Goal: Task Accomplishment & Management: Manage account settings

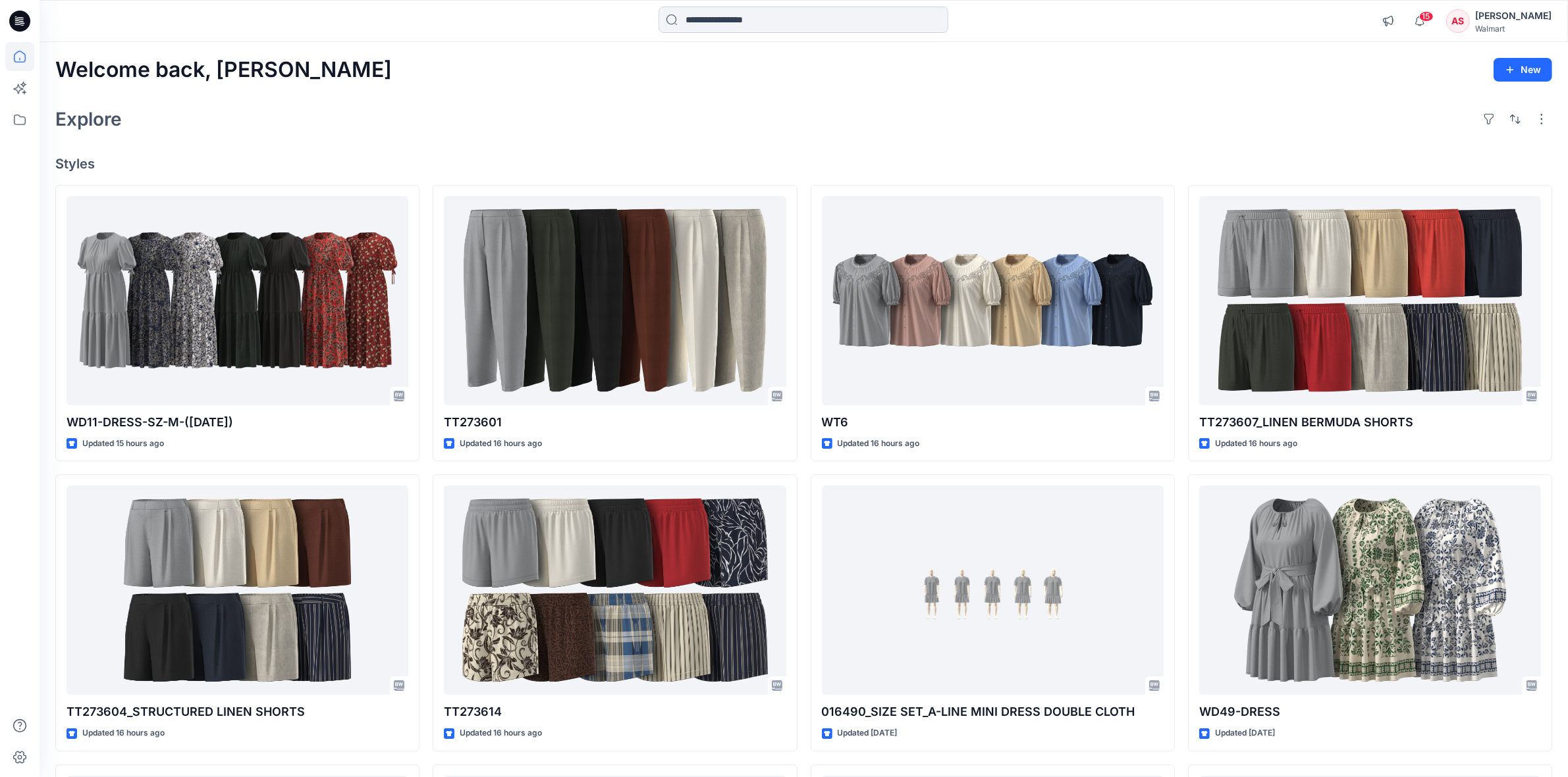
click at [754, 24] on input at bounding box center [803, 19] width 290 height 27
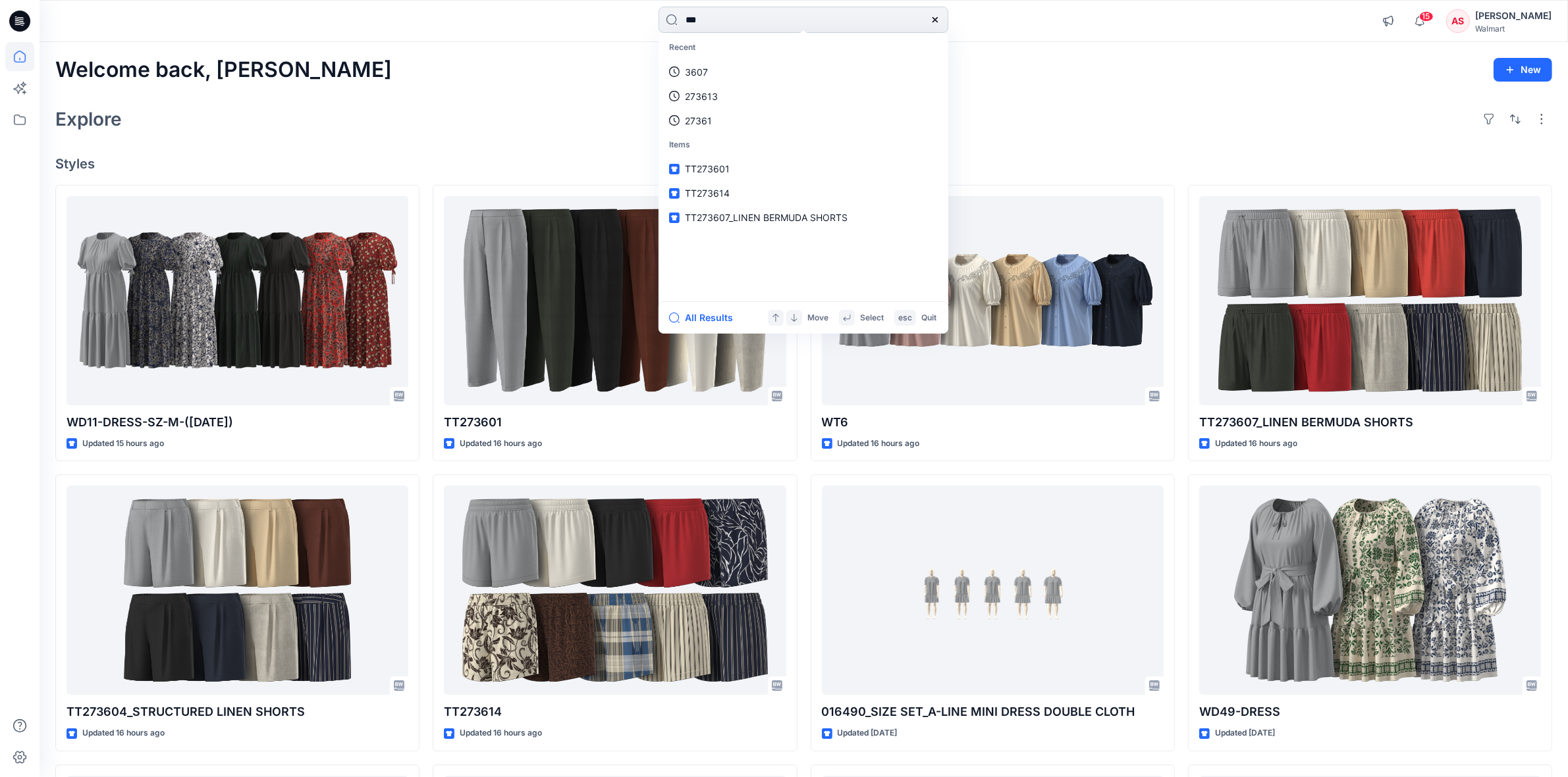
type input "****"
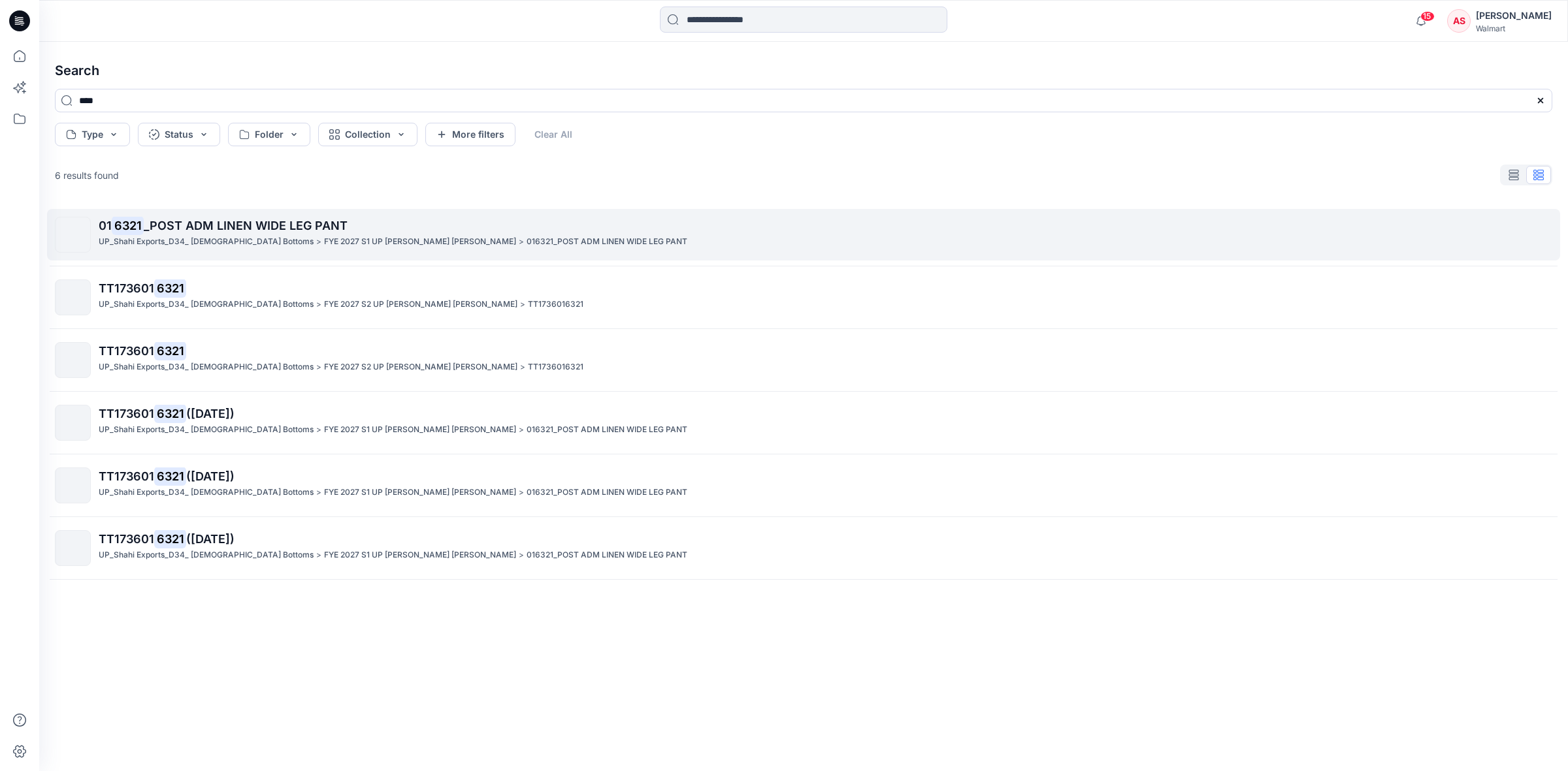
click at [180, 233] on p "01 6321 _POST ADM LINEN WIDE LEG PANT" at bounding box center [825, 226] width 1453 height 18
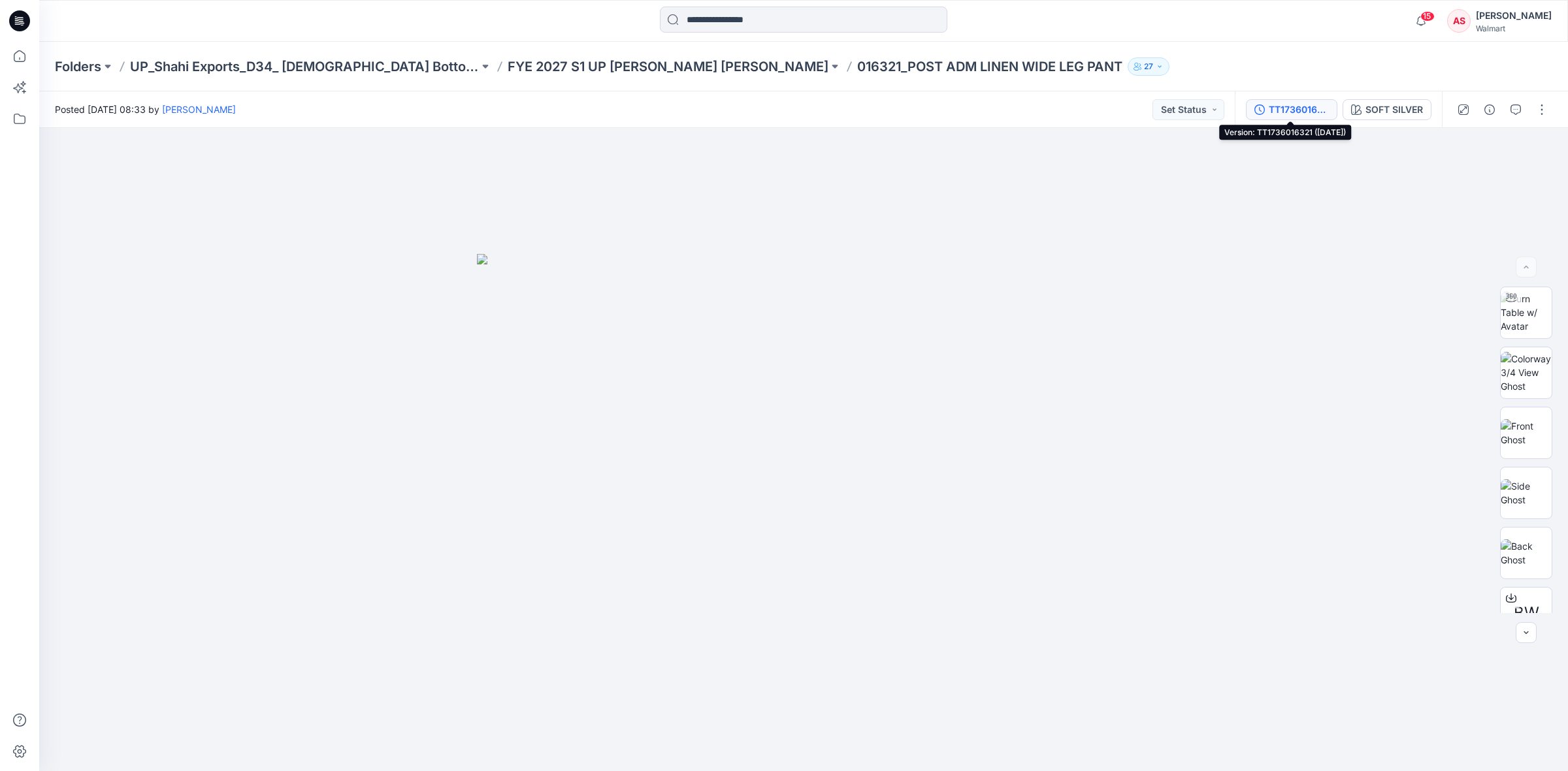
click at [1292, 103] on div "TT1736016321 (10-07-25)" at bounding box center [1299, 110] width 60 height 15
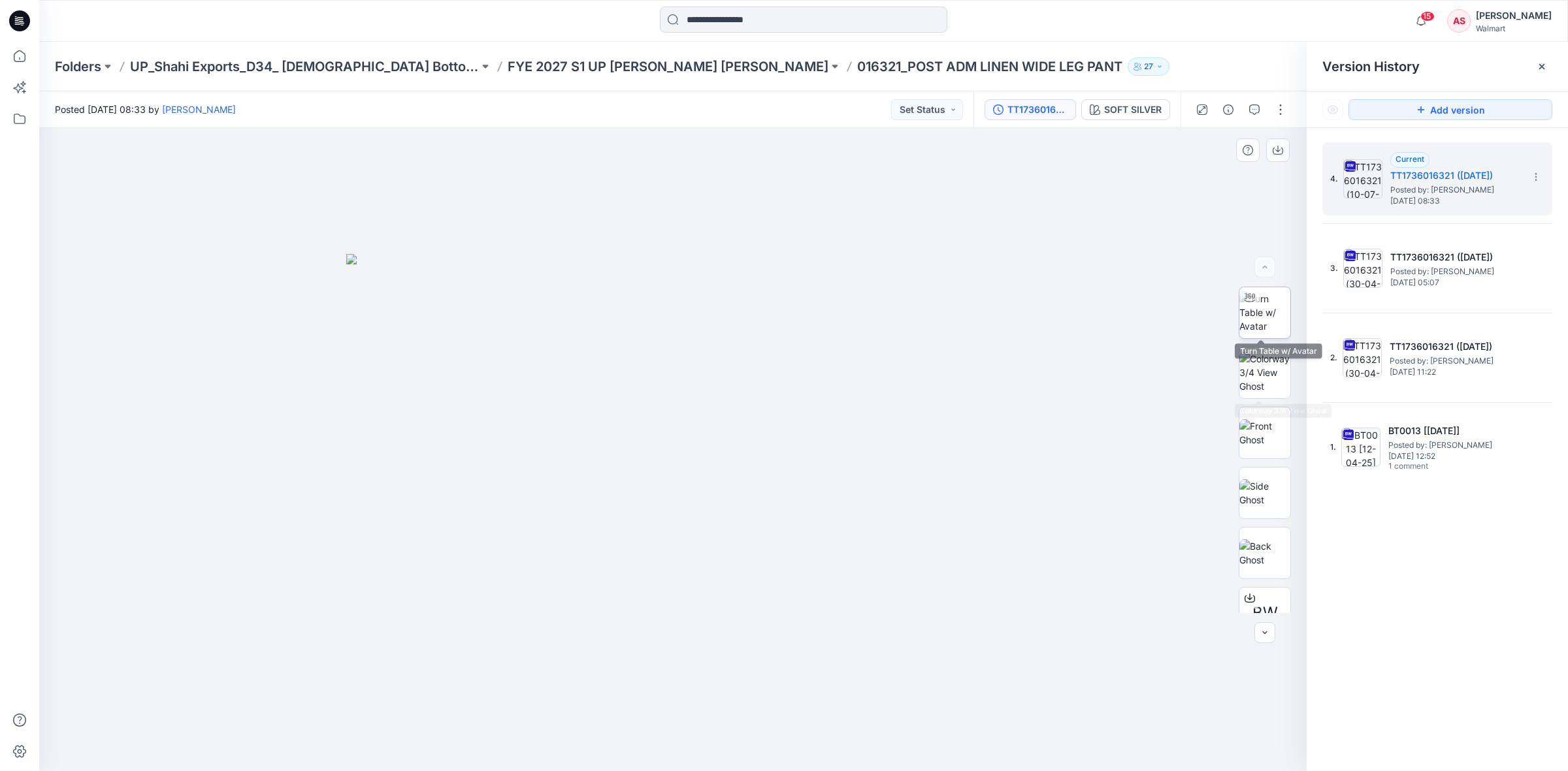
click at [1249, 311] on img at bounding box center [1265, 312] width 51 height 41
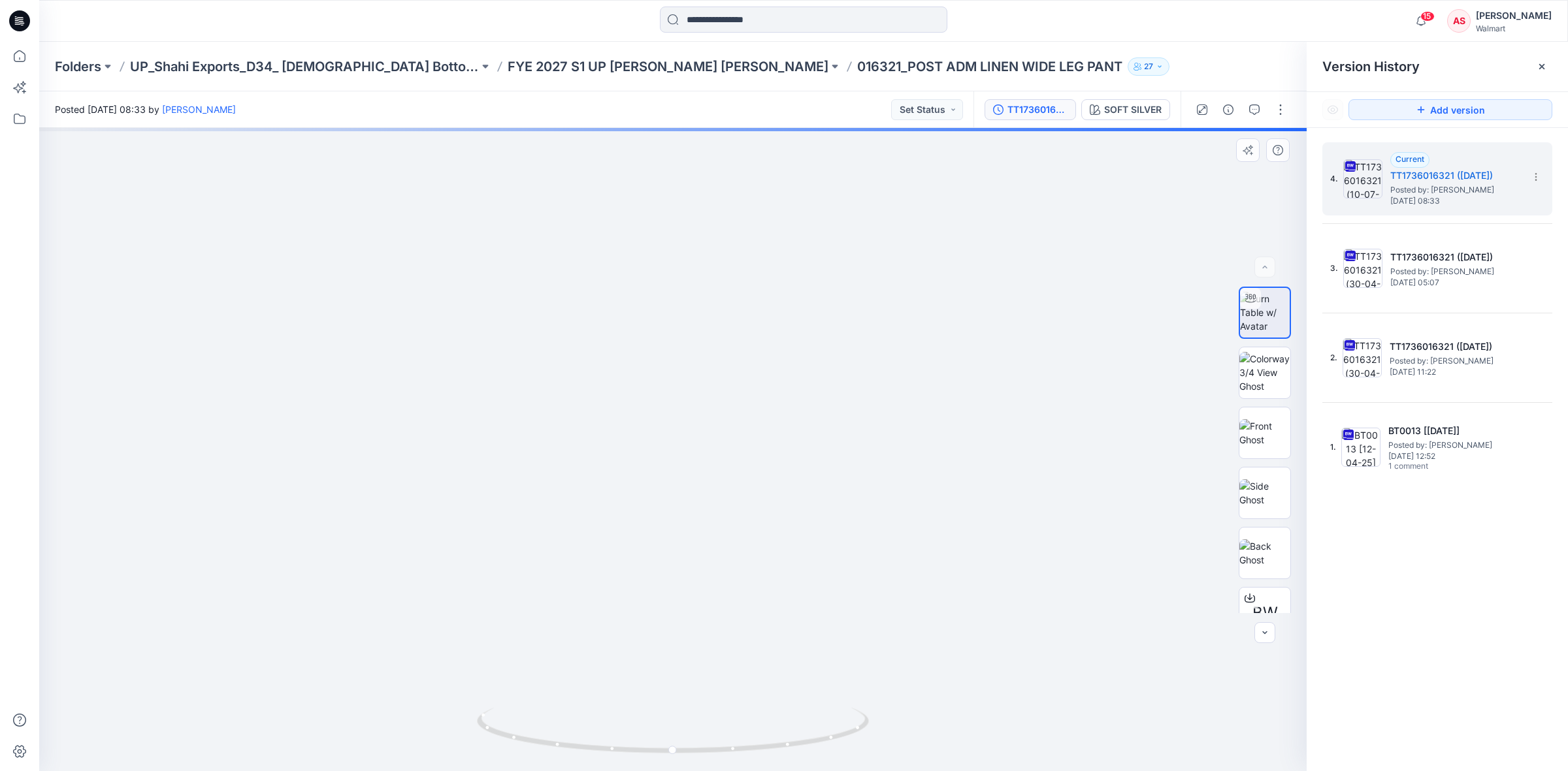
drag, startPoint x: 684, startPoint y: 570, endPoint x: 736, endPoint y: 288, distance: 286.8
drag, startPoint x: 688, startPoint y: 531, endPoint x: 684, endPoint y: 364, distance: 167.0
drag, startPoint x: 669, startPoint y: 644, endPoint x: 670, endPoint y: 533, distance: 111.0
drag, startPoint x: 670, startPoint y: 755, endPoint x: 489, endPoint y: 760, distance: 181.1
click at [489, 760] on div at bounding box center [673, 739] width 392 height 66
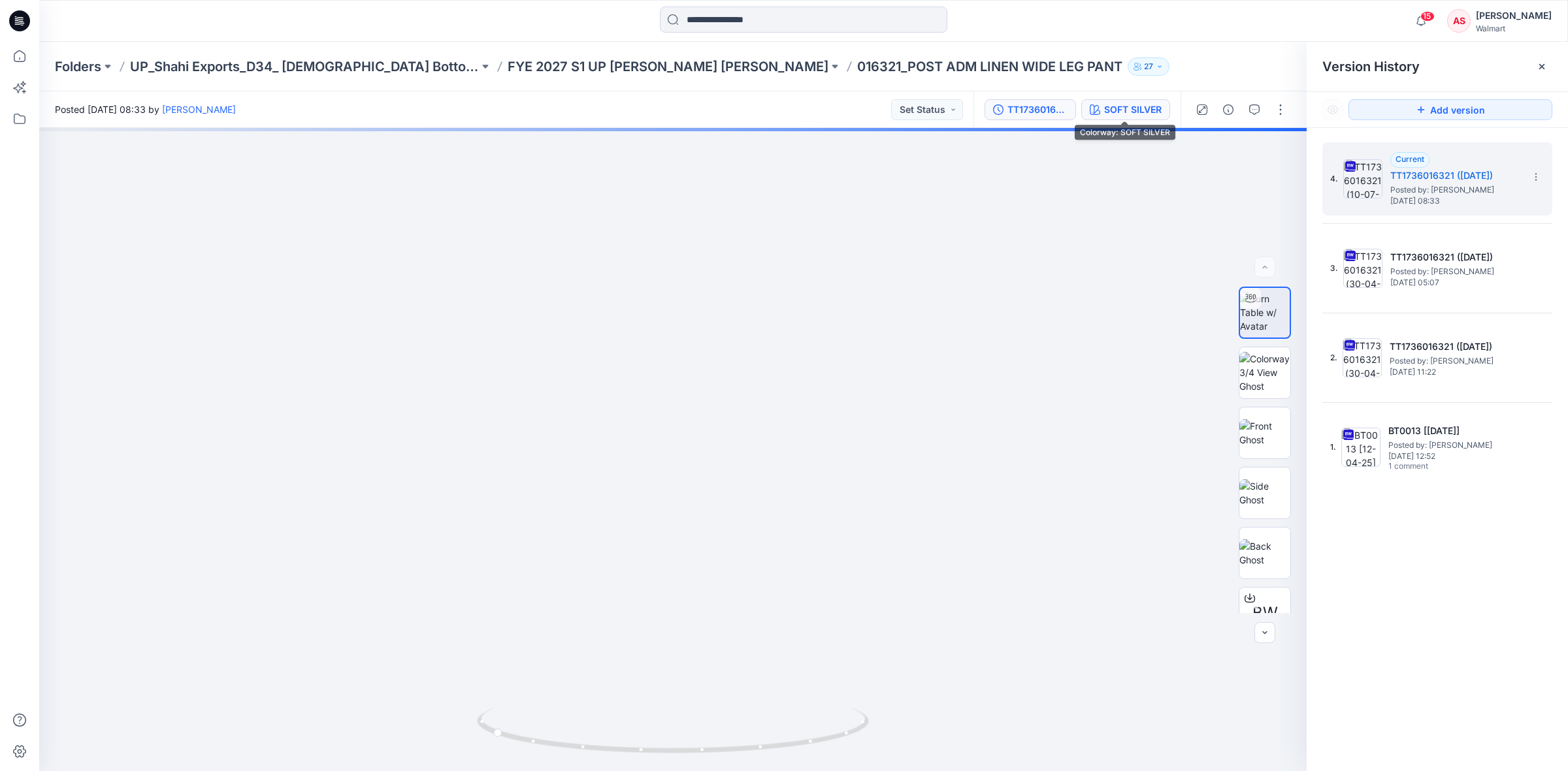
click at [1122, 105] on div "SOFT SILVER" at bounding box center [1132, 110] width 58 height 15
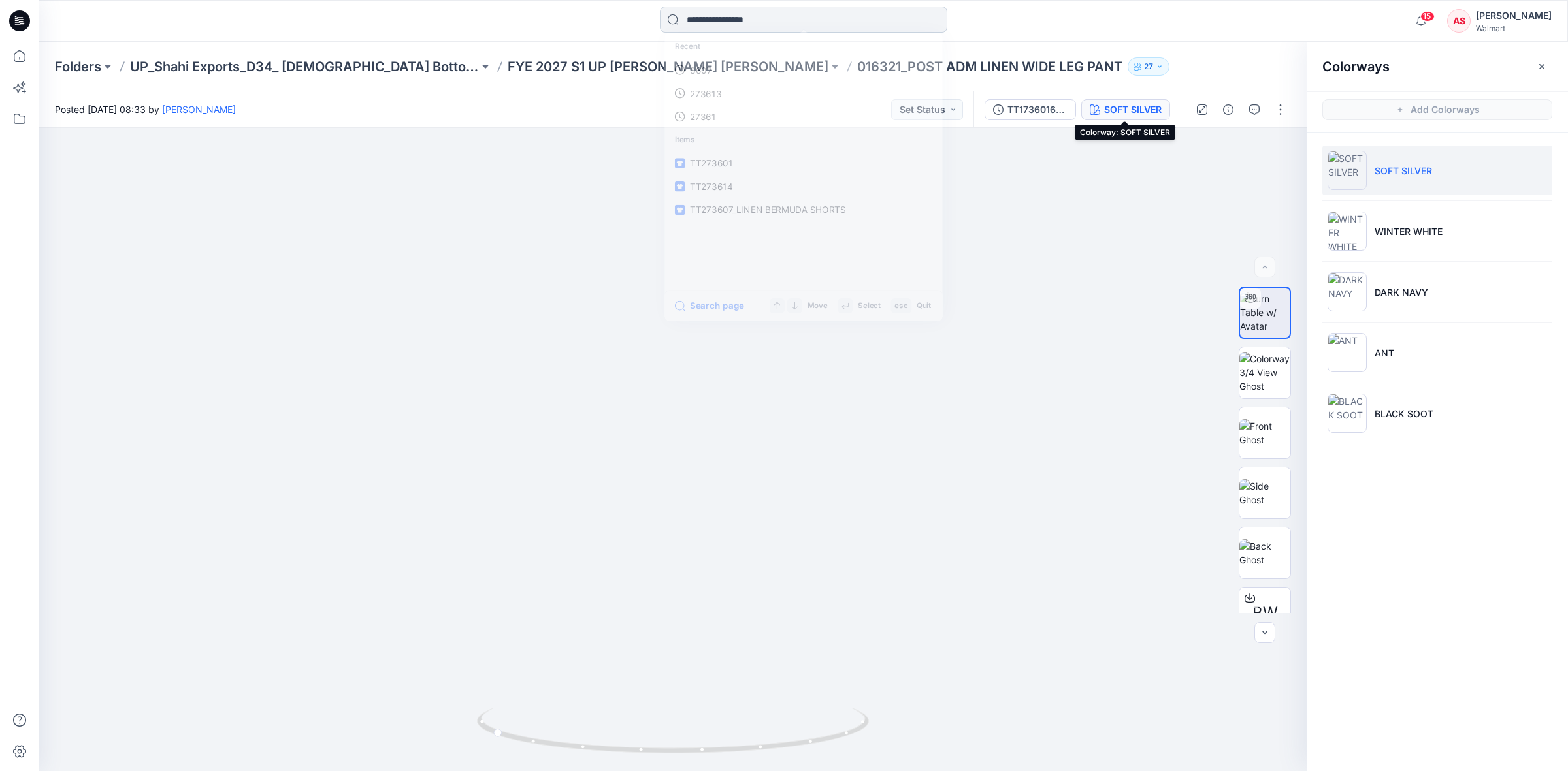
click at [788, 17] on input at bounding box center [803, 19] width 288 height 26
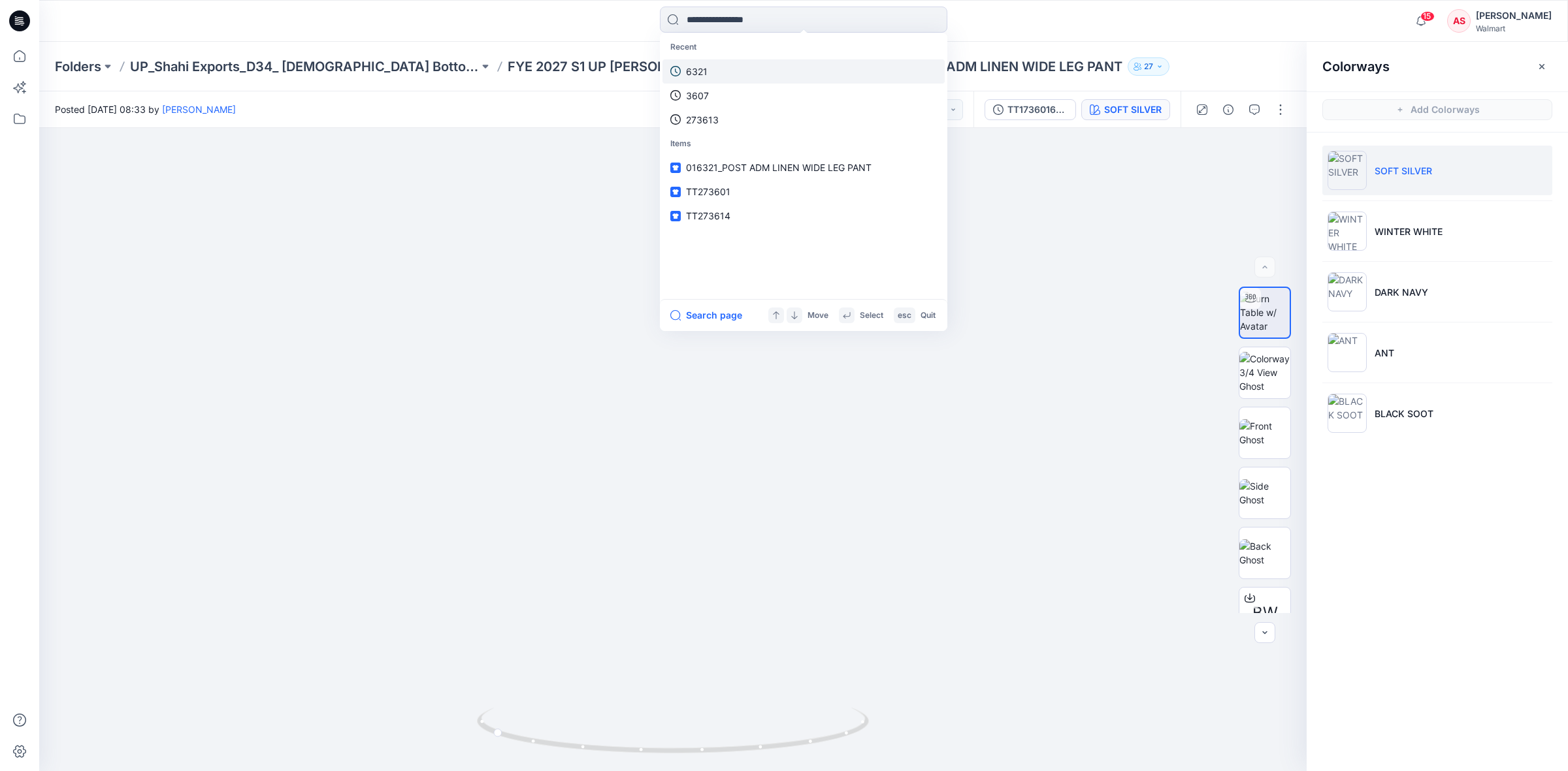
click at [747, 74] on link "6321" at bounding box center [803, 71] width 282 height 24
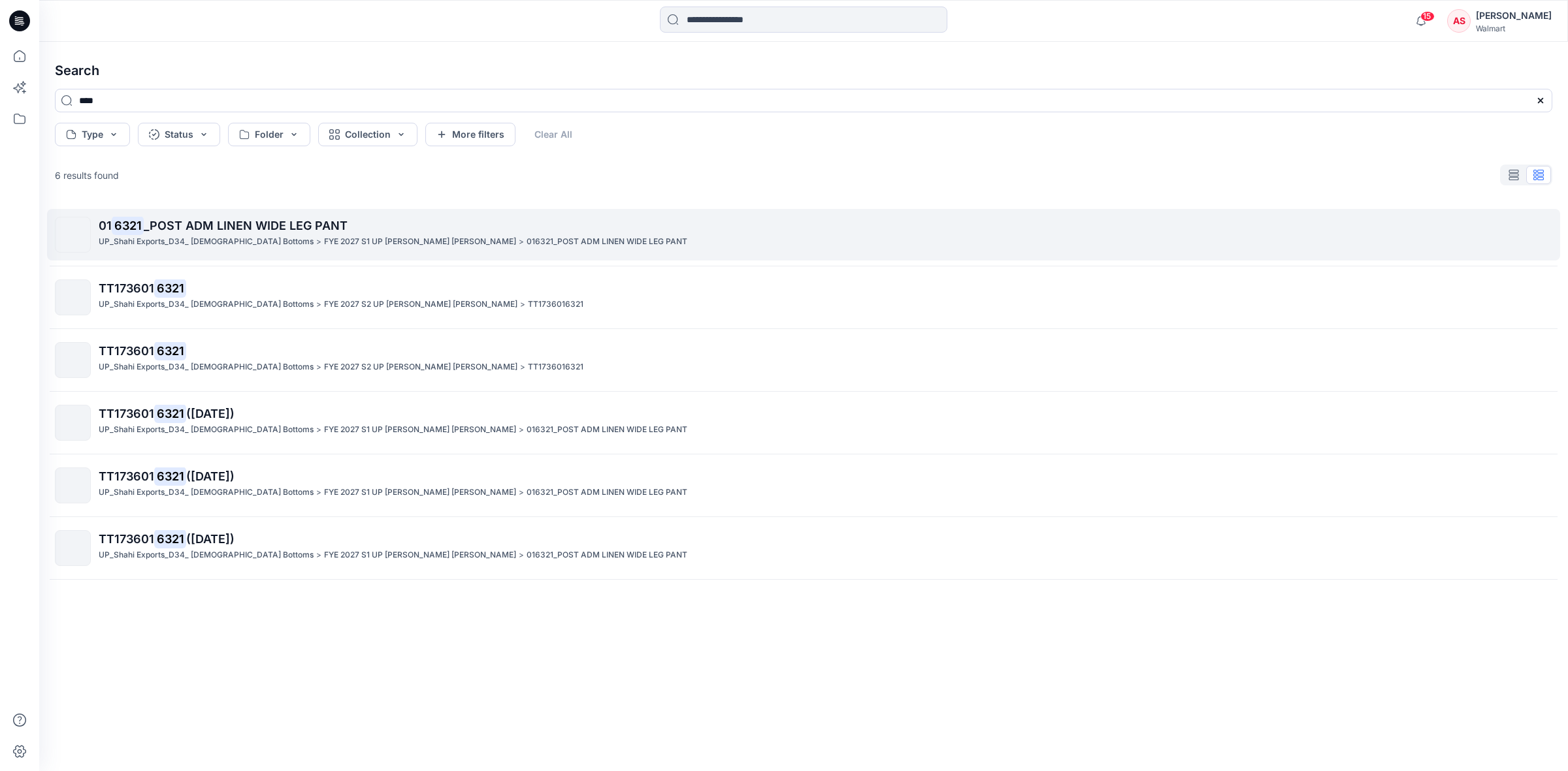
click at [194, 230] on span "_POST ADM LINEN WIDE LEG PANT" at bounding box center [245, 226] width 204 height 14
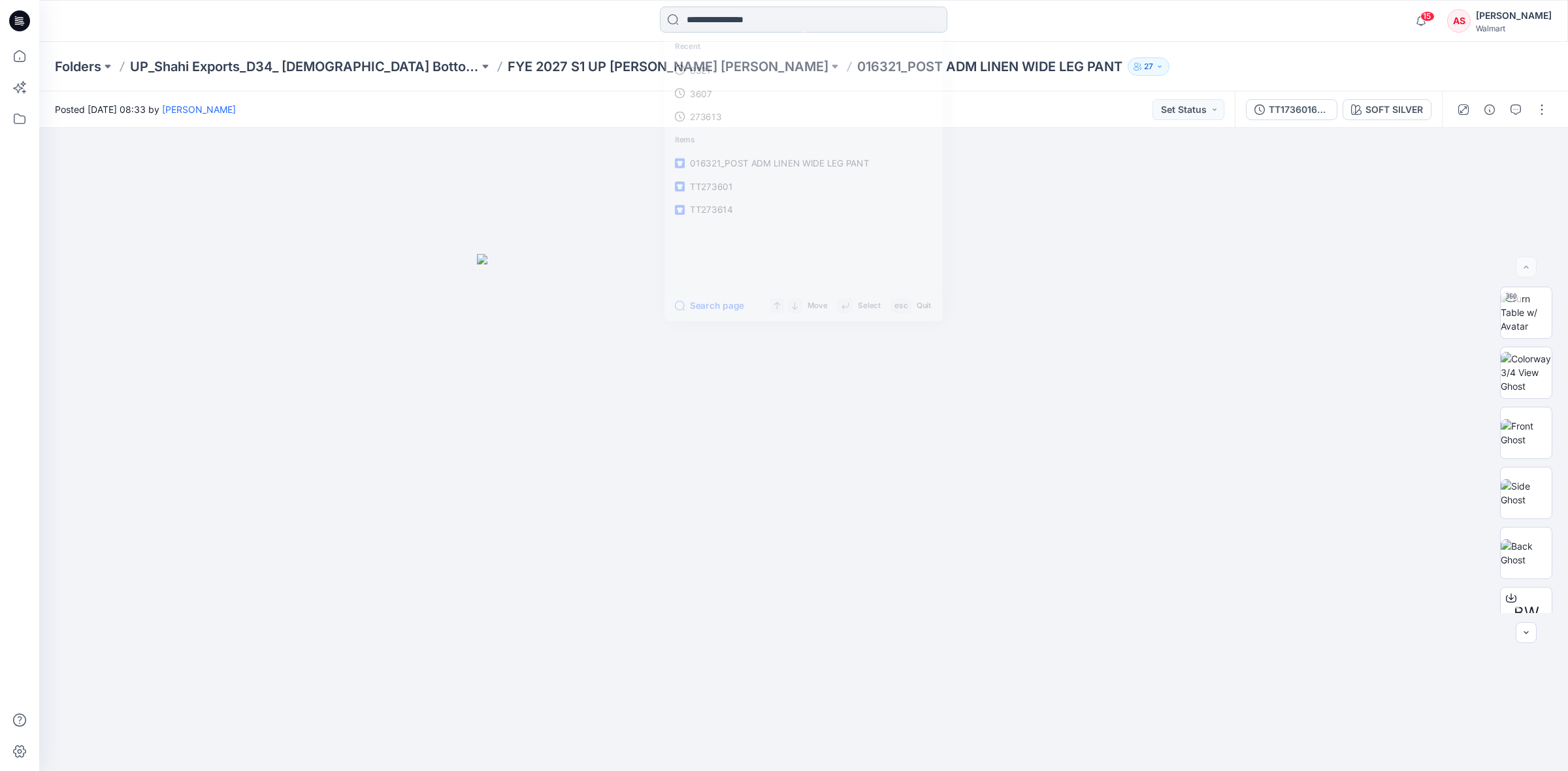
click at [772, 25] on input at bounding box center [803, 19] width 288 height 26
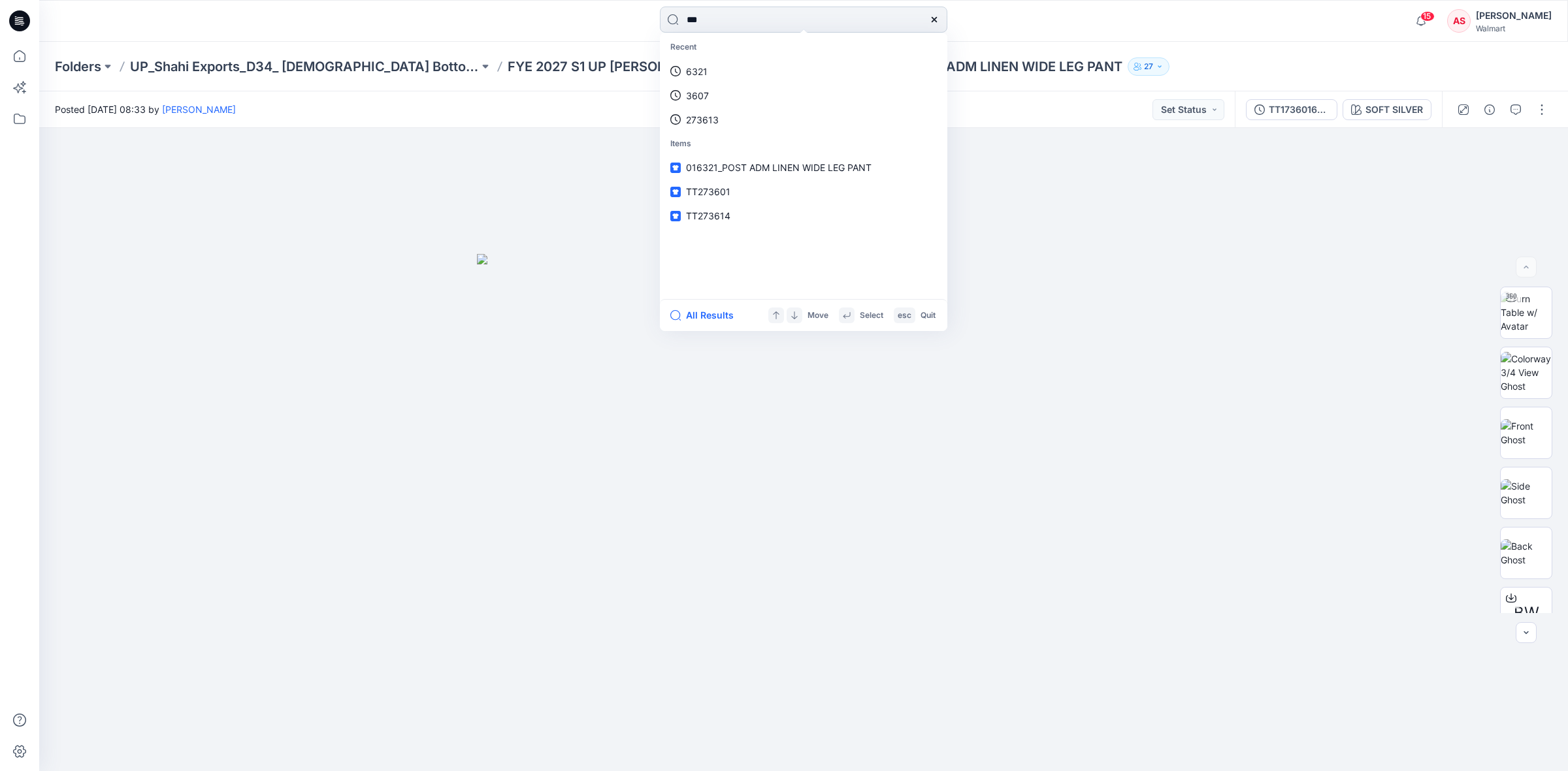
type input "****"
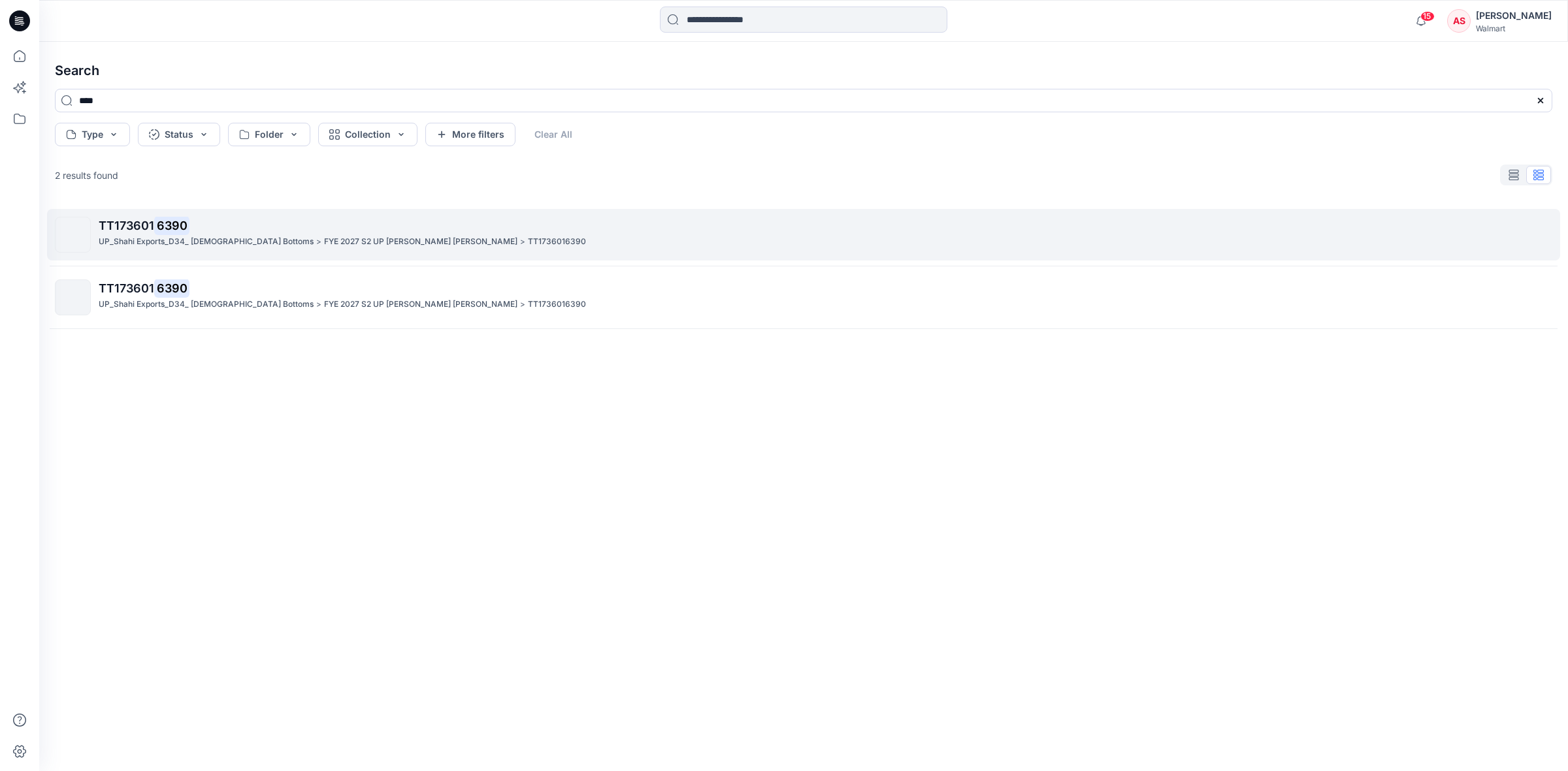
click at [148, 233] on p "TT173601 6390" at bounding box center [825, 226] width 1453 height 18
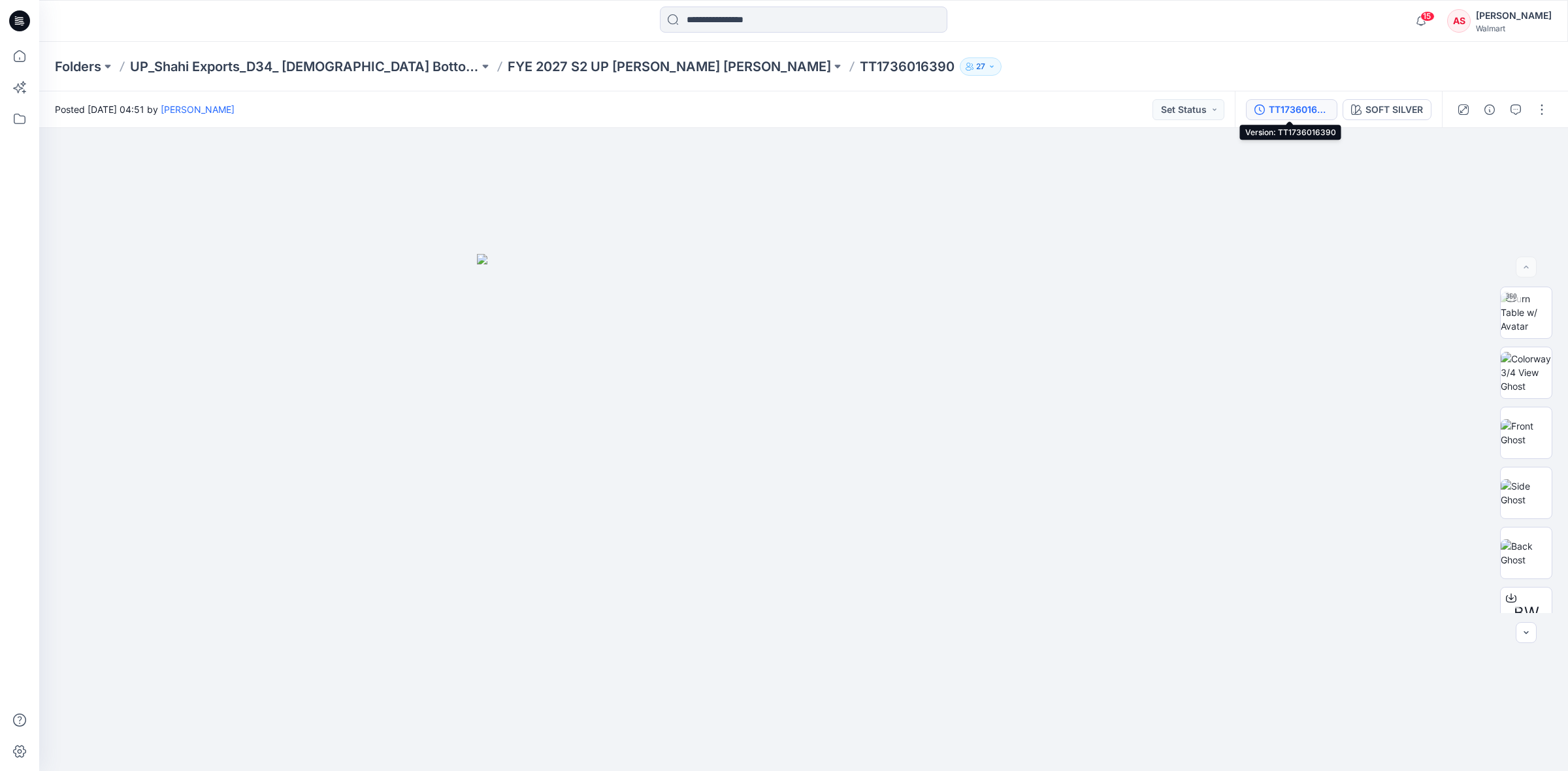
click at [1318, 112] on div "TT1736016390" at bounding box center [1299, 110] width 60 height 15
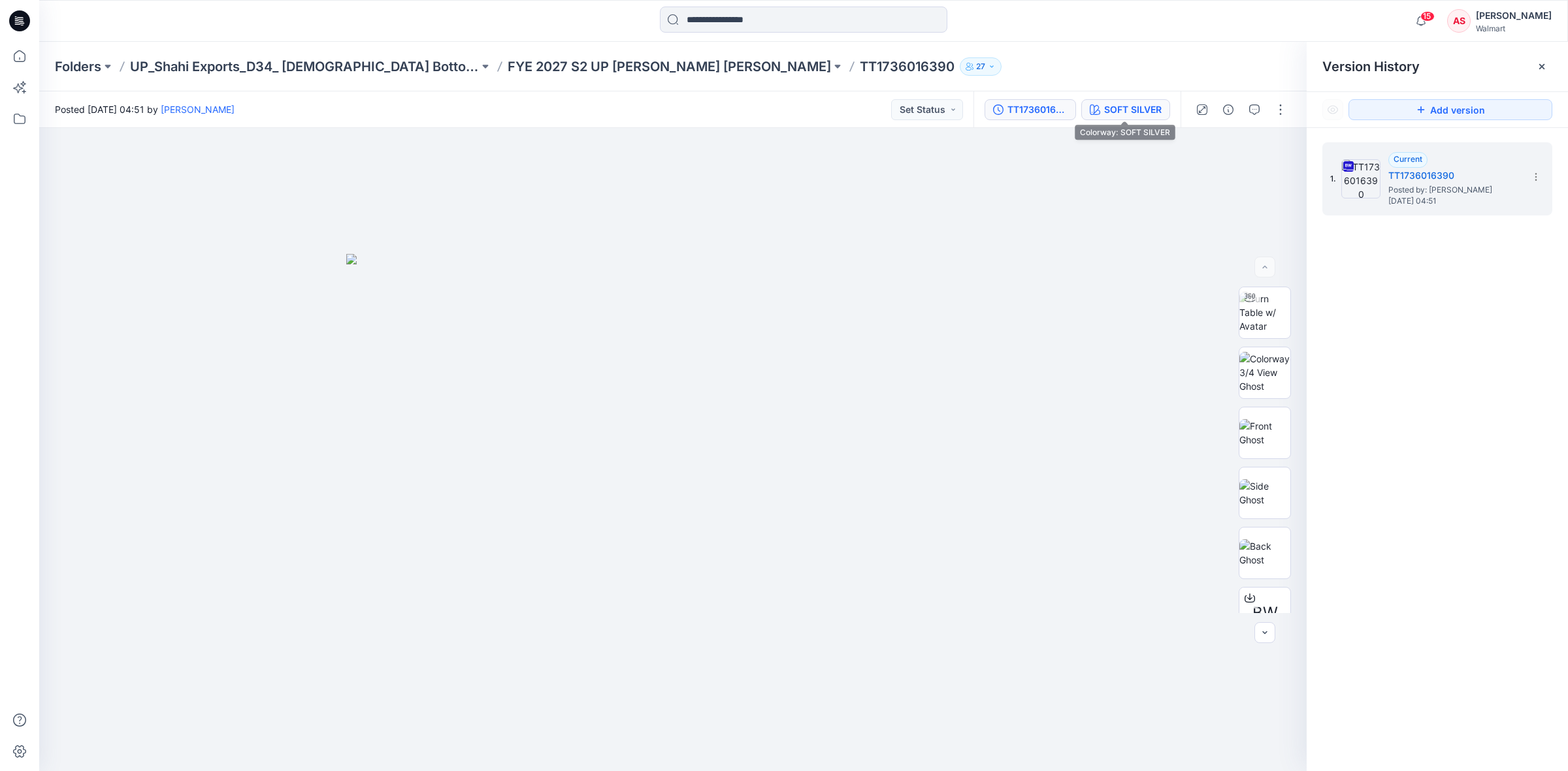
click at [1108, 107] on div "SOFT SILVER" at bounding box center [1132, 110] width 58 height 15
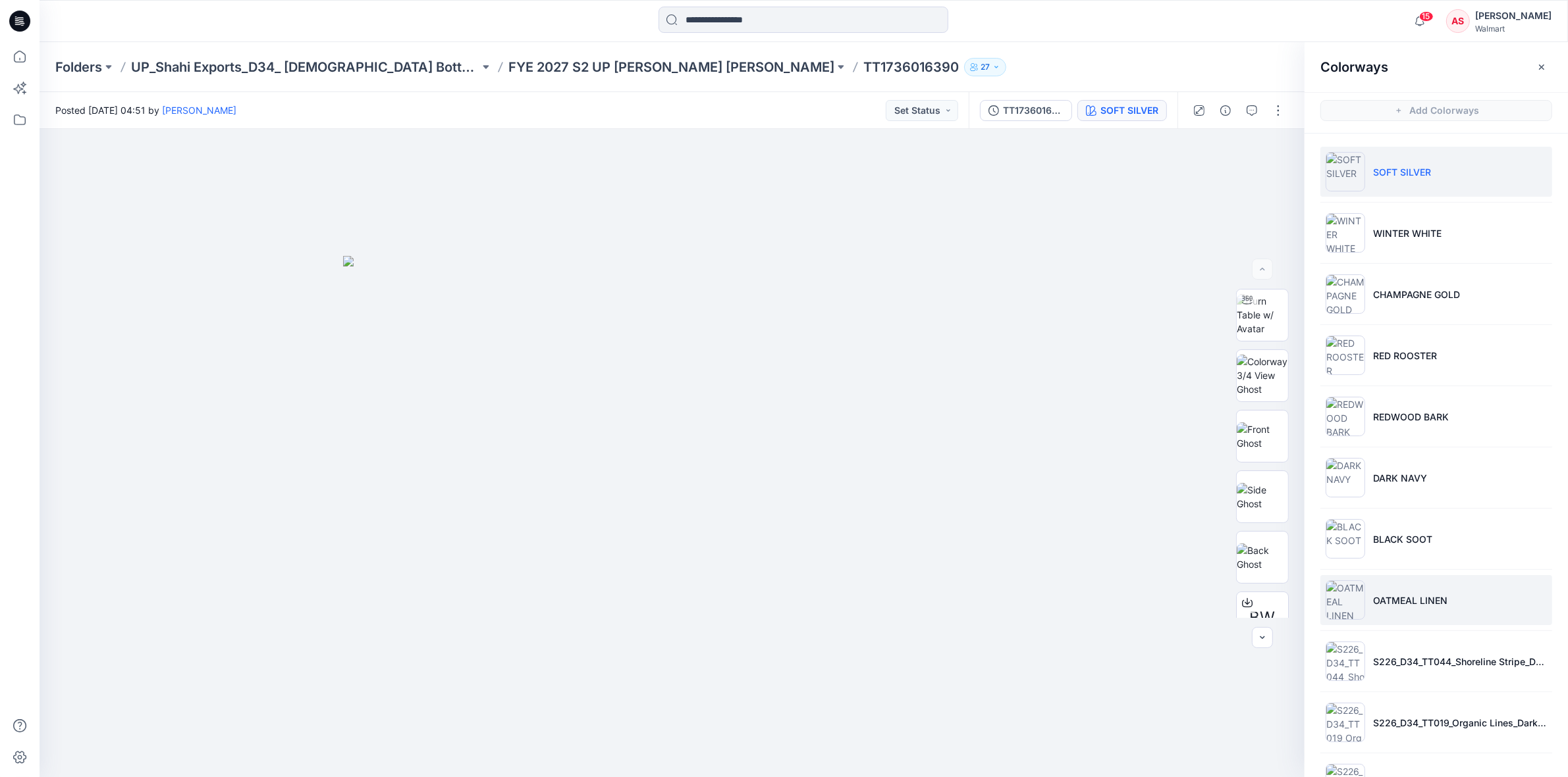
click at [1403, 601] on p "OATMEAL LINEN" at bounding box center [1410, 600] width 75 height 14
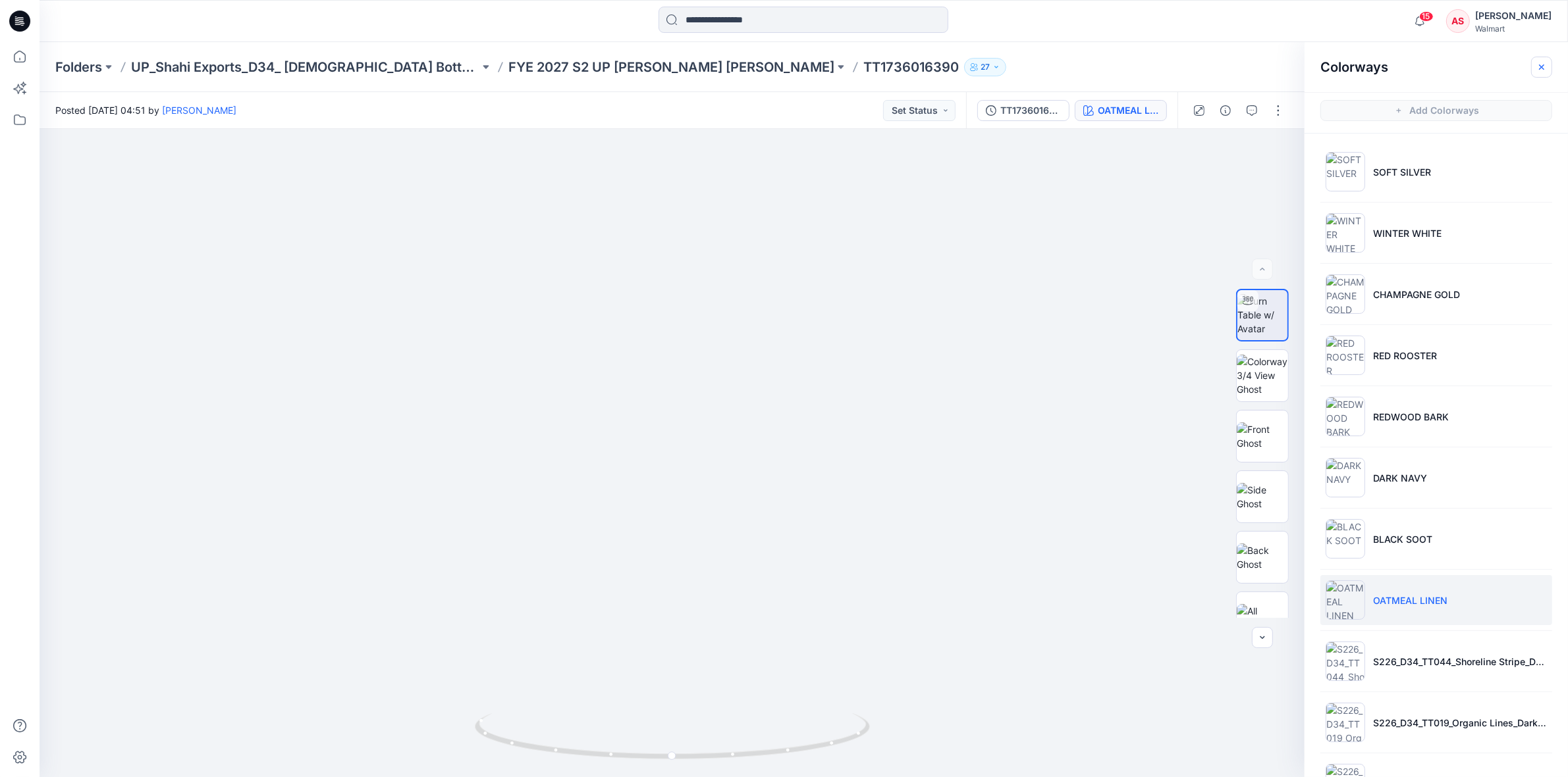
click at [1551, 62] on button "button" at bounding box center [1541, 66] width 21 height 21
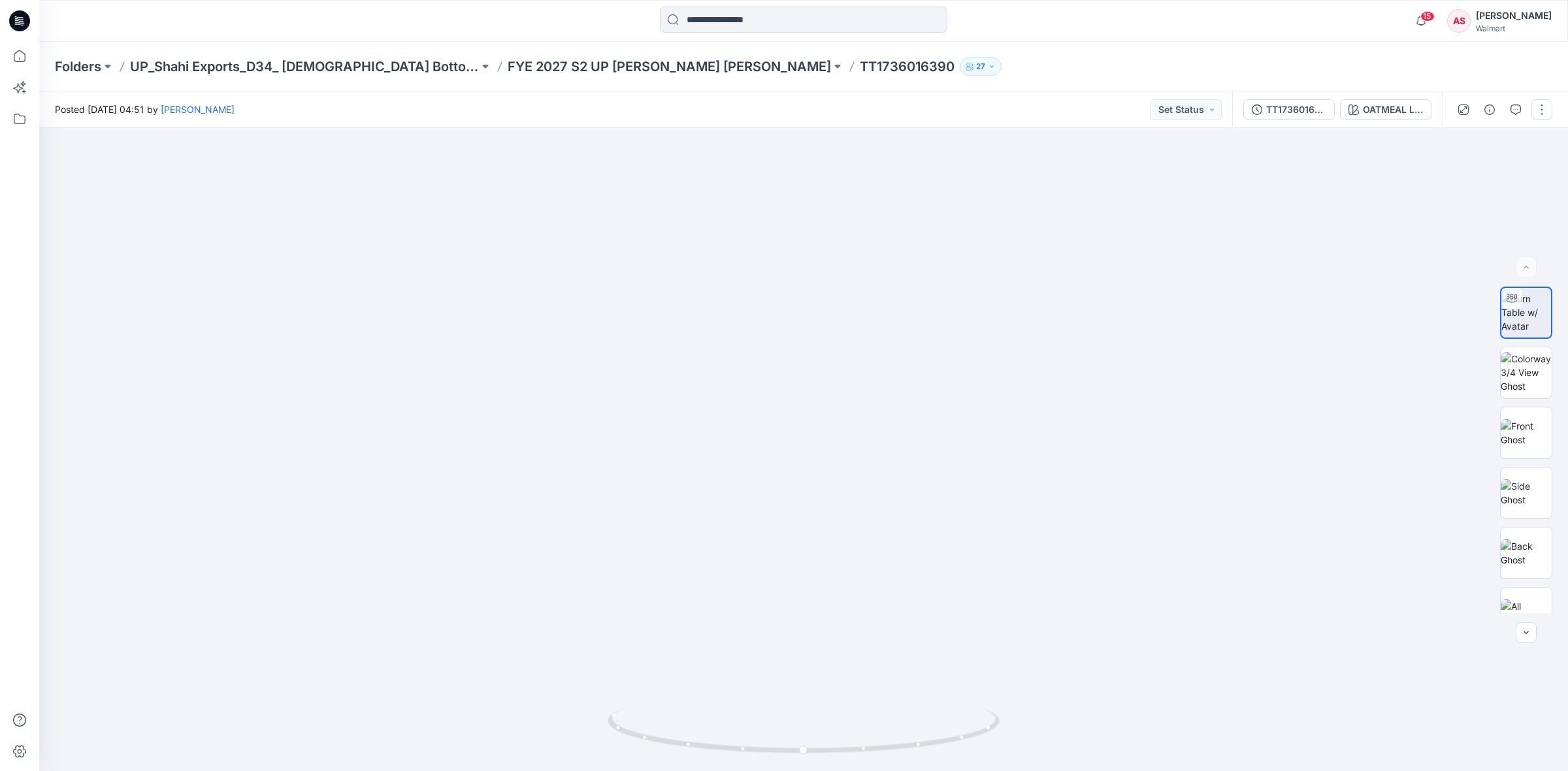
click at [1543, 109] on button "button" at bounding box center [1542, 110] width 21 height 21
click at [1450, 178] on p "Edit" at bounding box center [1458, 175] width 16 height 14
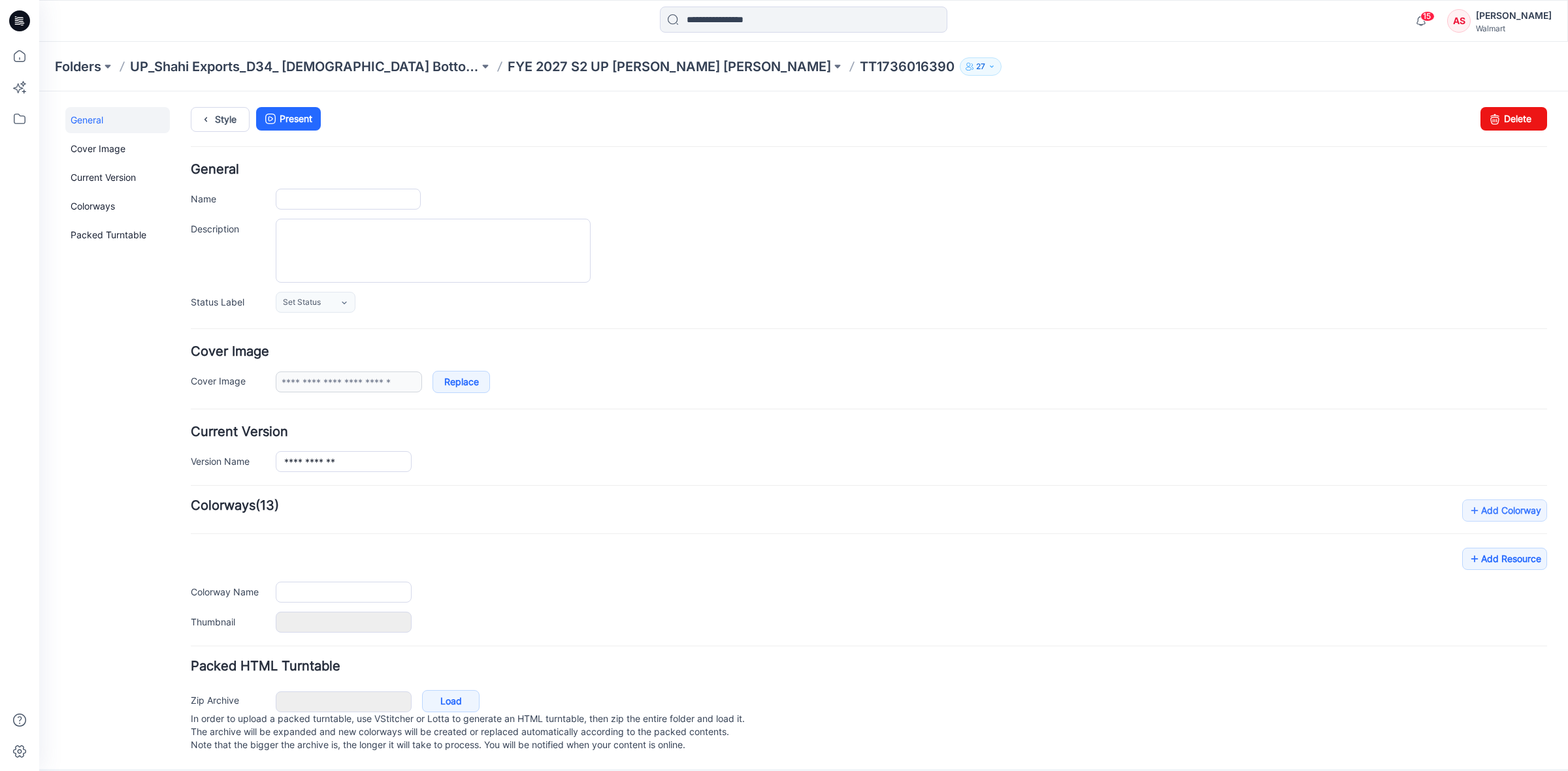
type input "**********"
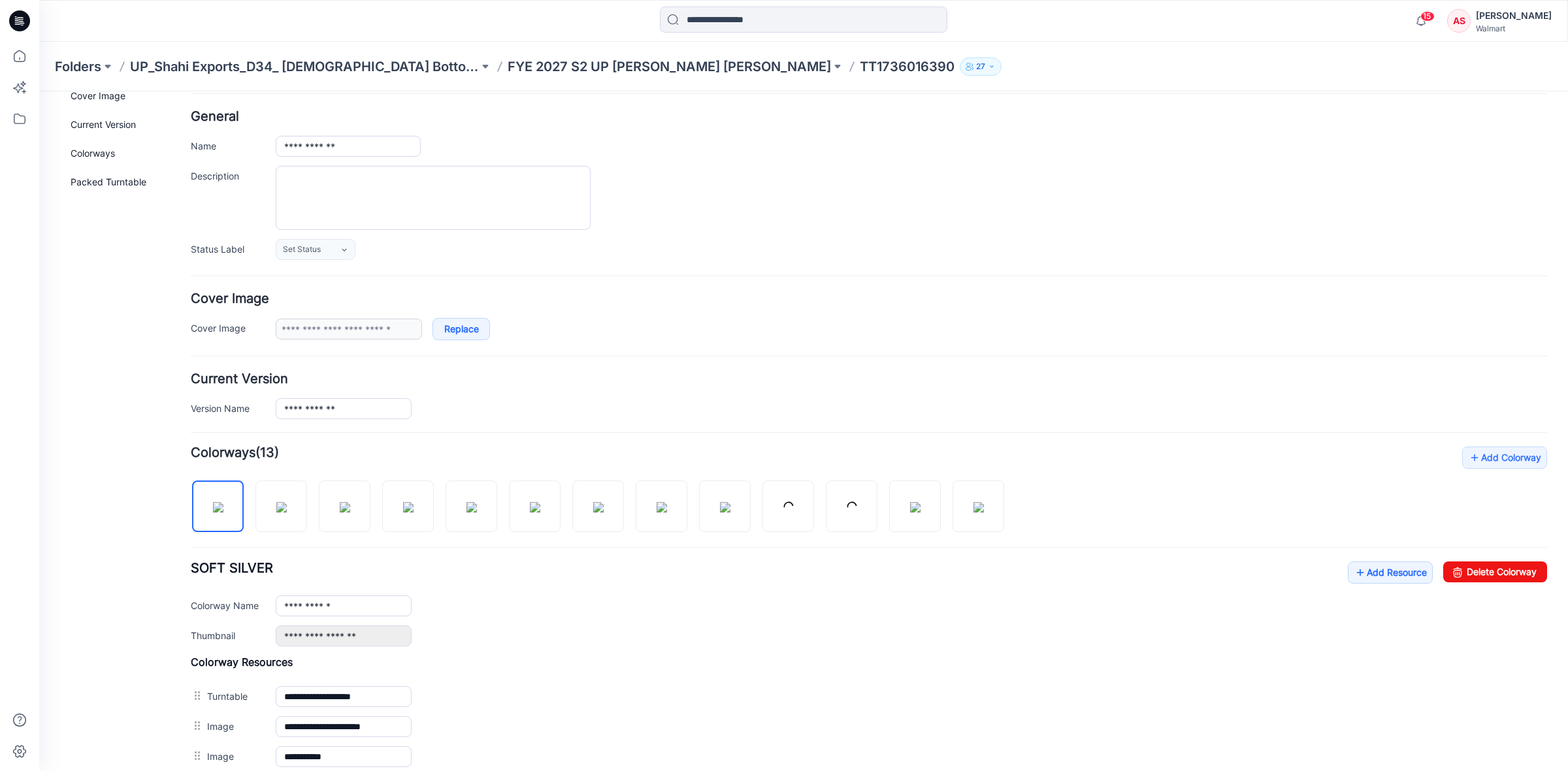
scroll to position [81, 0]
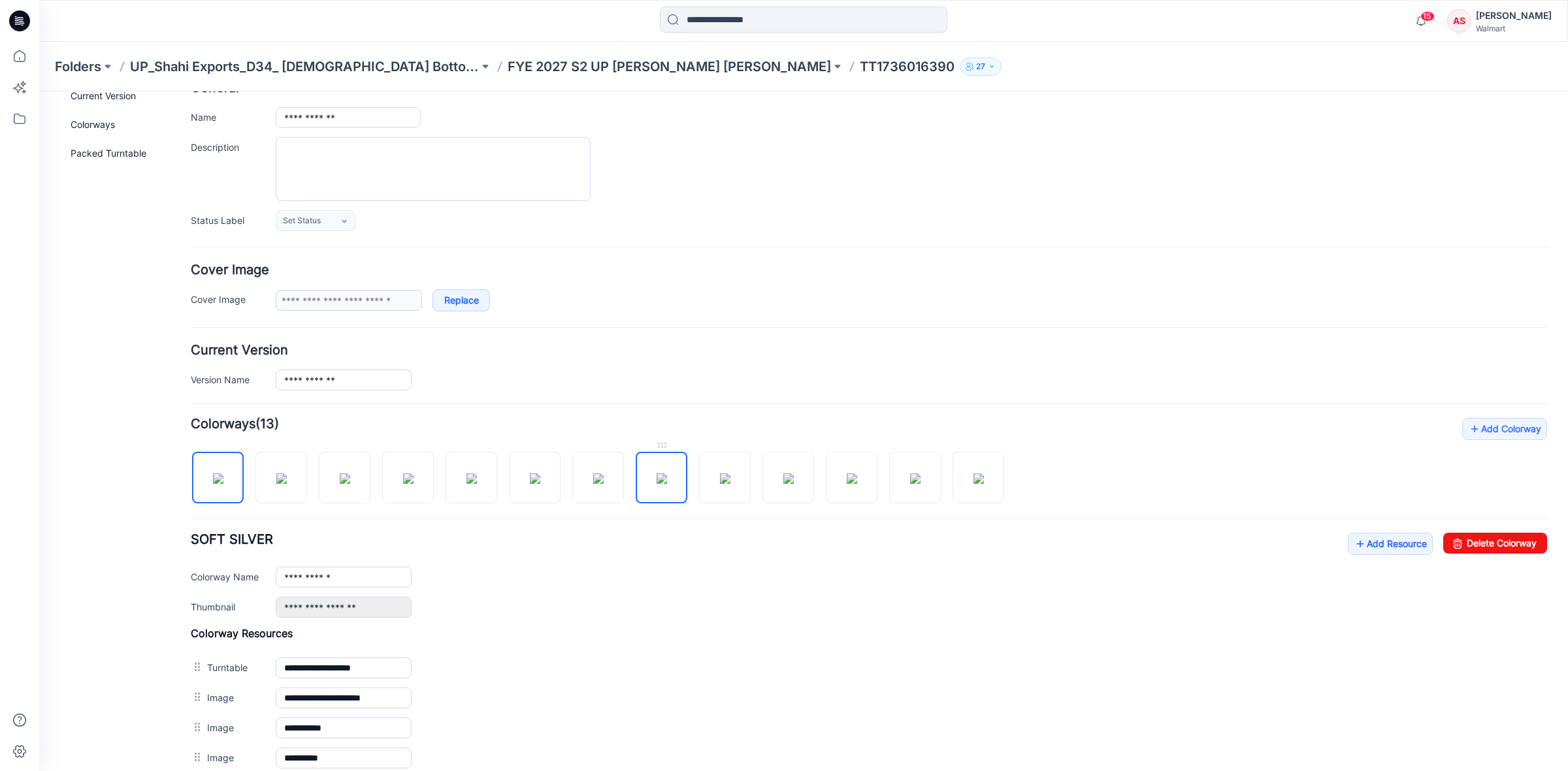
click at [657, 482] on img at bounding box center [662, 478] width 10 height 10
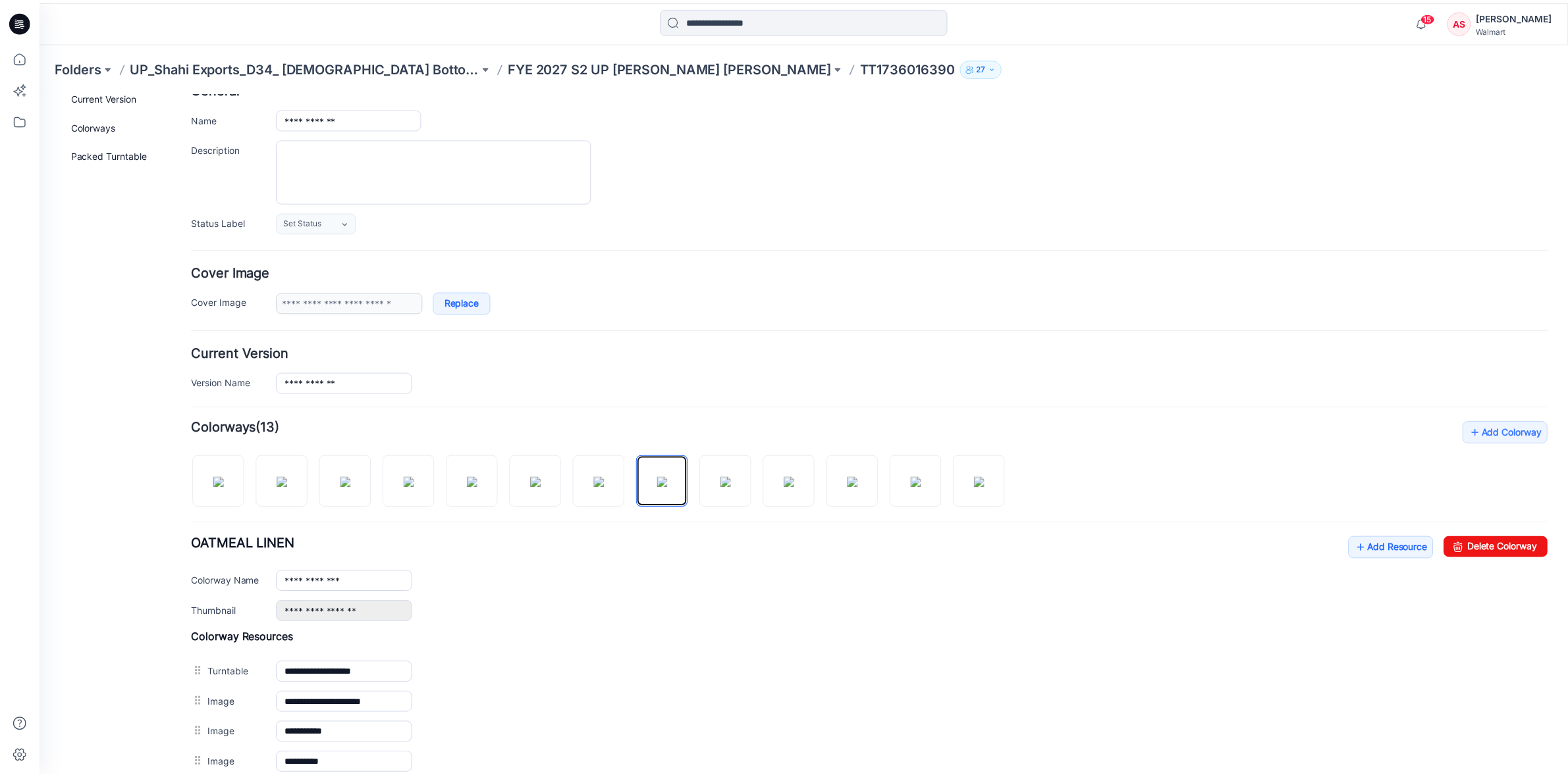
scroll to position [165, 0]
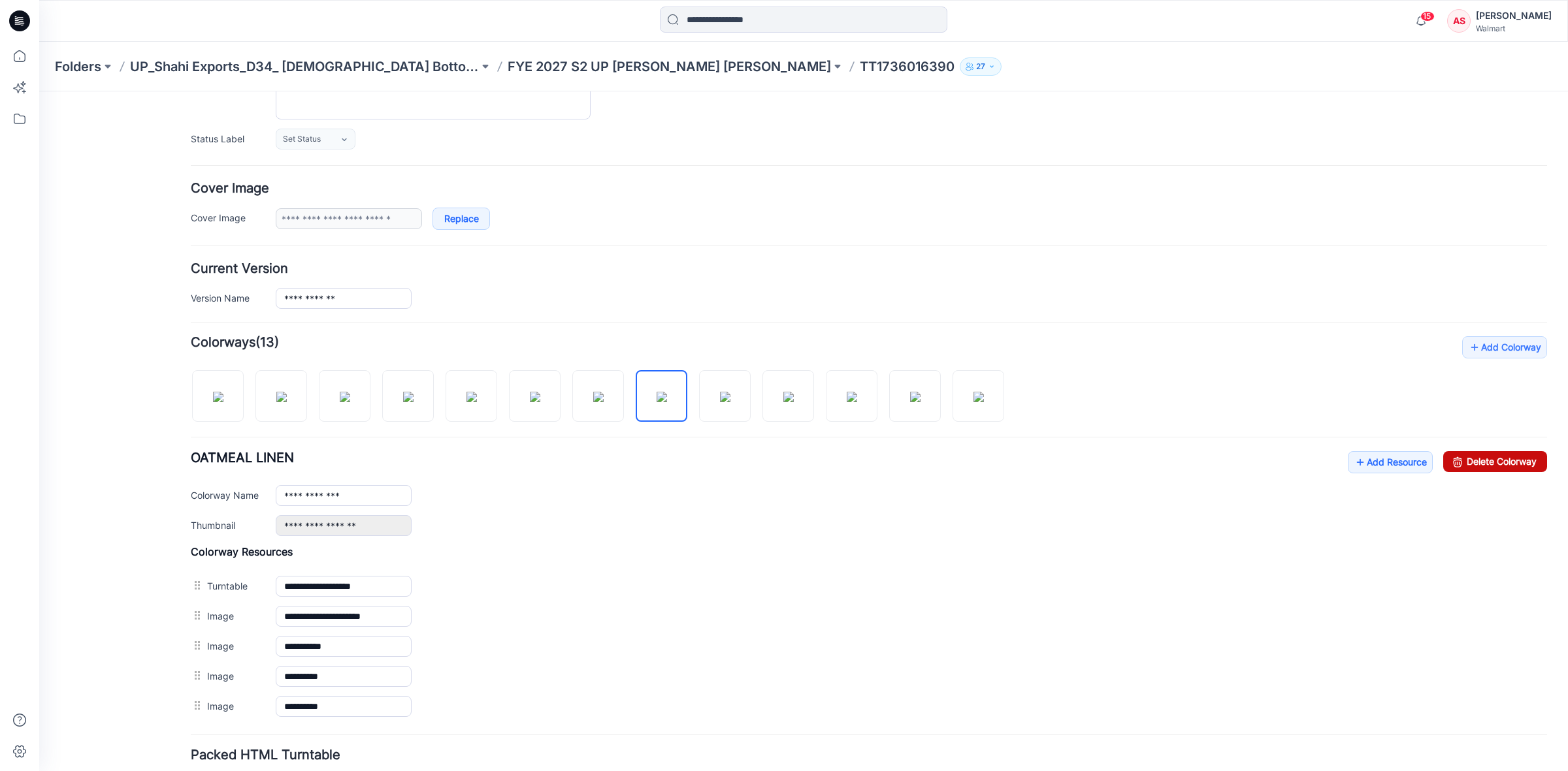
drag, startPoint x: 1489, startPoint y: 462, endPoint x: 895, endPoint y: 178, distance: 658.4
click at [1489, 462] on link "Delete Colorway" at bounding box center [1496, 461] width 104 height 21
type input "**********"
click at [11, 20] on icon at bounding box center [19, 20] width 21 height 21
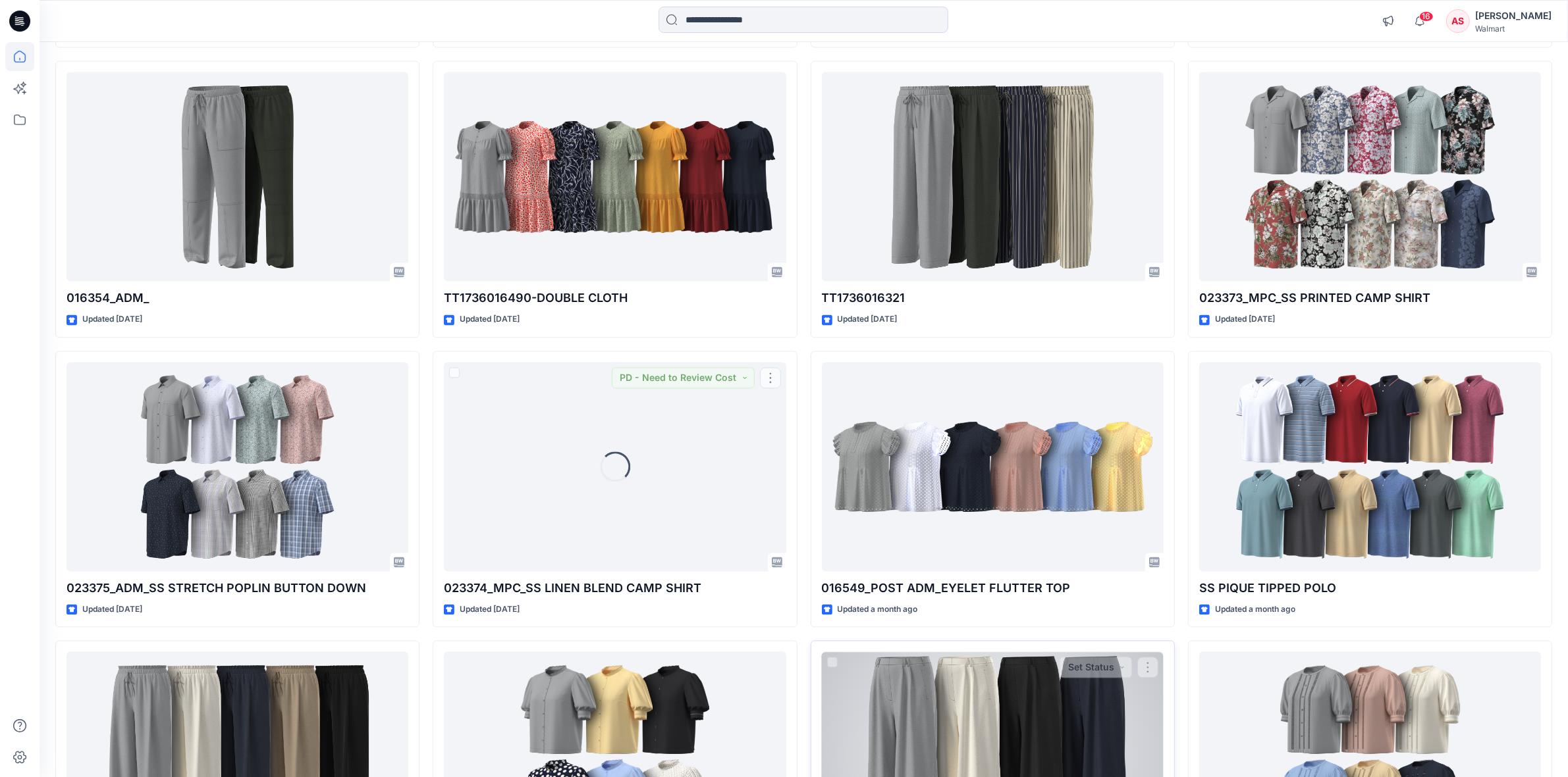
scroll to position [3515, 0]
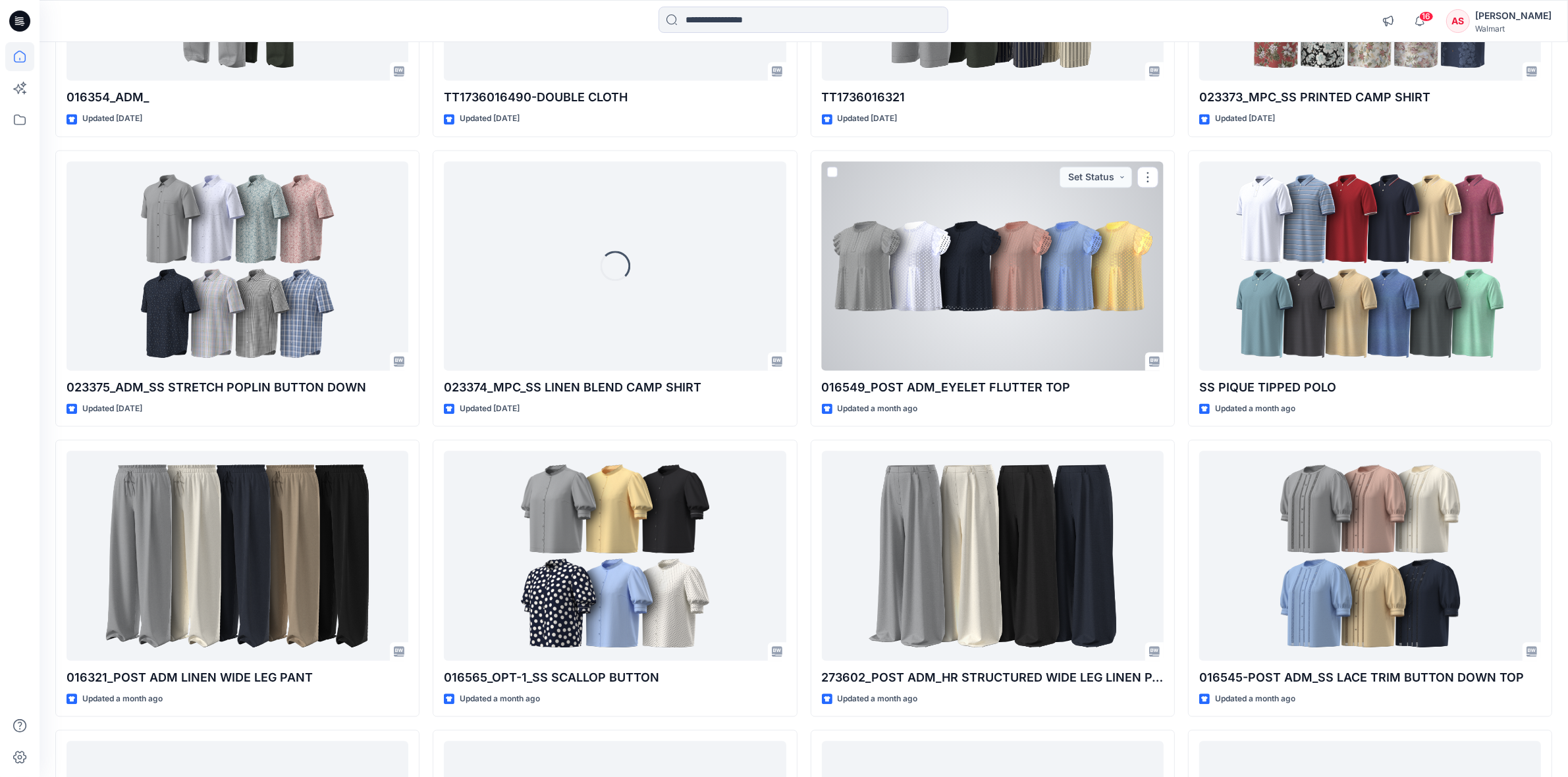
click at [900, 303] on div at bounding box center [992, 265] width 342 height 209
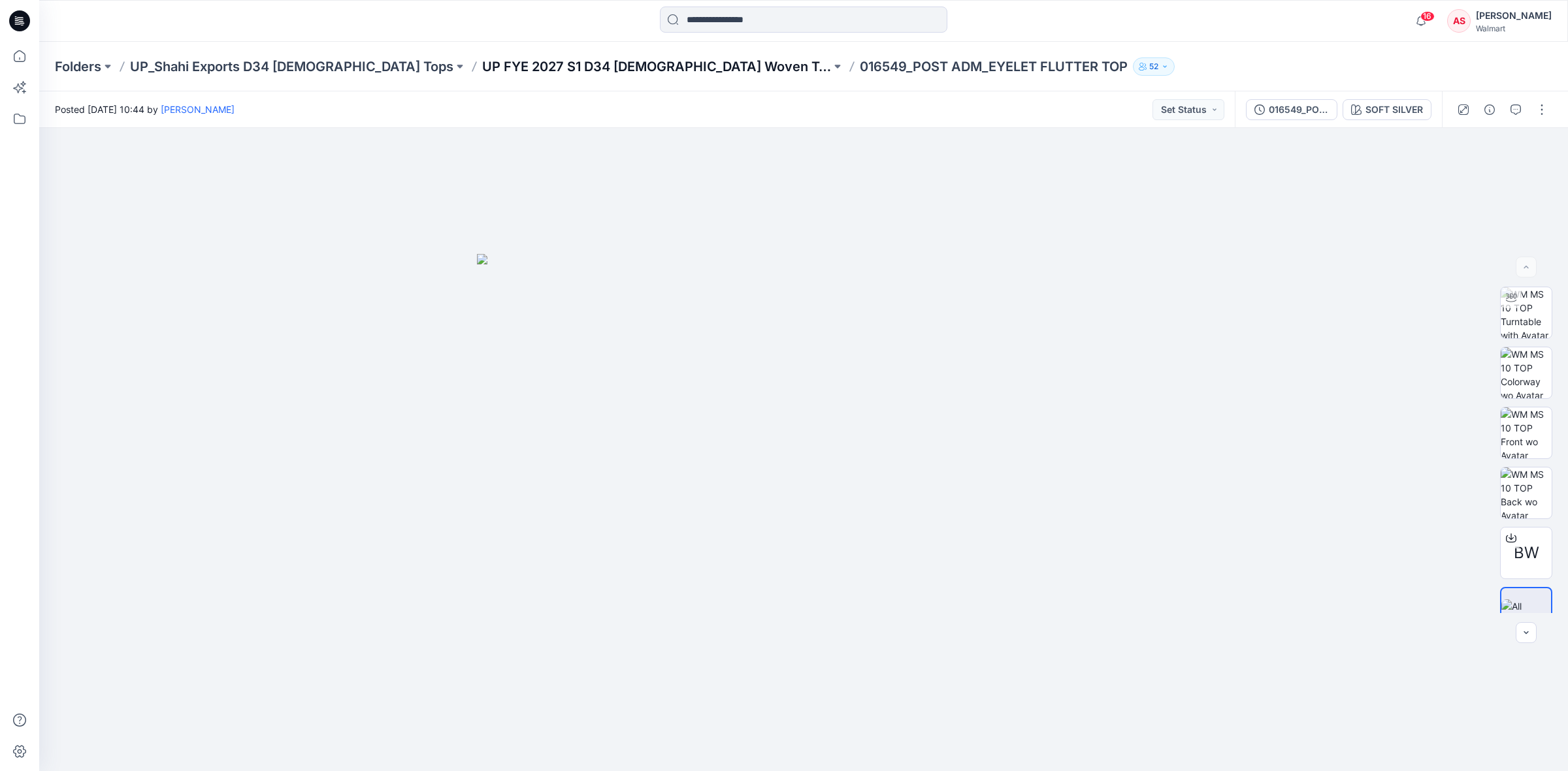
click at [554, 68] on p "UP FYE 2027 S1 D34 [DEMOGRAPHIC_DATA] Woven Tops" at bounding box center [657, 67] width 349 height 18
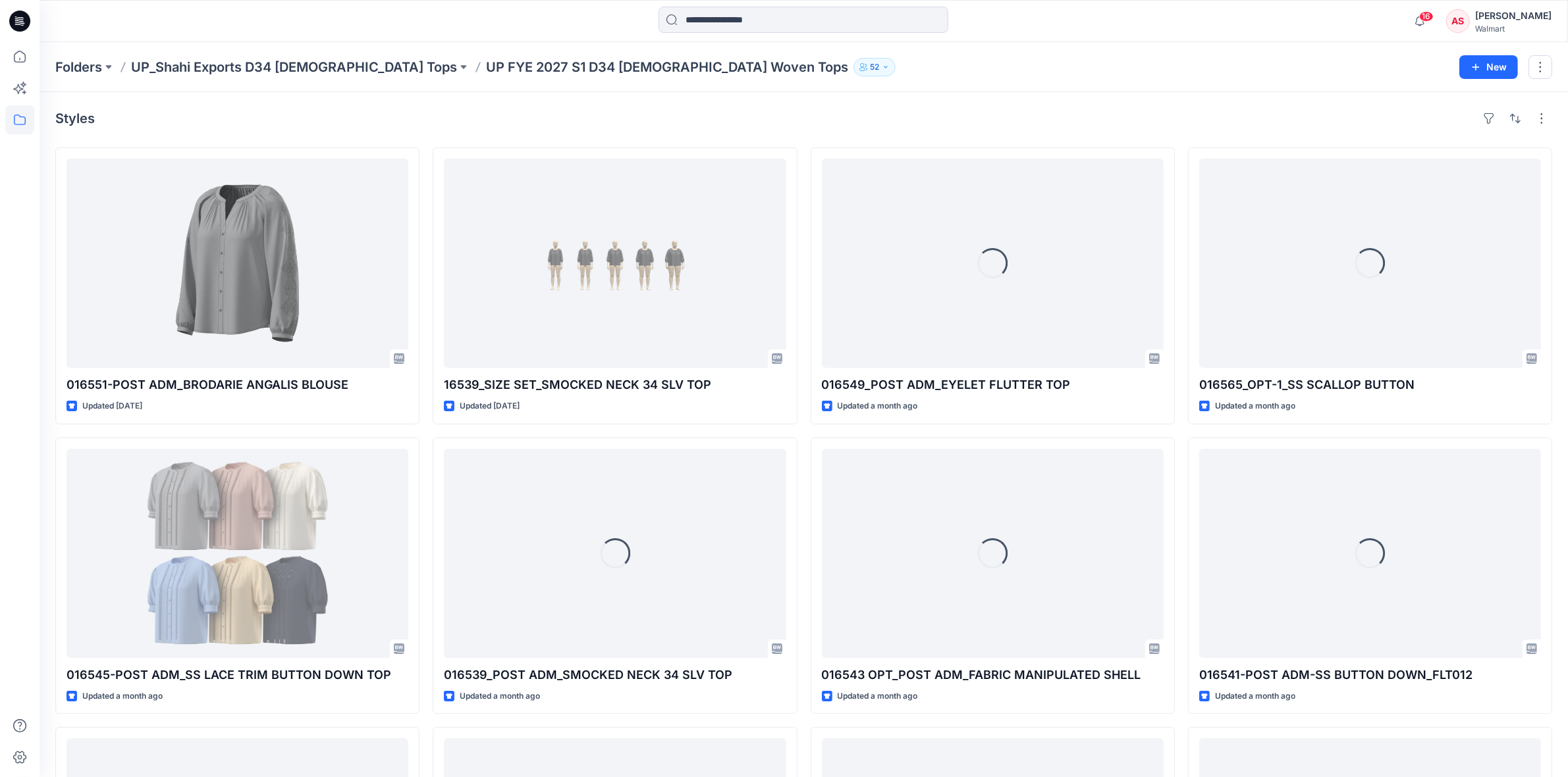
click at [589, 69] on p "UP FYE 2027 S1 D34 [DEMOGRAPHIC_DATA] Woven Tops" at bounding box center [667, 67] width 362 height 18
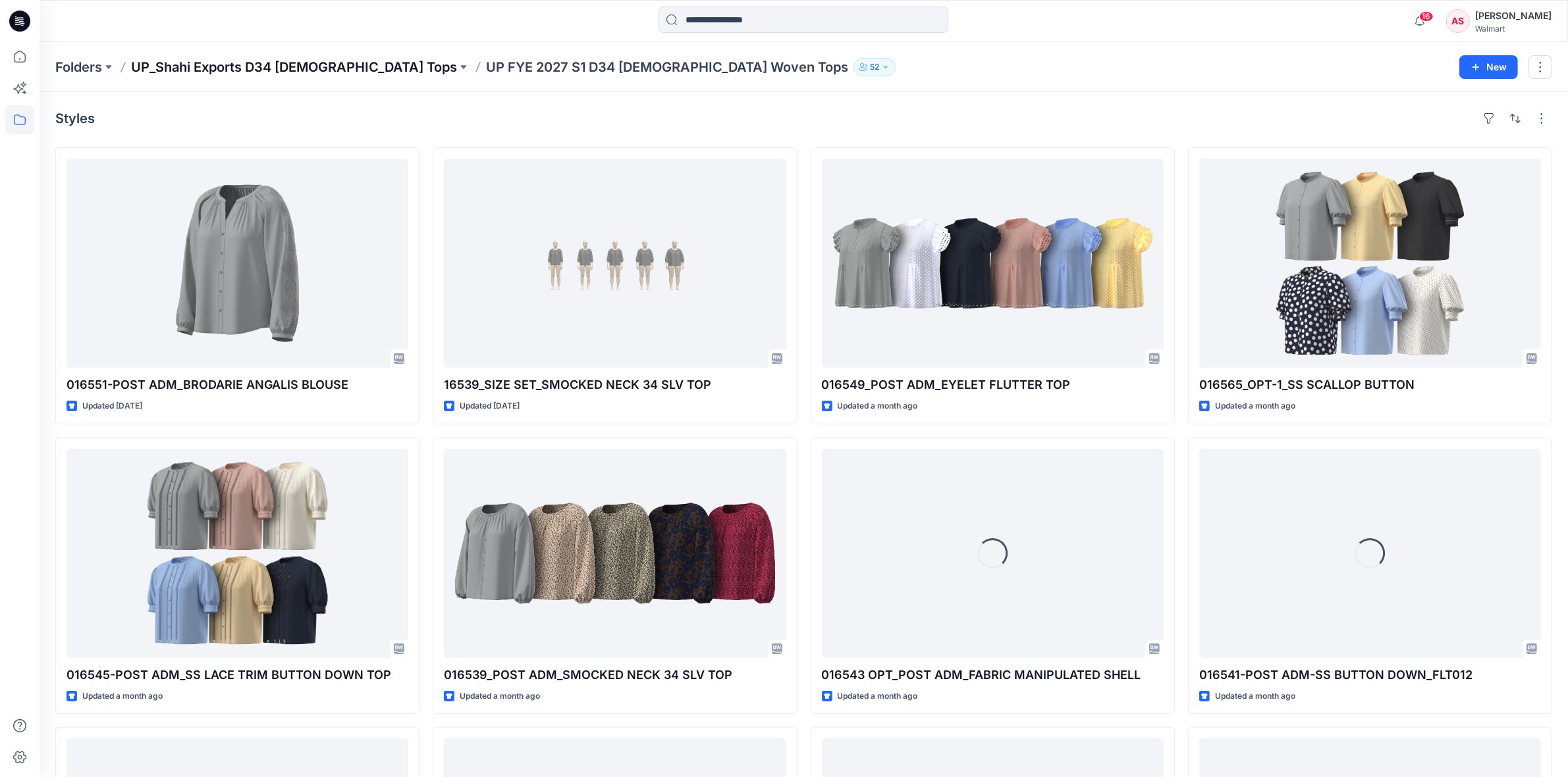
click at [267, 68] on p "UP_Shahi Exports D34 [DEMOGRAPHIC_DATA] Tops" at bounding box center [294, 67] width 326 height 18
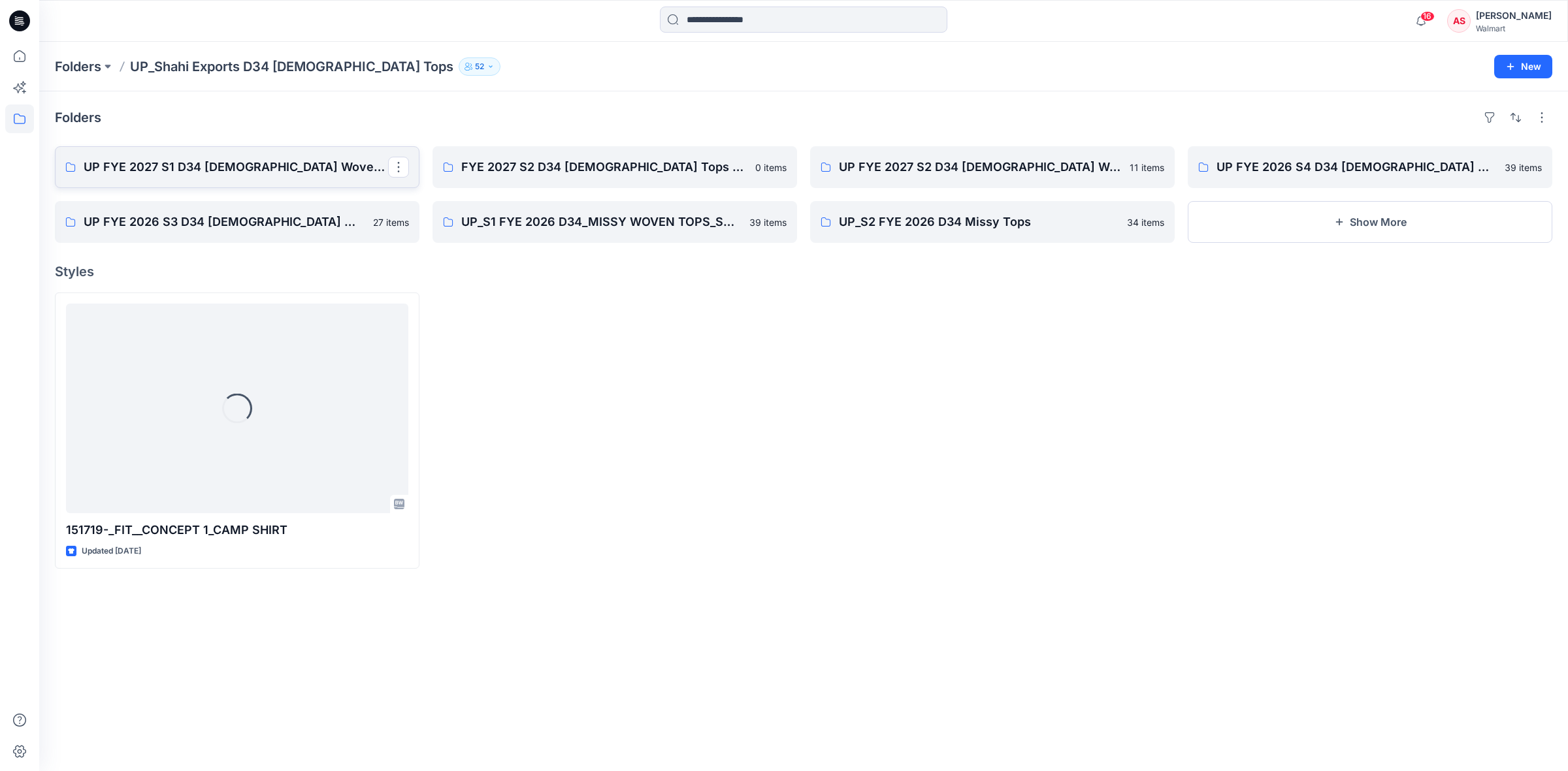
click at [188, 166] on p "UP FYE 2027 S1 D34 [DEMOGRAPHIC_DATA] Woven Tops" at bounding box center [236, 167] width 304 height 18
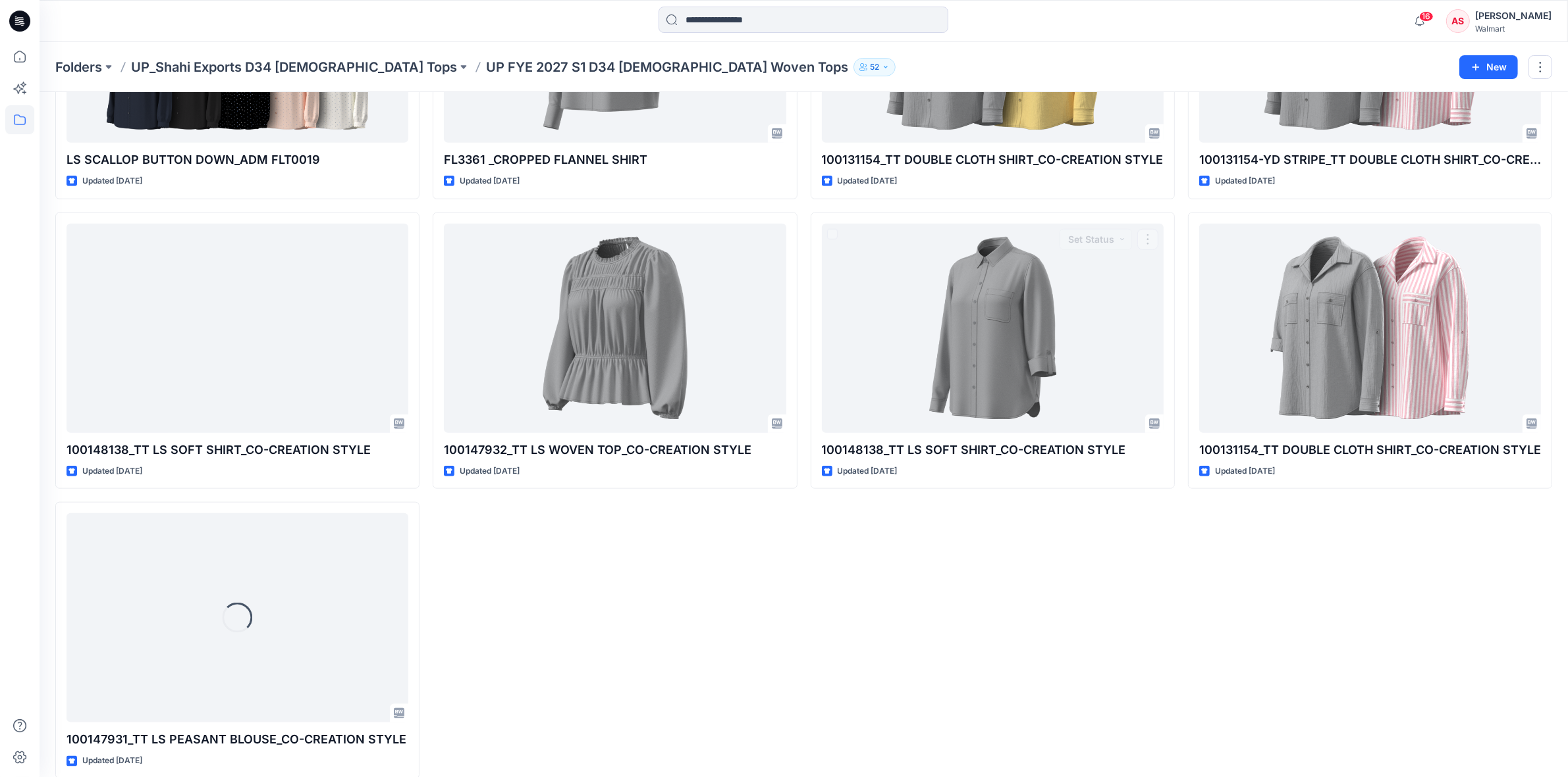
scroll to position [1694, 0]
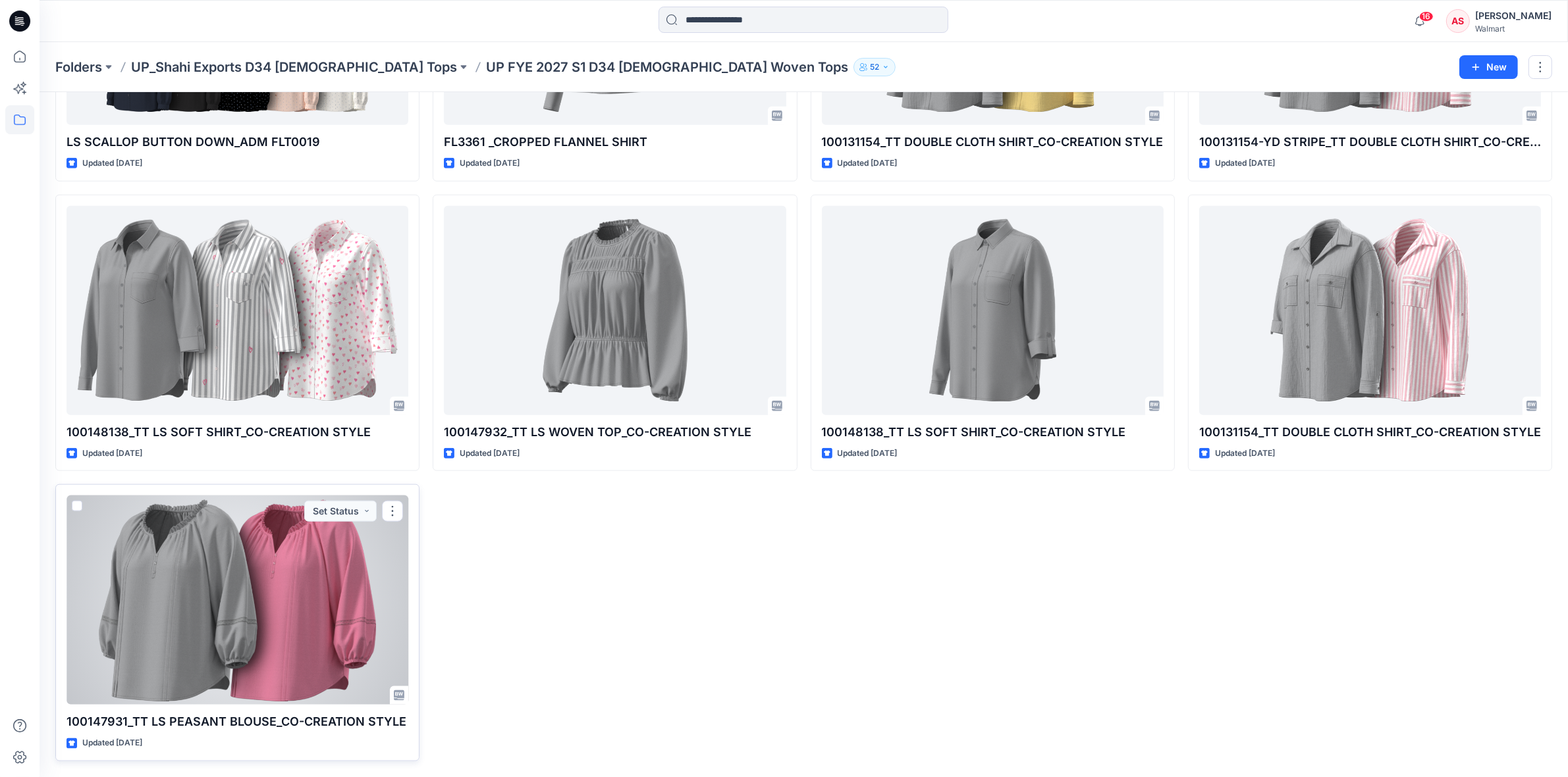
click at [163, 589] on div at bounding box center [237, 599] width 342 height 209
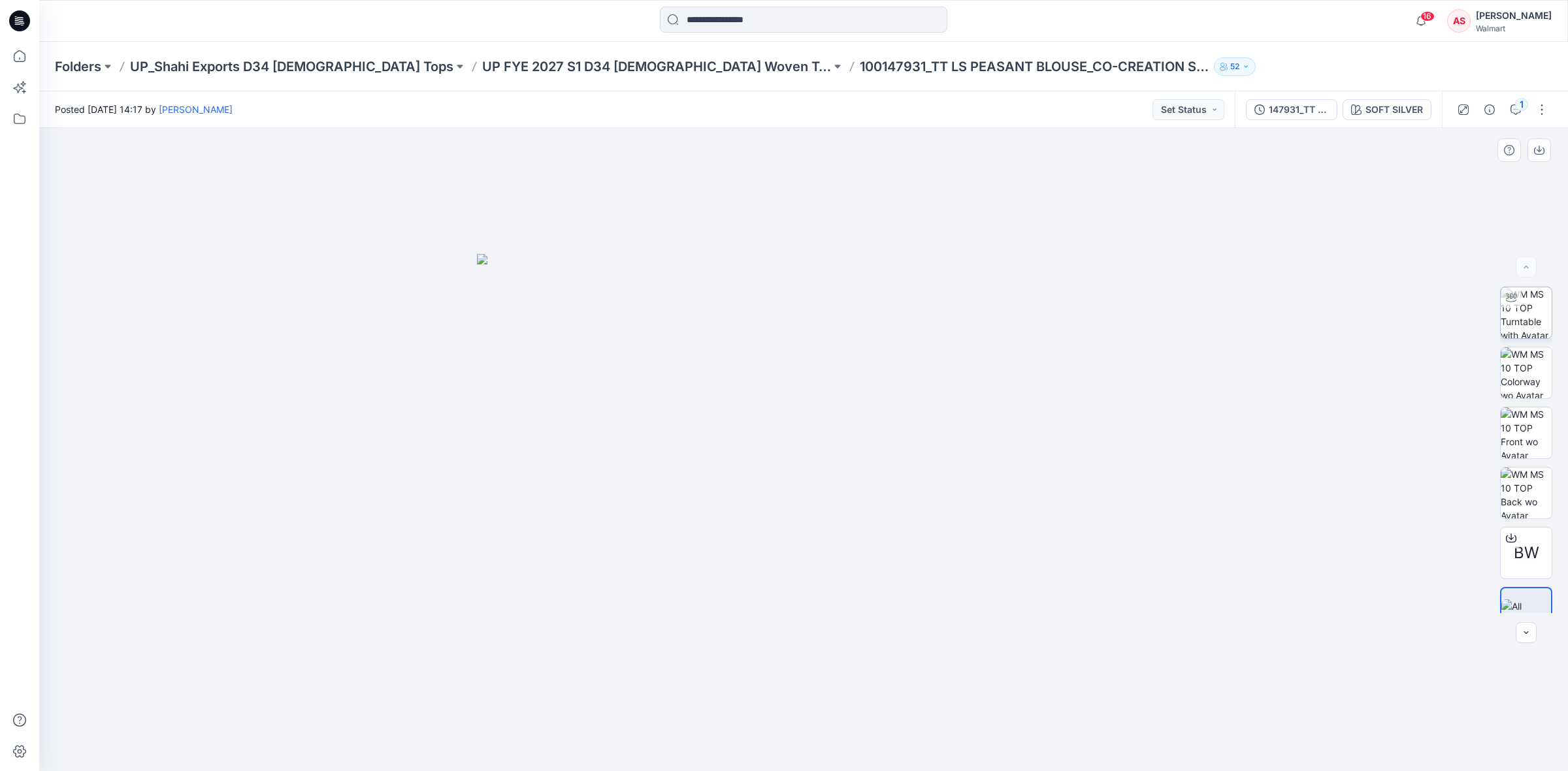
click at [1539, 311] on img at bounding box center [1526, 313] width 51 height 51
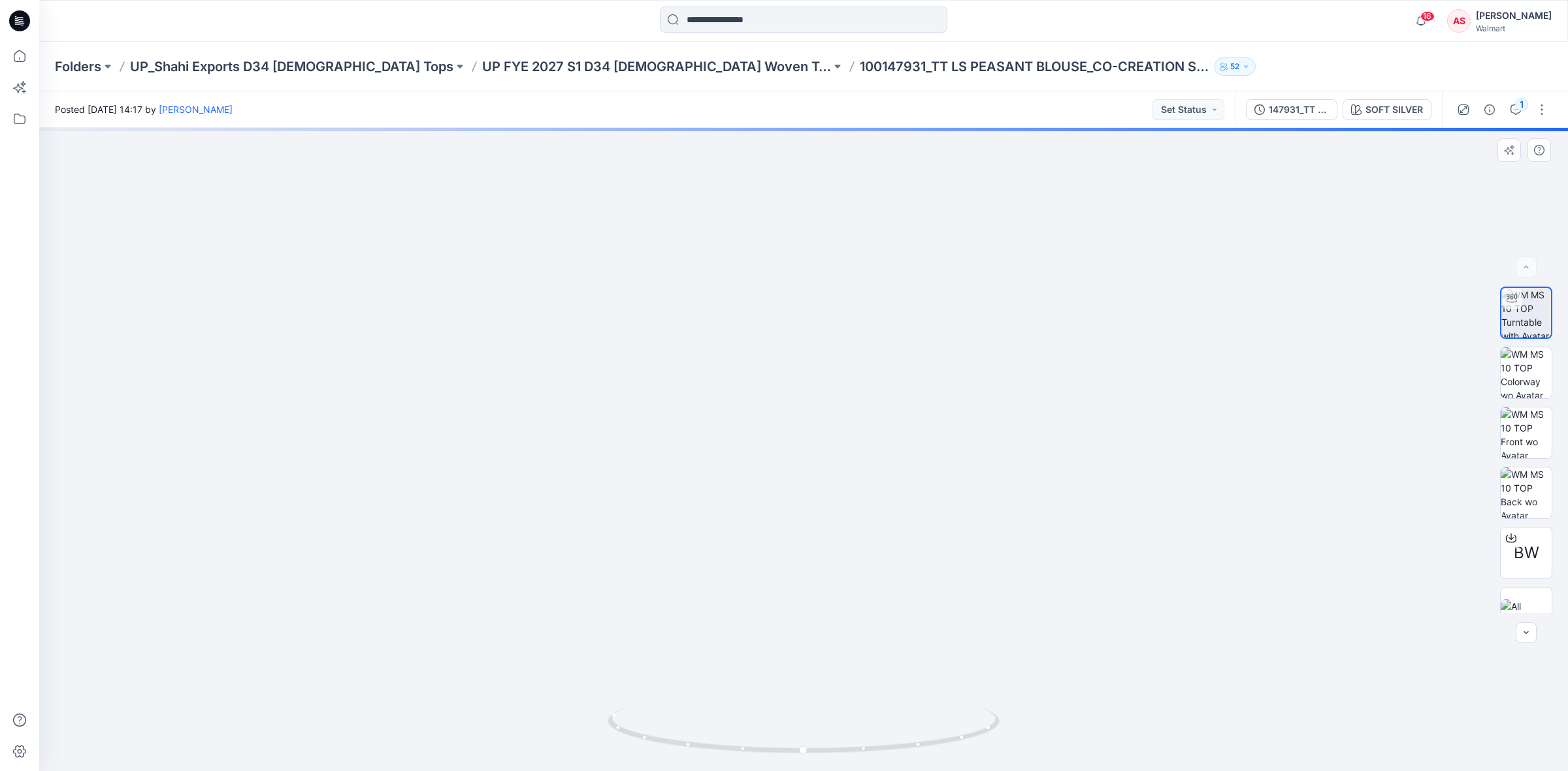
drag, startPoint x: 773, startPoint y: 226, endPoint x: 786, endPoint y: 404, distance: 178.5
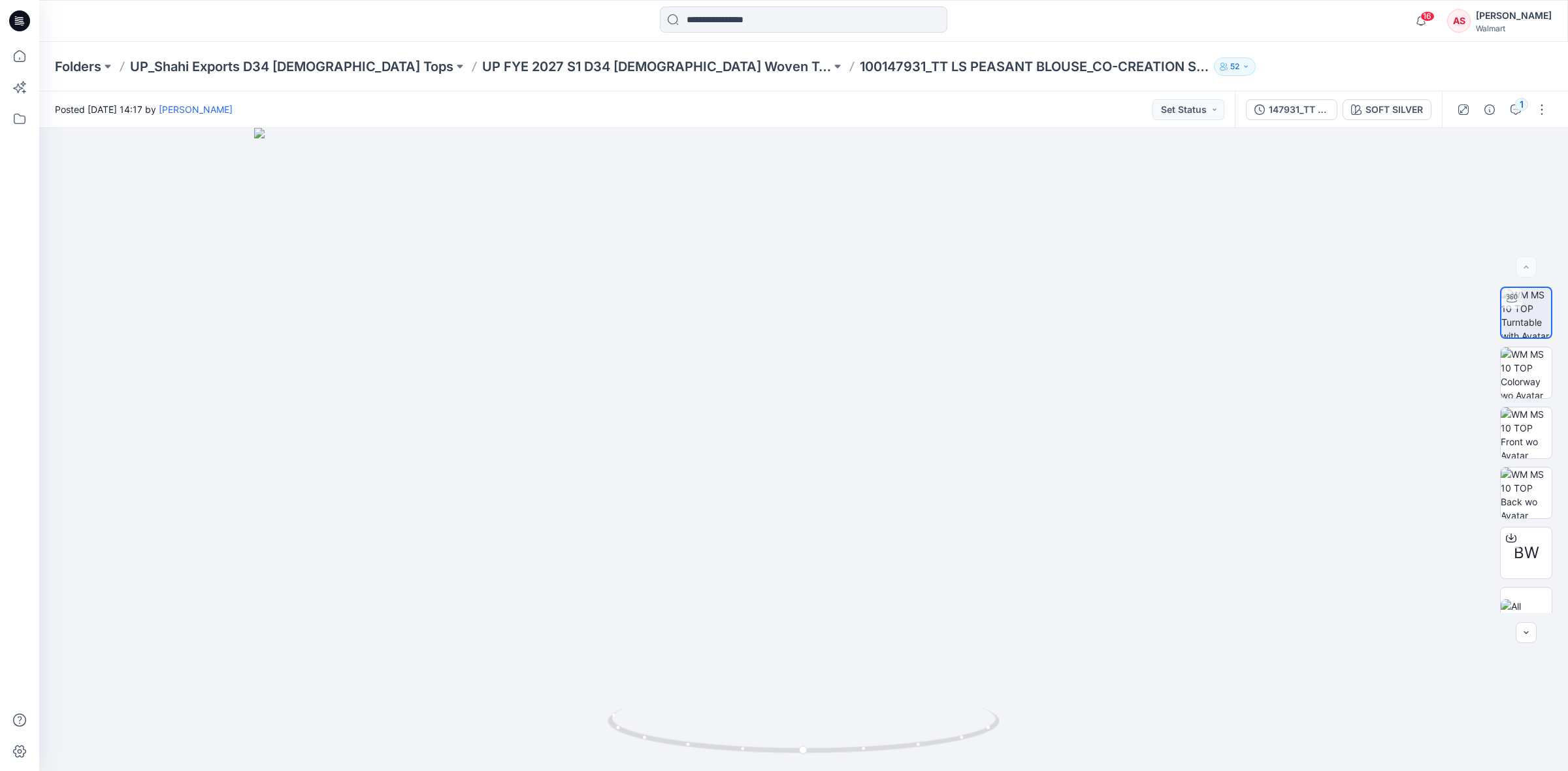
click at [20, 18] on icon at bounding box center [19, 20] width 21 height 21
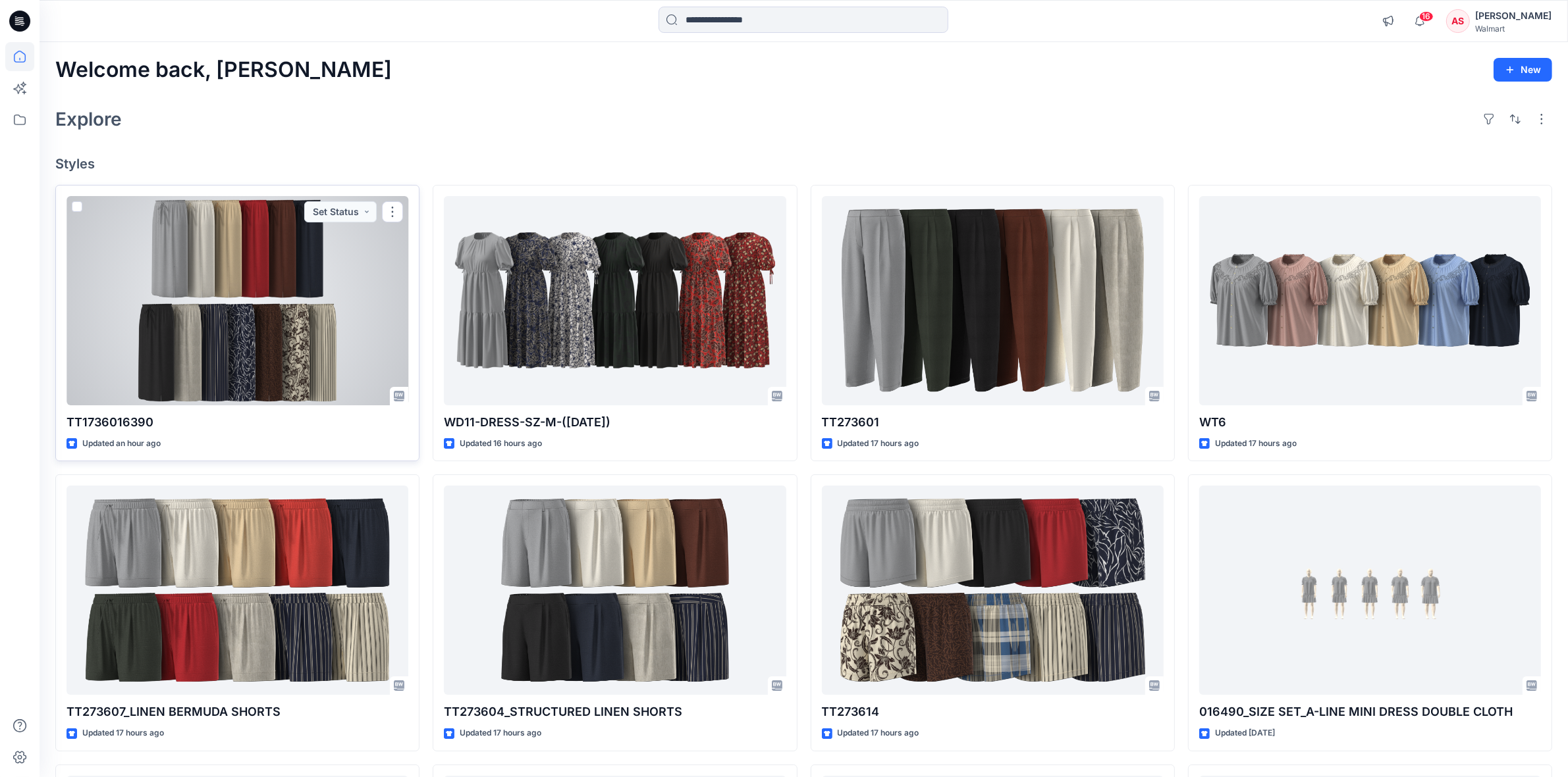
click at [191, 342] on div at bounding box center [237, 300] width 342 height 209
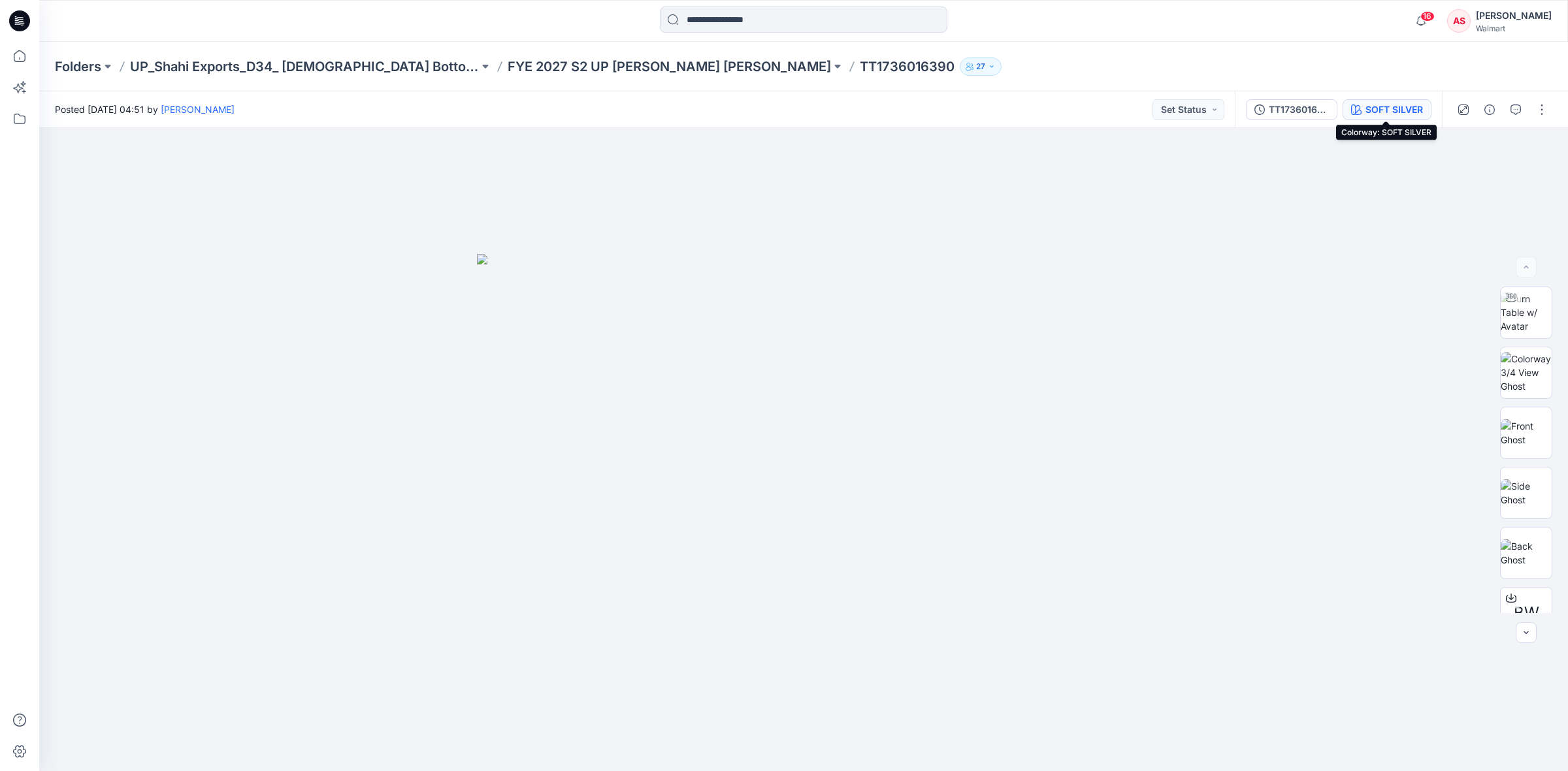
click at [1383, 104] on div "SOFT SILVER" at bounding box center [1393, 110] width 58 height 15
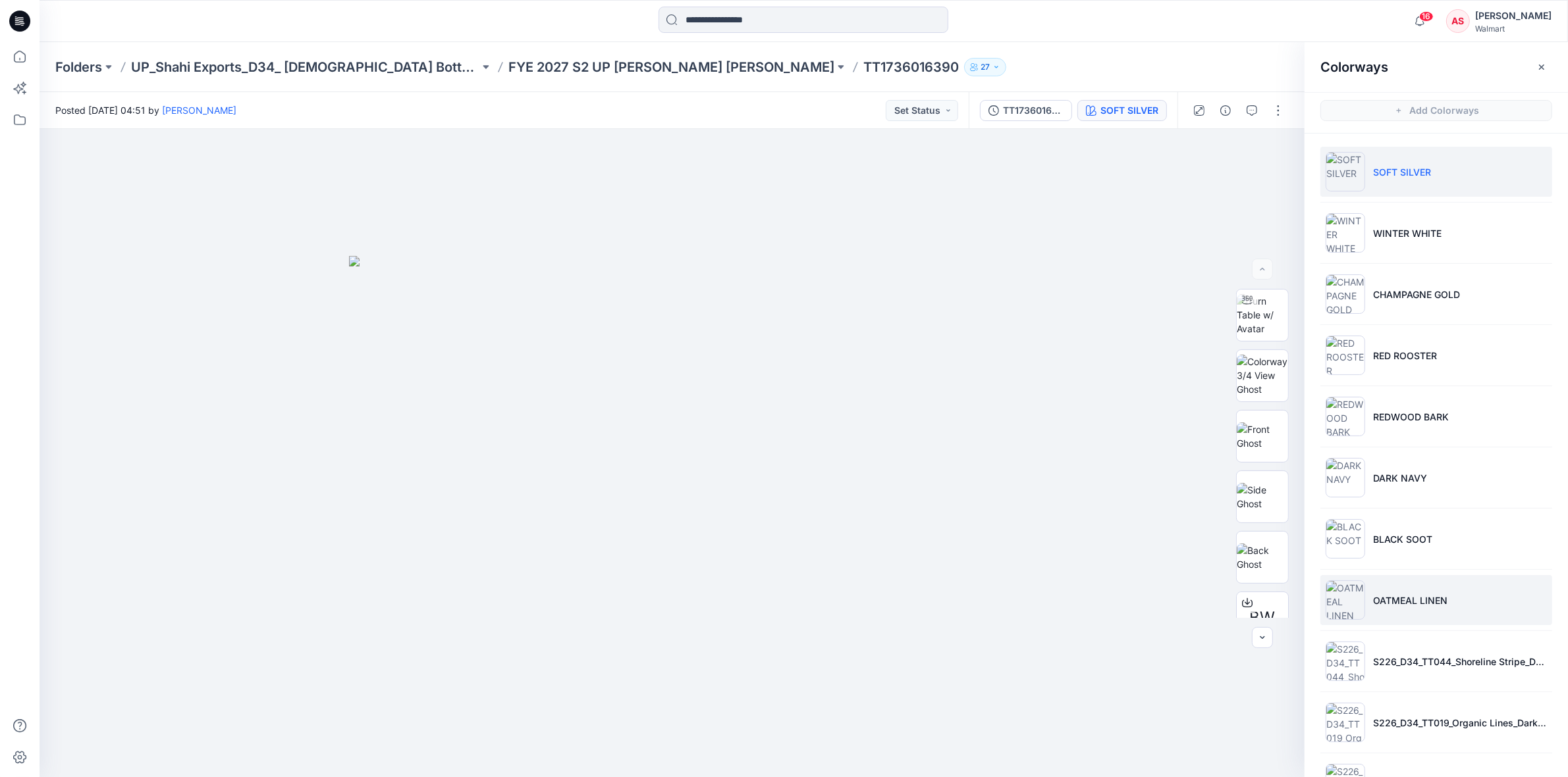
click at [1410, 616] on li "OATMEAL LINEN" at bounding box center [1436, 600] width 232 height 50
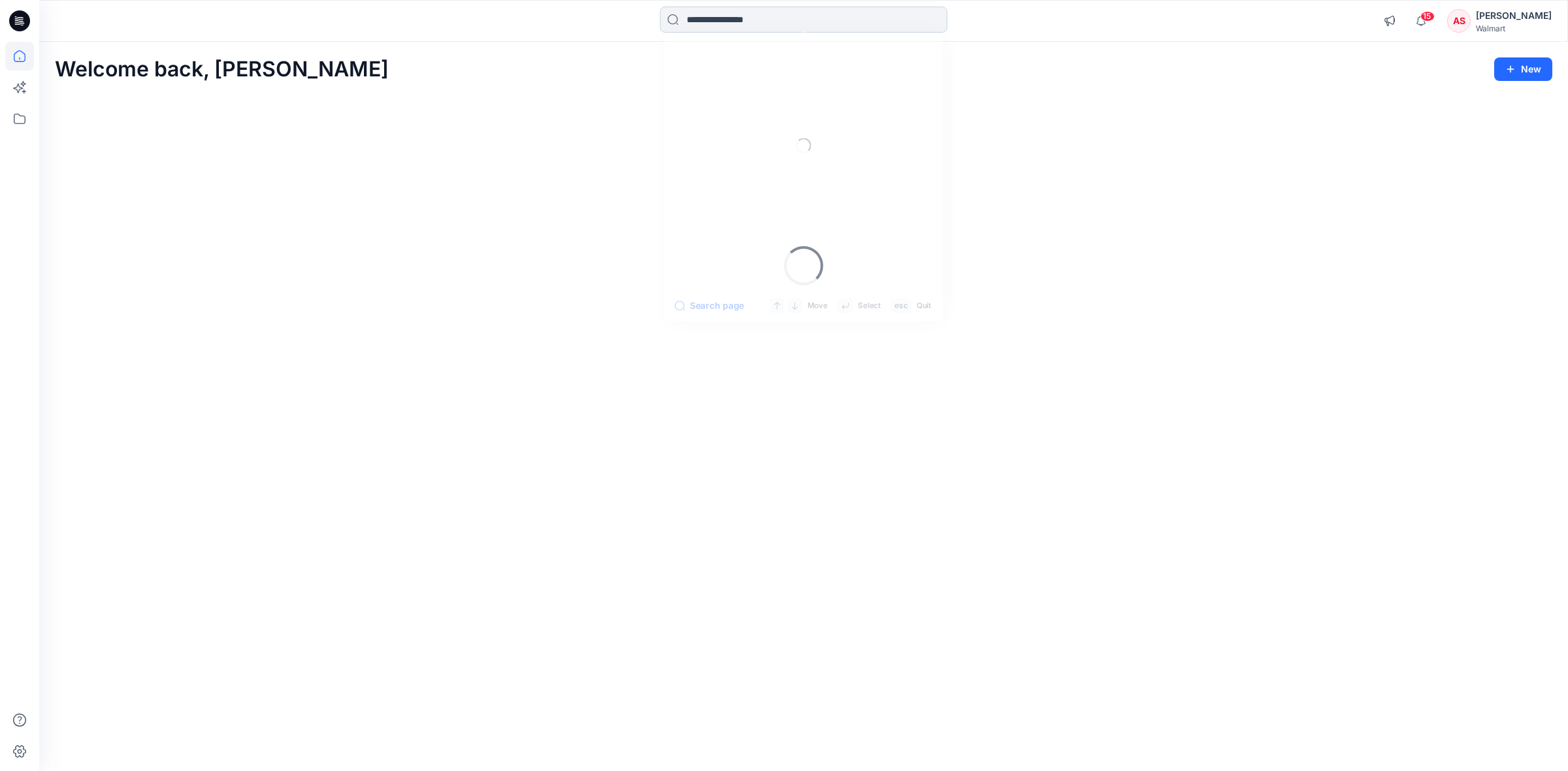
click at [729, 19] on input at bounding box center [803, 19] width 288 height 26
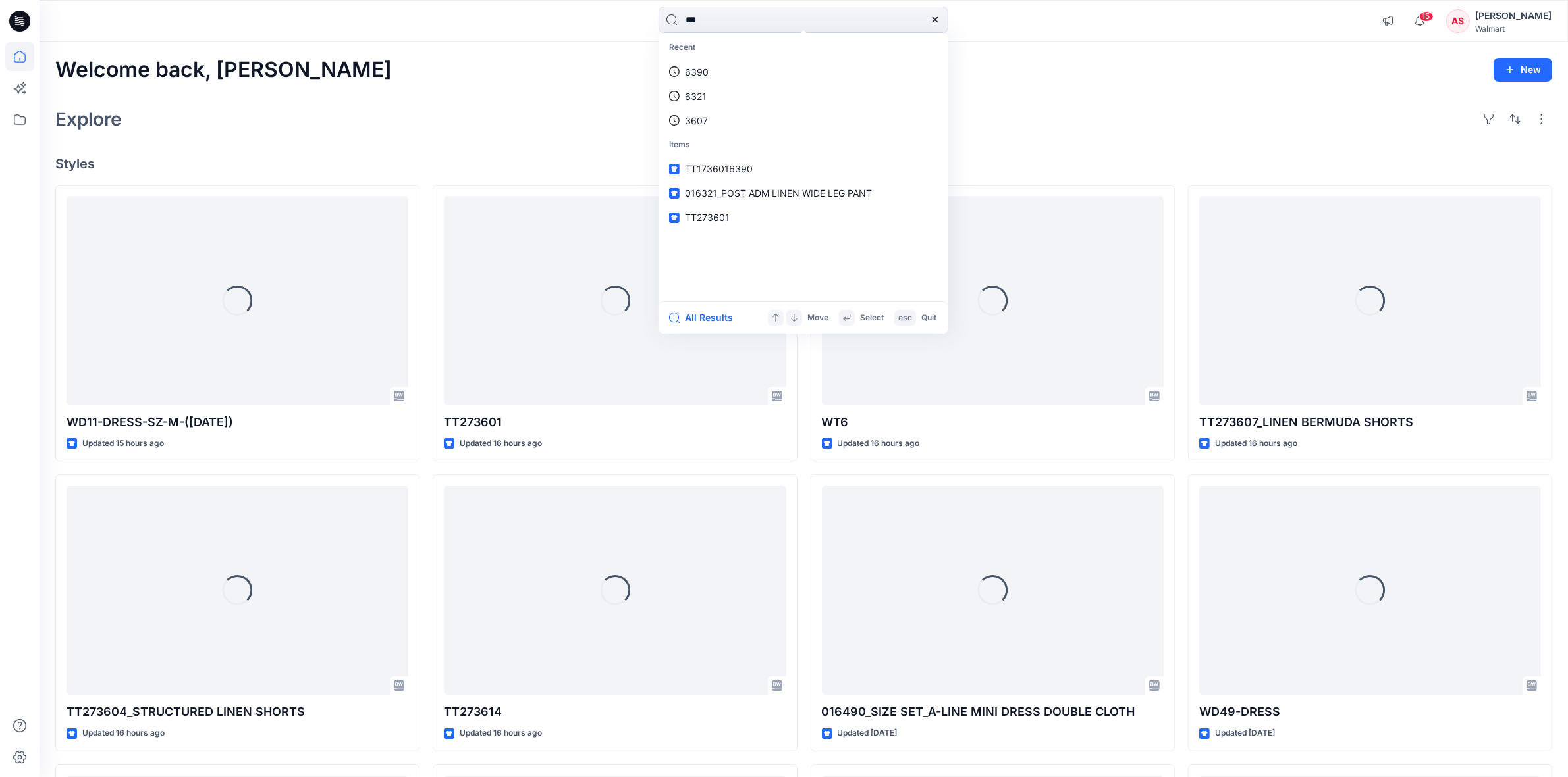
type input "****"
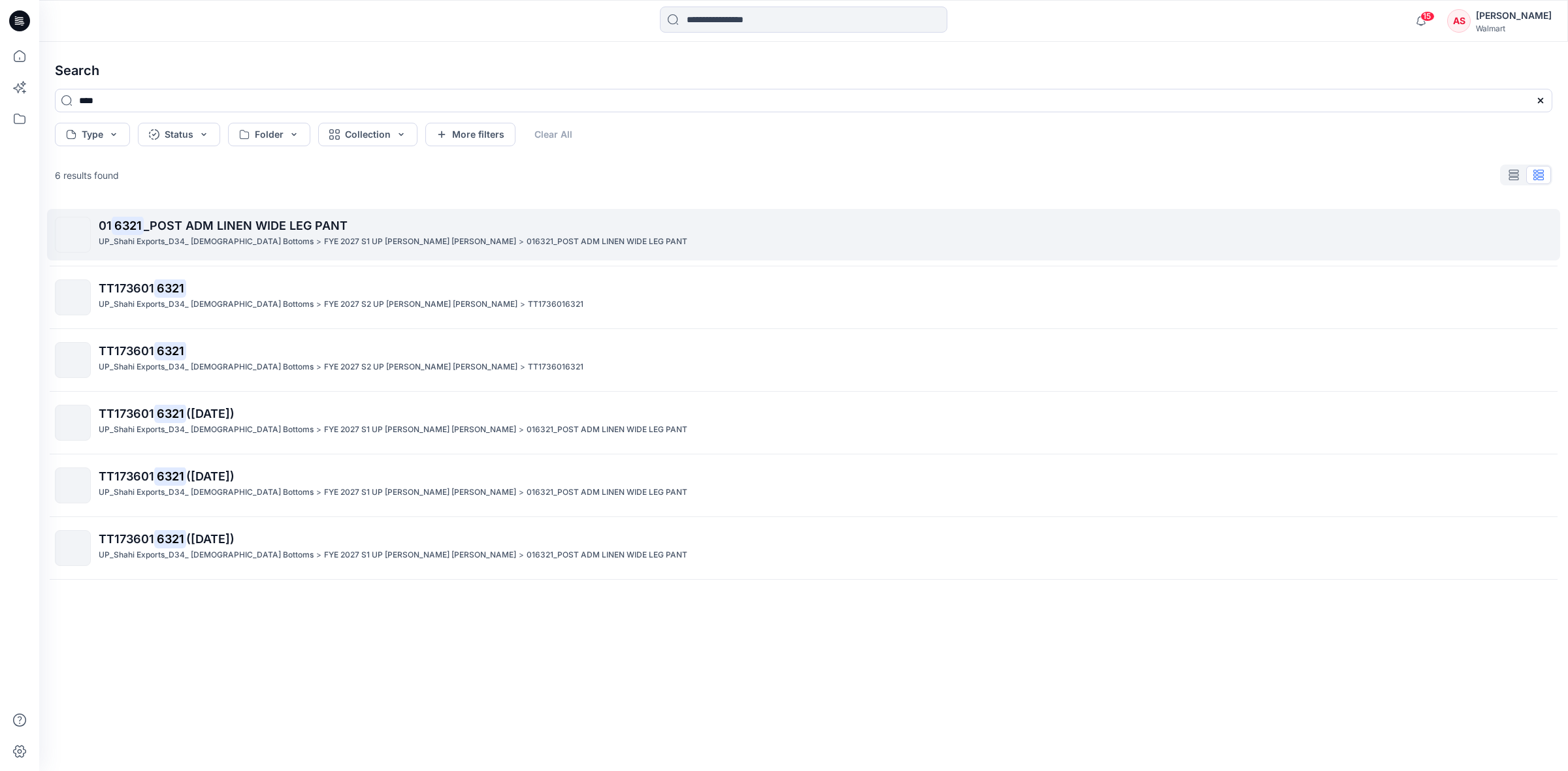
click at [191, 226] on span "_POST ADM LINEN WIDE LEG PANT" at bounding box center [245, 226] width 204 height 14
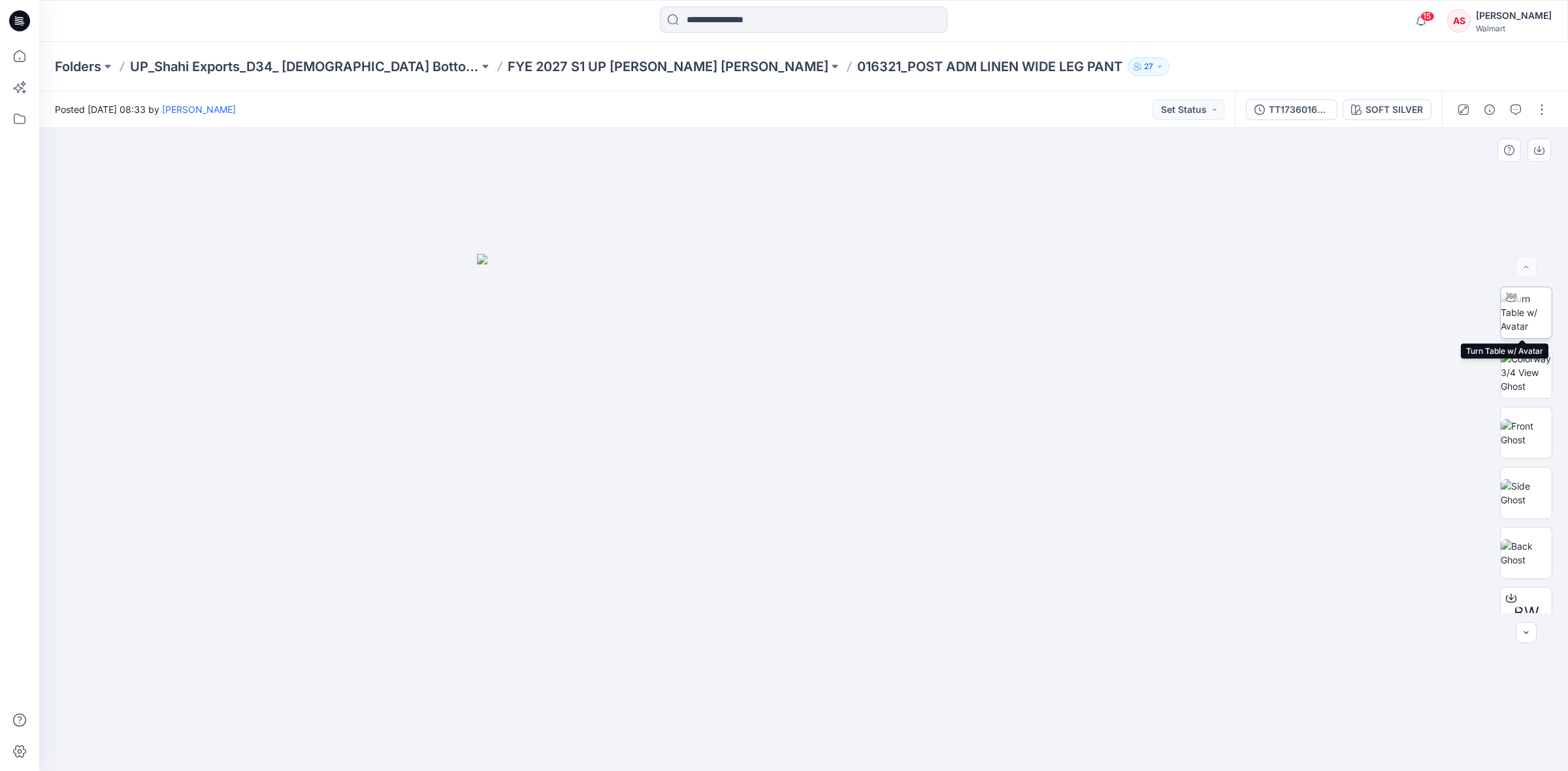
click at [1530, 317] on img at bounding box center [1526, 312] width 51 height 41
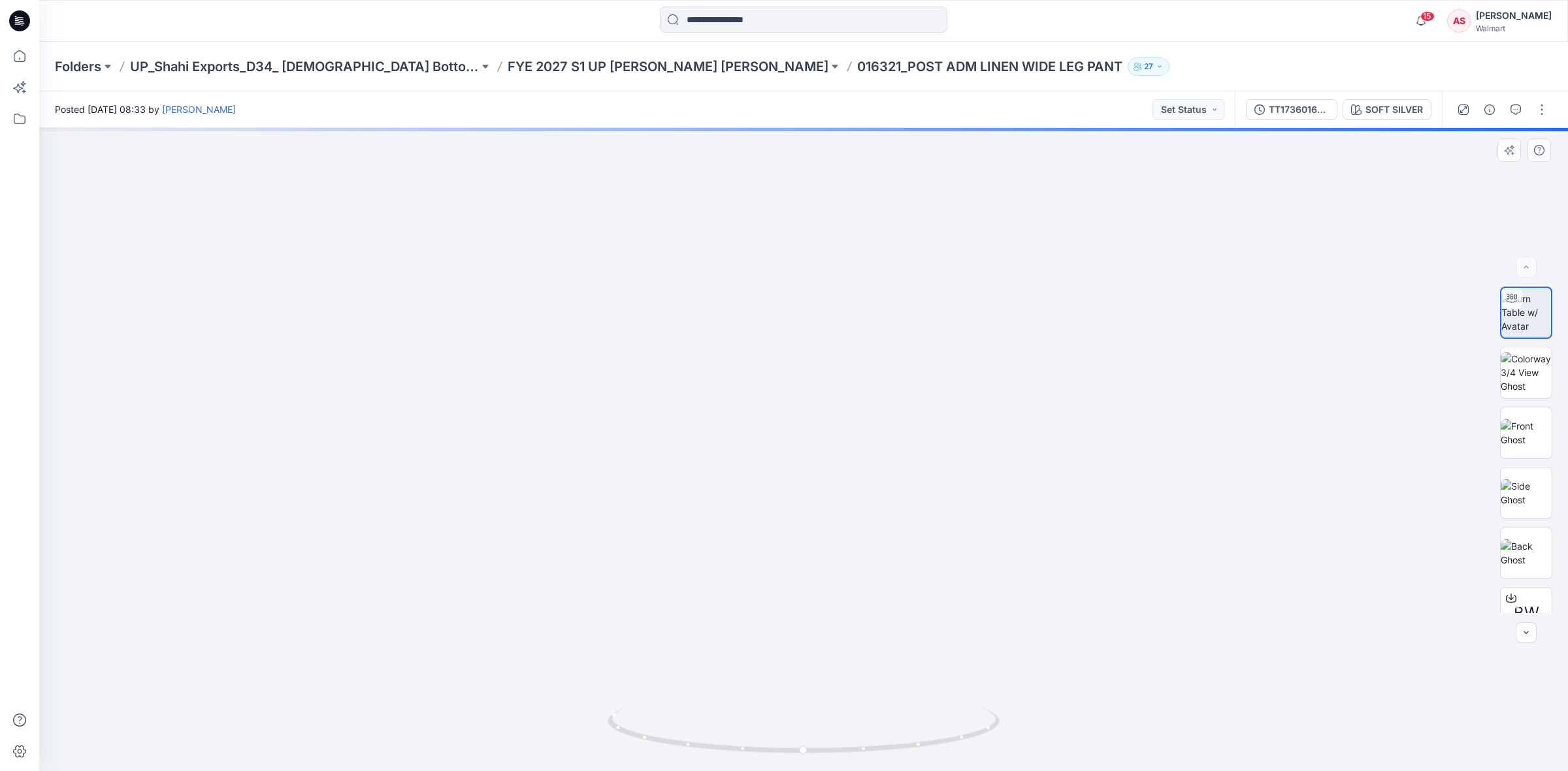
drag, startPoint x: 791, startPoint y: 556, endPoint x: 812, endPoint y: 365, distance: 192.2
click at [779, 17] on input at bounding box center [803, 19] width 288 height 26
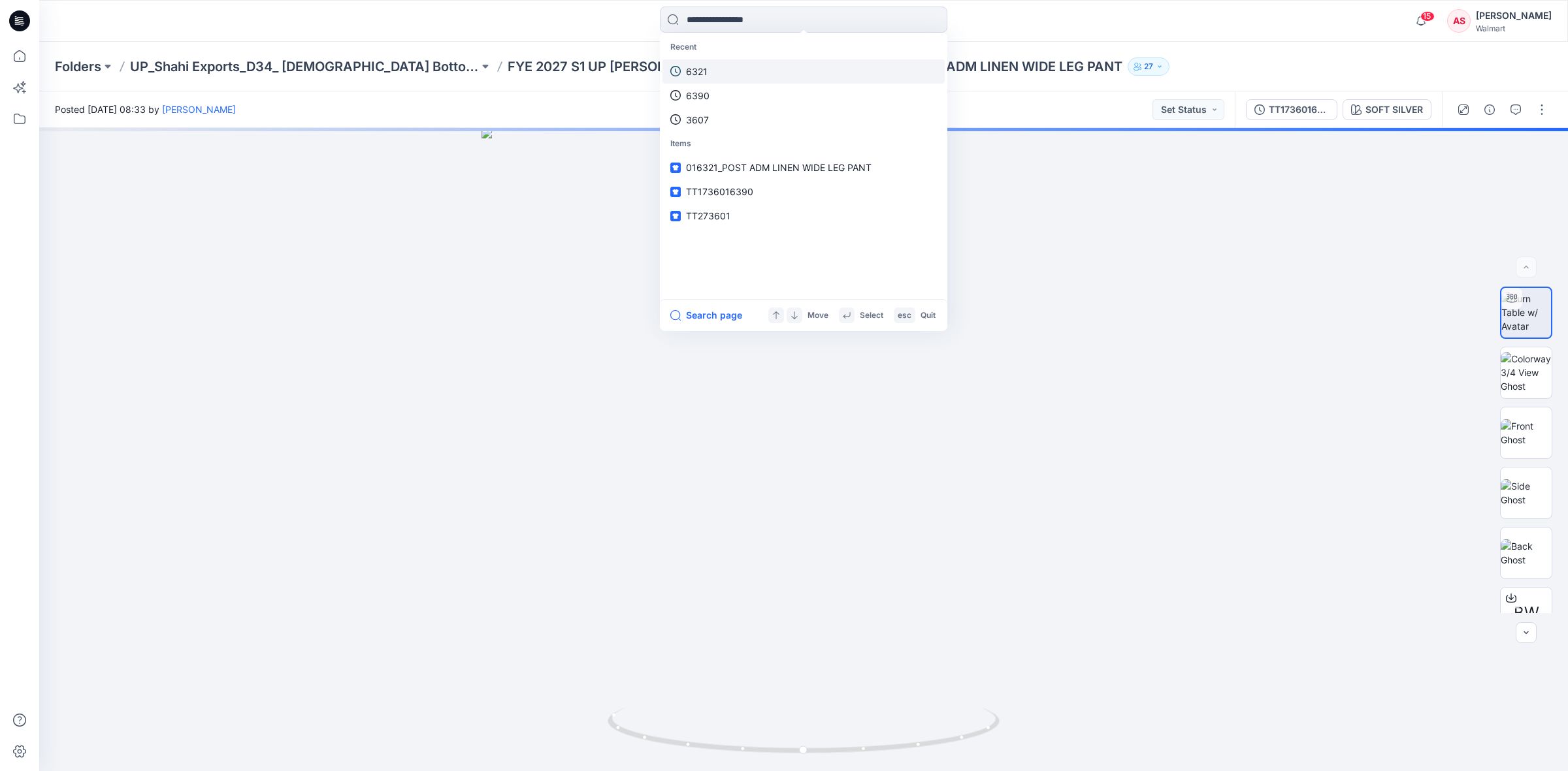
click at [697, 67] on p "6321" at bounding box center [697, 71] width 22 height 14
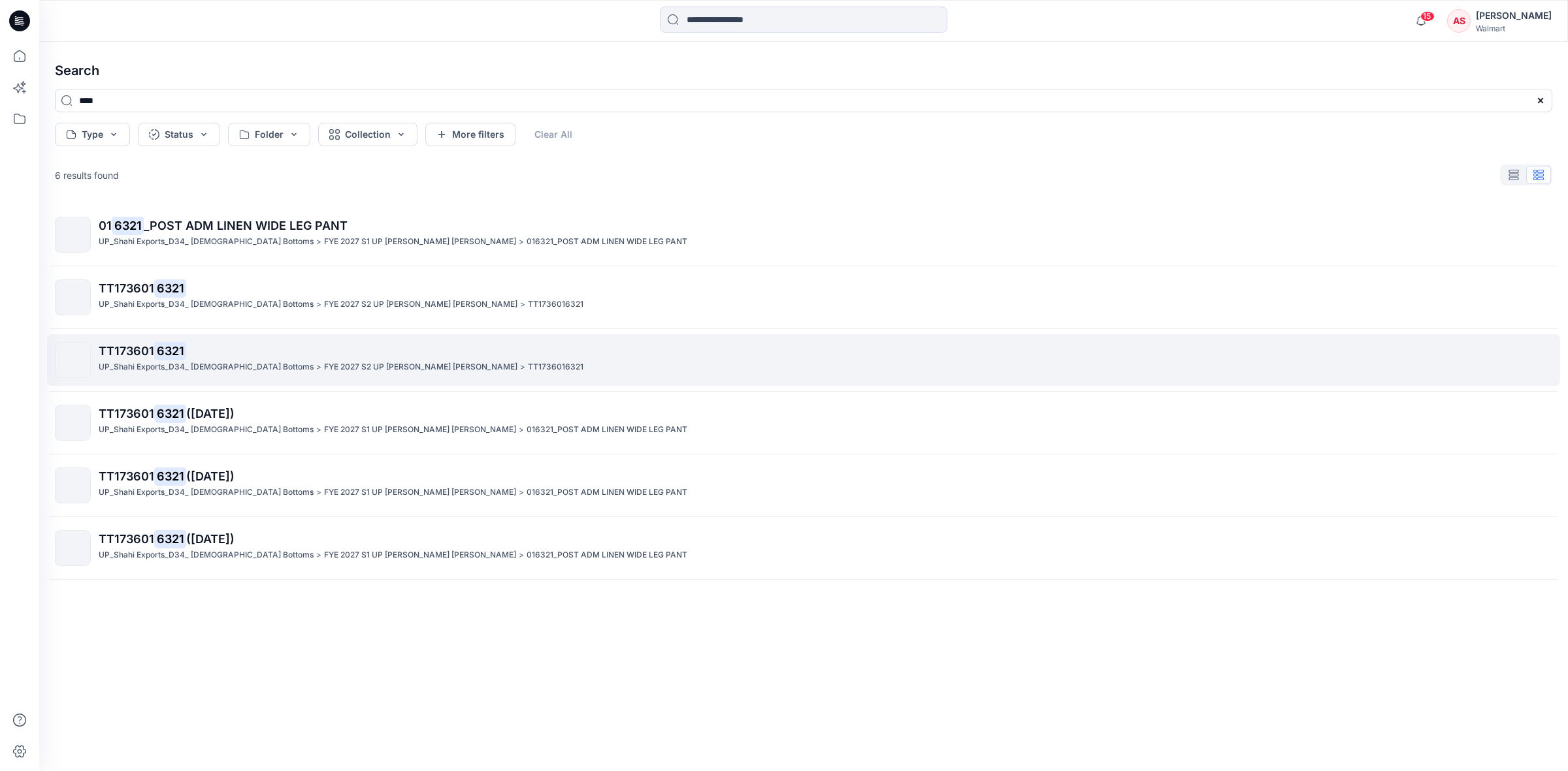
click at [144, 353] on span "TT173601" at bounding box center [126, 351] width 56 height 14
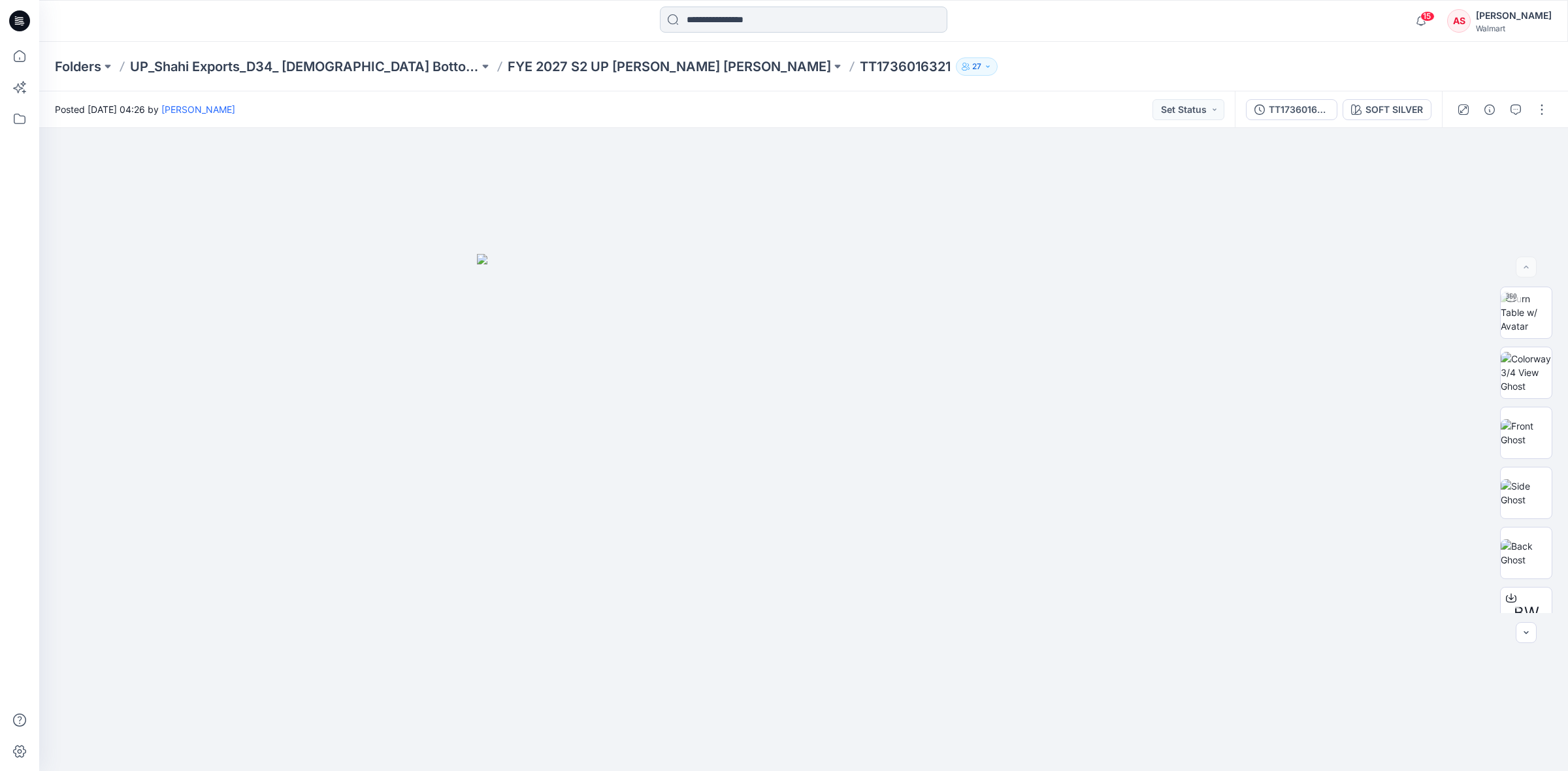
drag, startPoint x: 732, startPoint y: 18, endPoint x: 732, endPoint y: 26, distance: 8.0
click at [732, 18] on input at bounding box center [803, 19] width 288 height 26
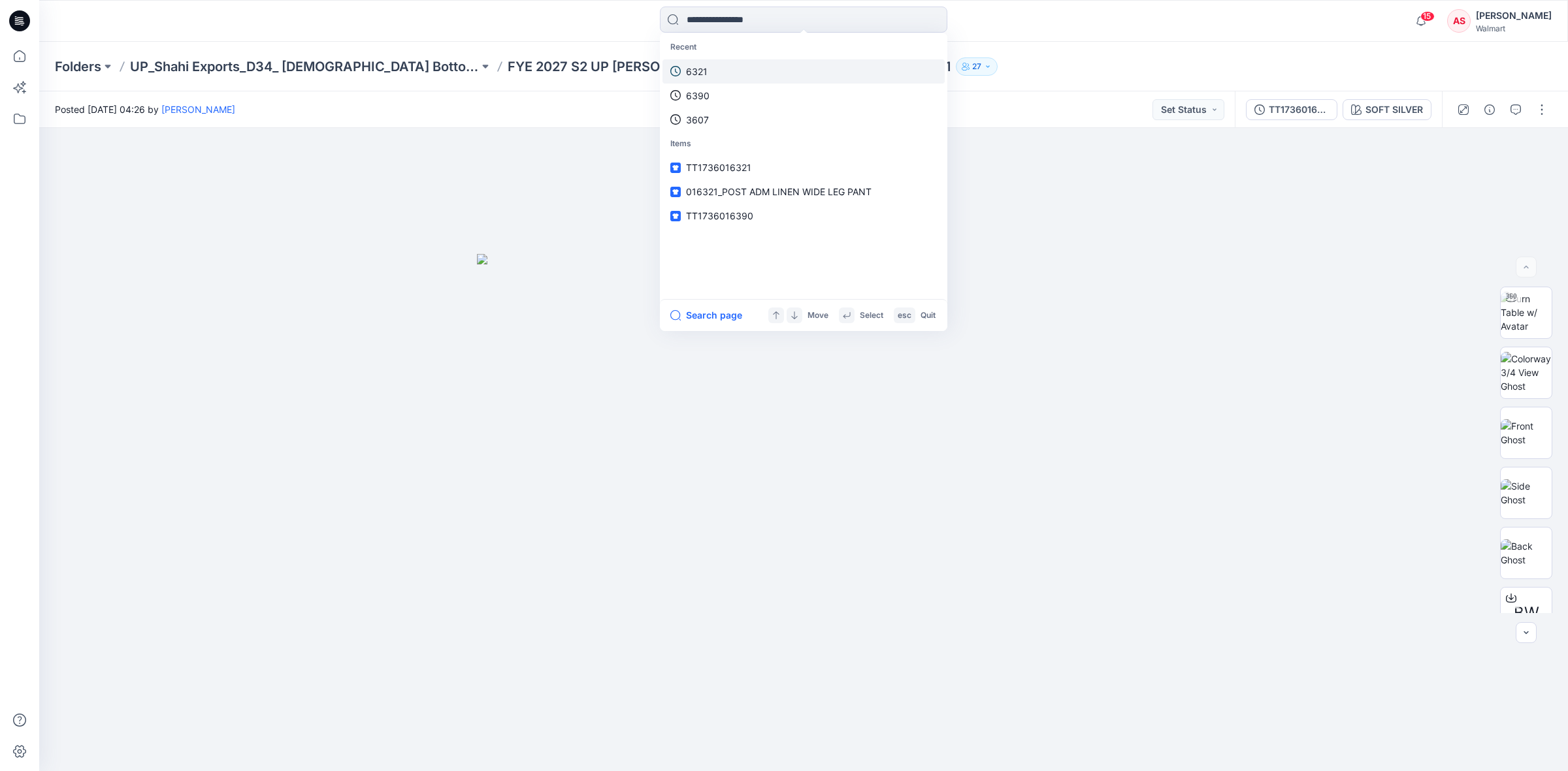
click at [698, 72] on p "6321" at bounding box center [697, 71] width 22 height 14
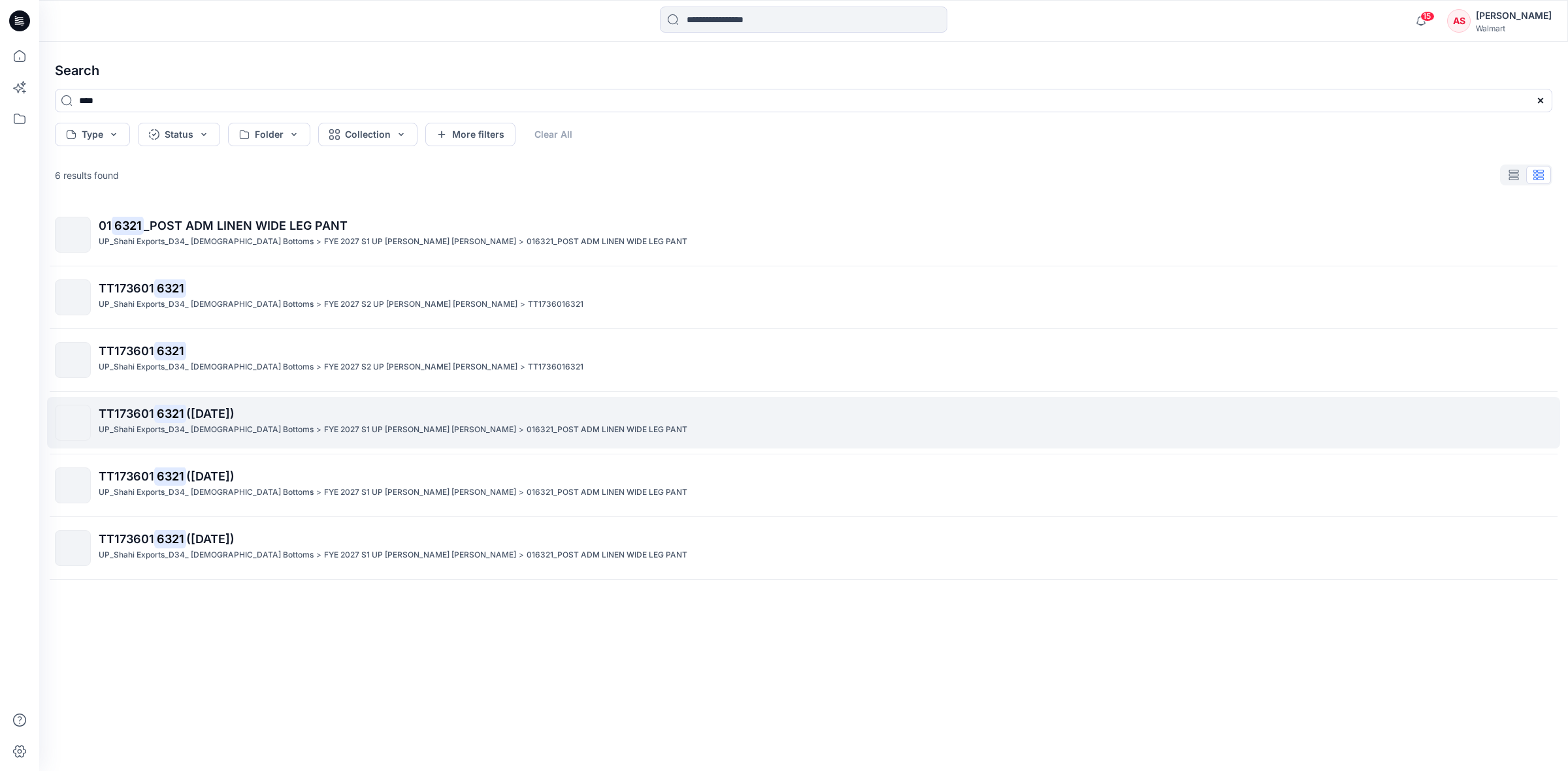
click at [143, 419] on span "TT173601" at bounding box center [126, 413] width 56 height 14
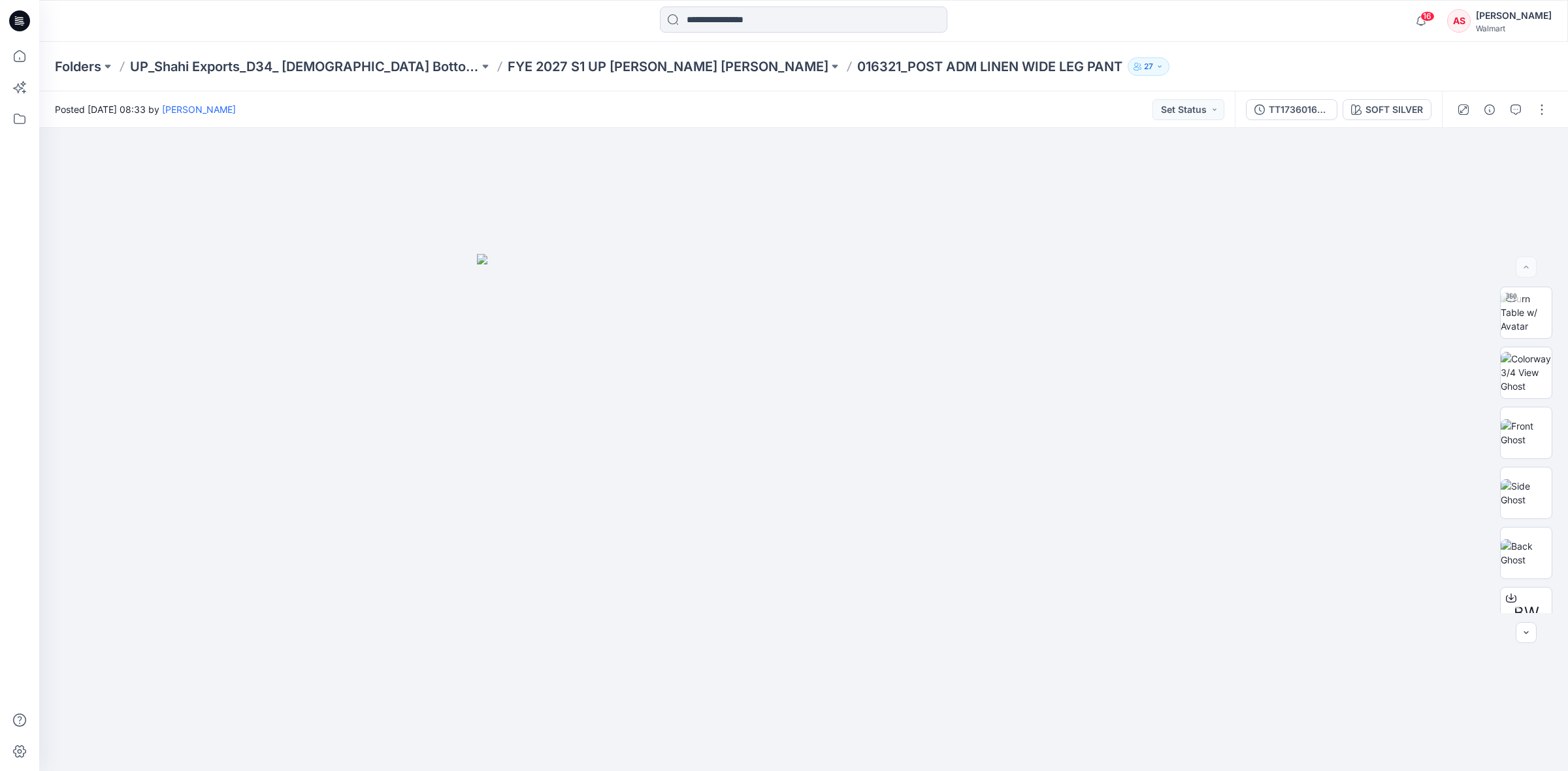
click at [17, 17] on icon at bounding box center [20, 17] width 6 height 1
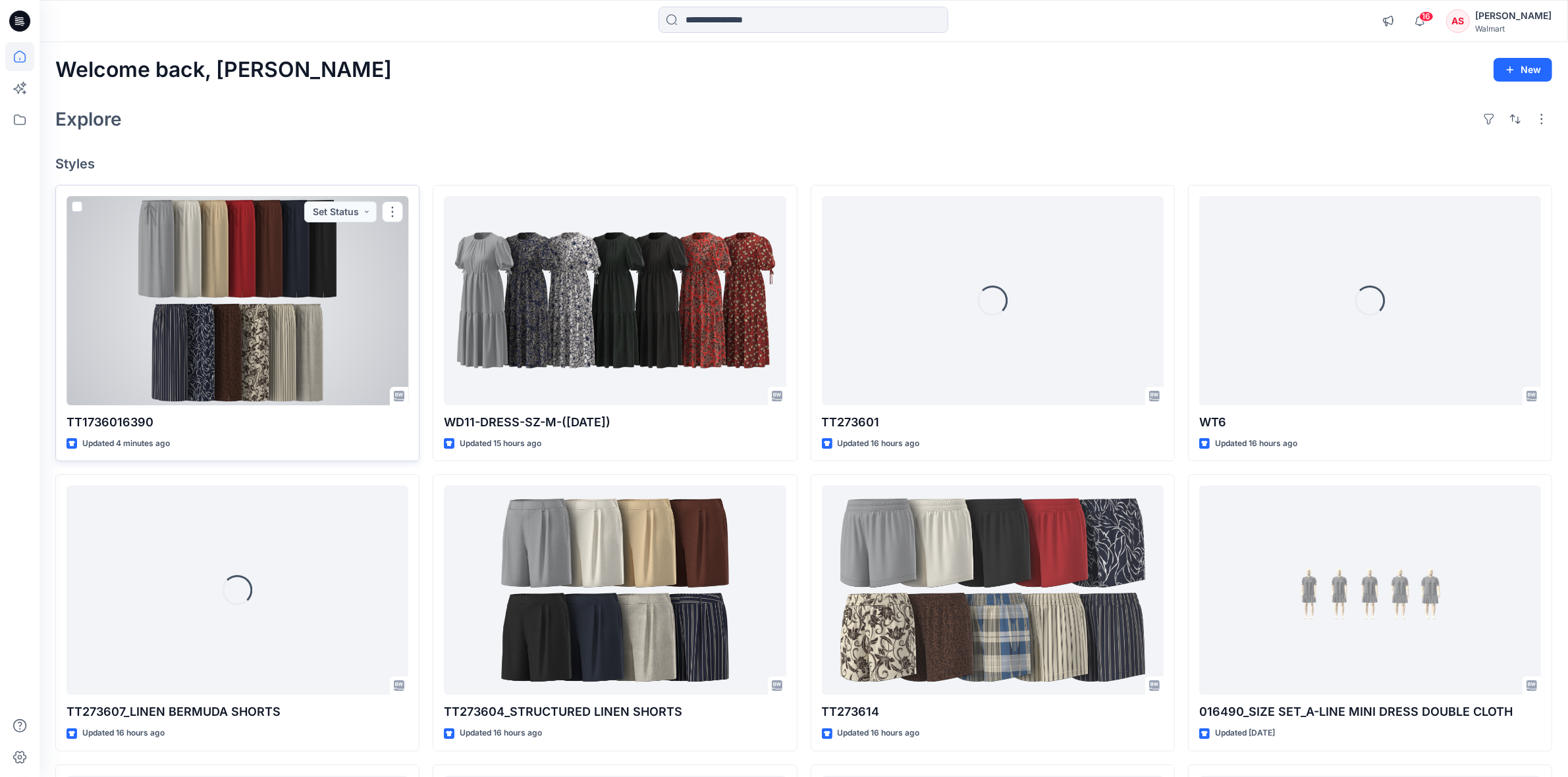
click at [247, 333] on div at bounding box center [237, 300] width 342 height 209
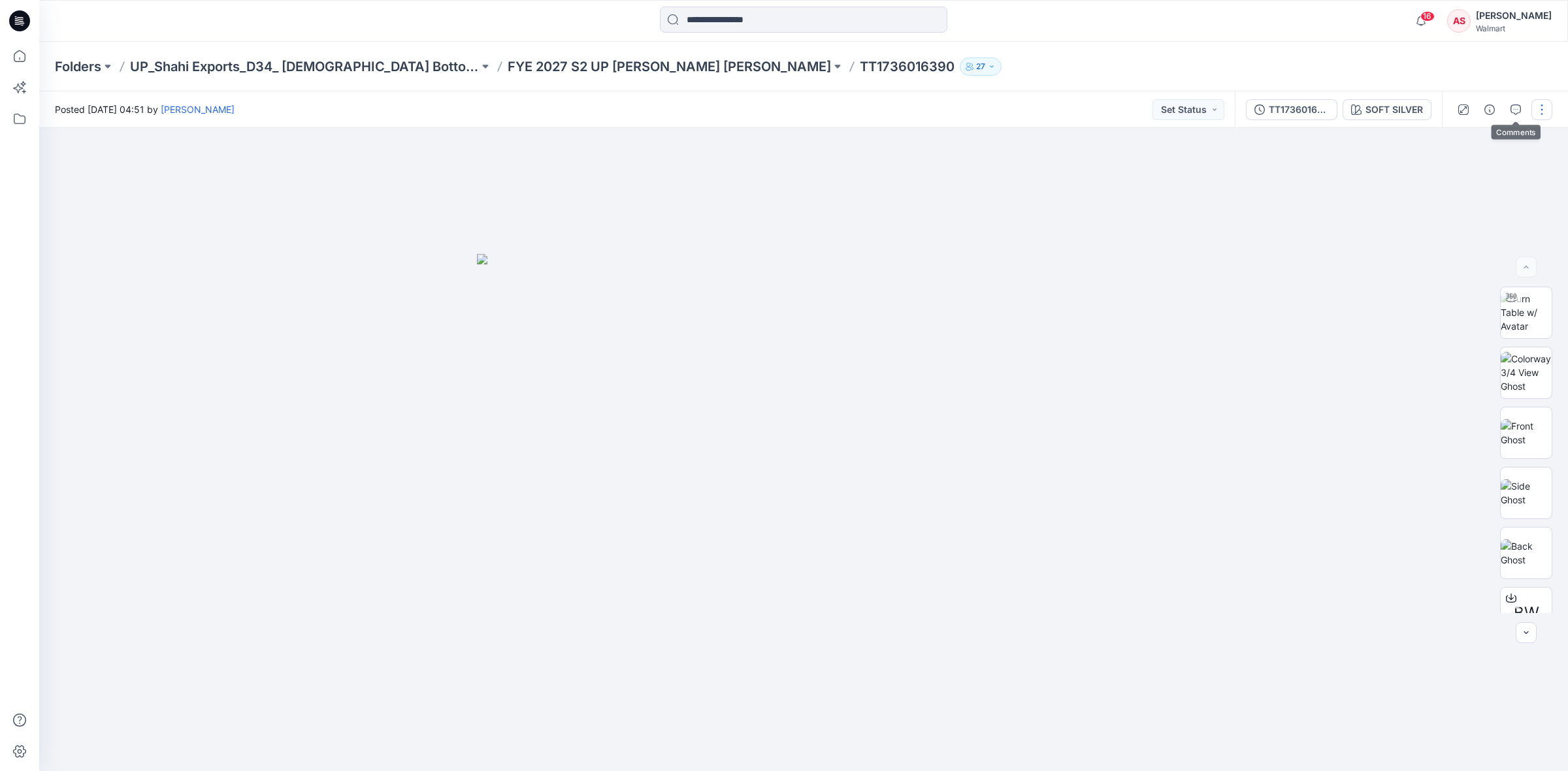
click at [1540, 109] on button "button" at bounding box center [1542, 110] width 21 height 21
click at [1445, 175] on icon "button" at bounding box center [1439, 175] width 10 height 10
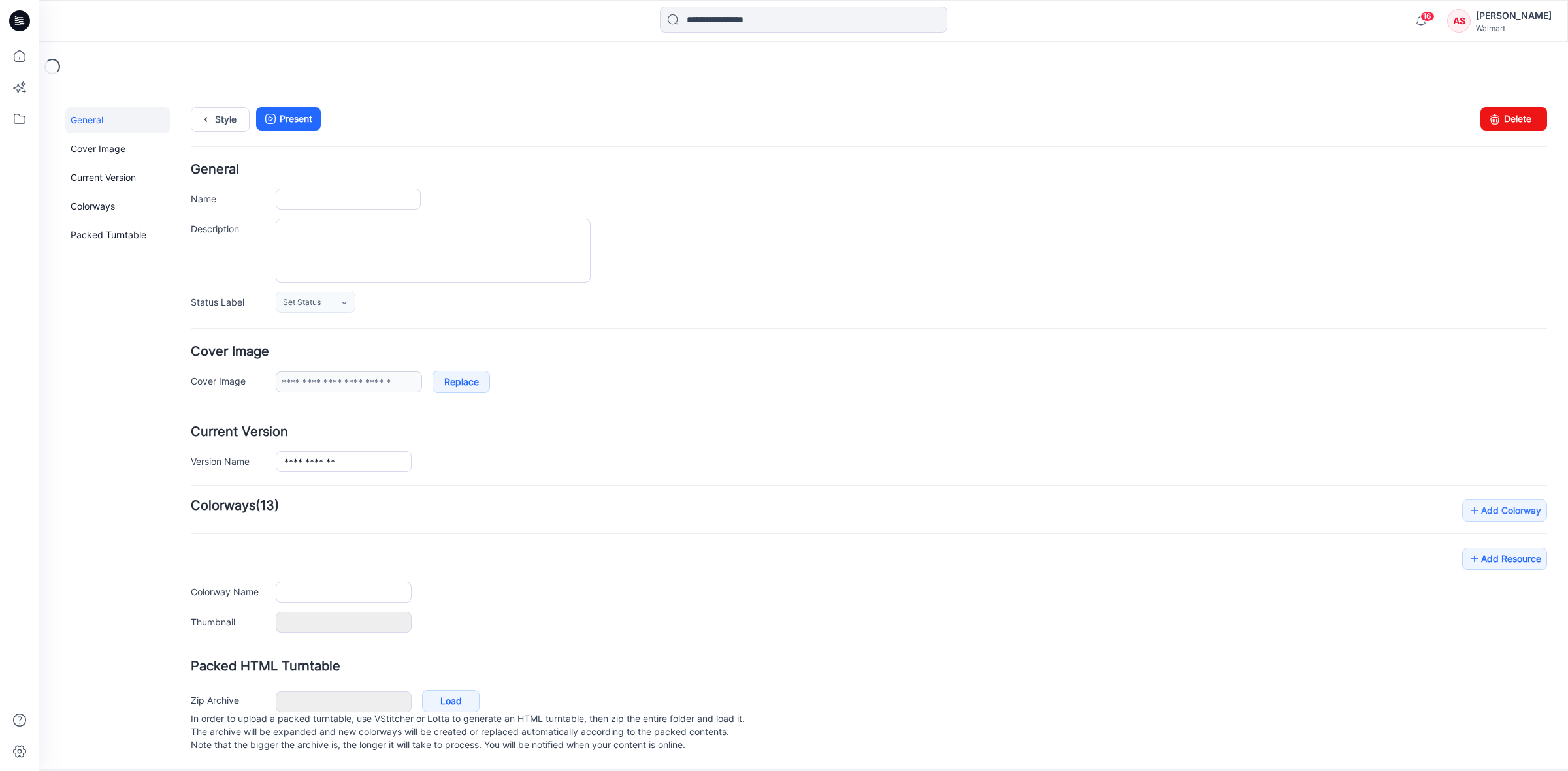
type input "**********"
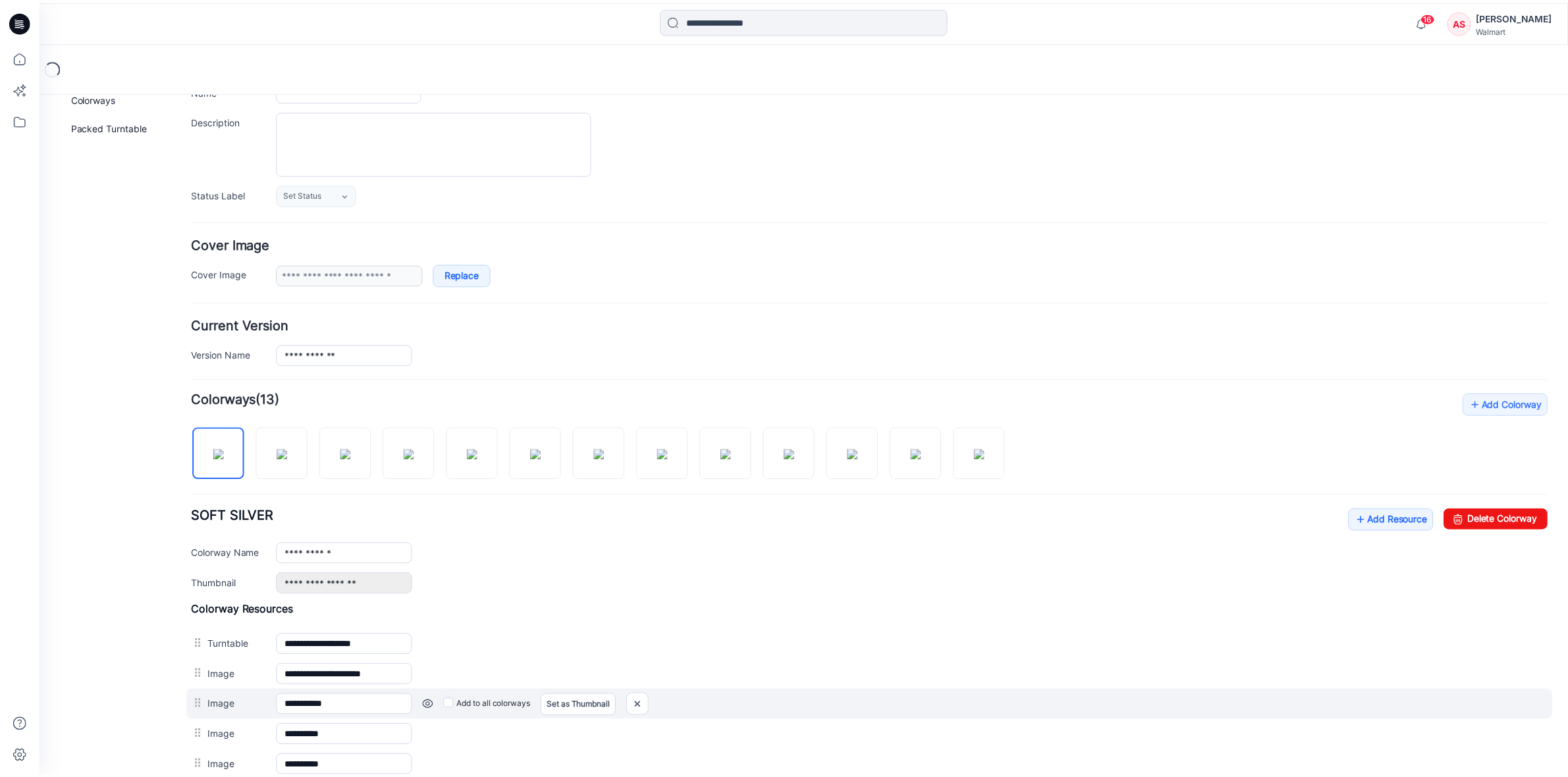
scroll to position [261, 0]
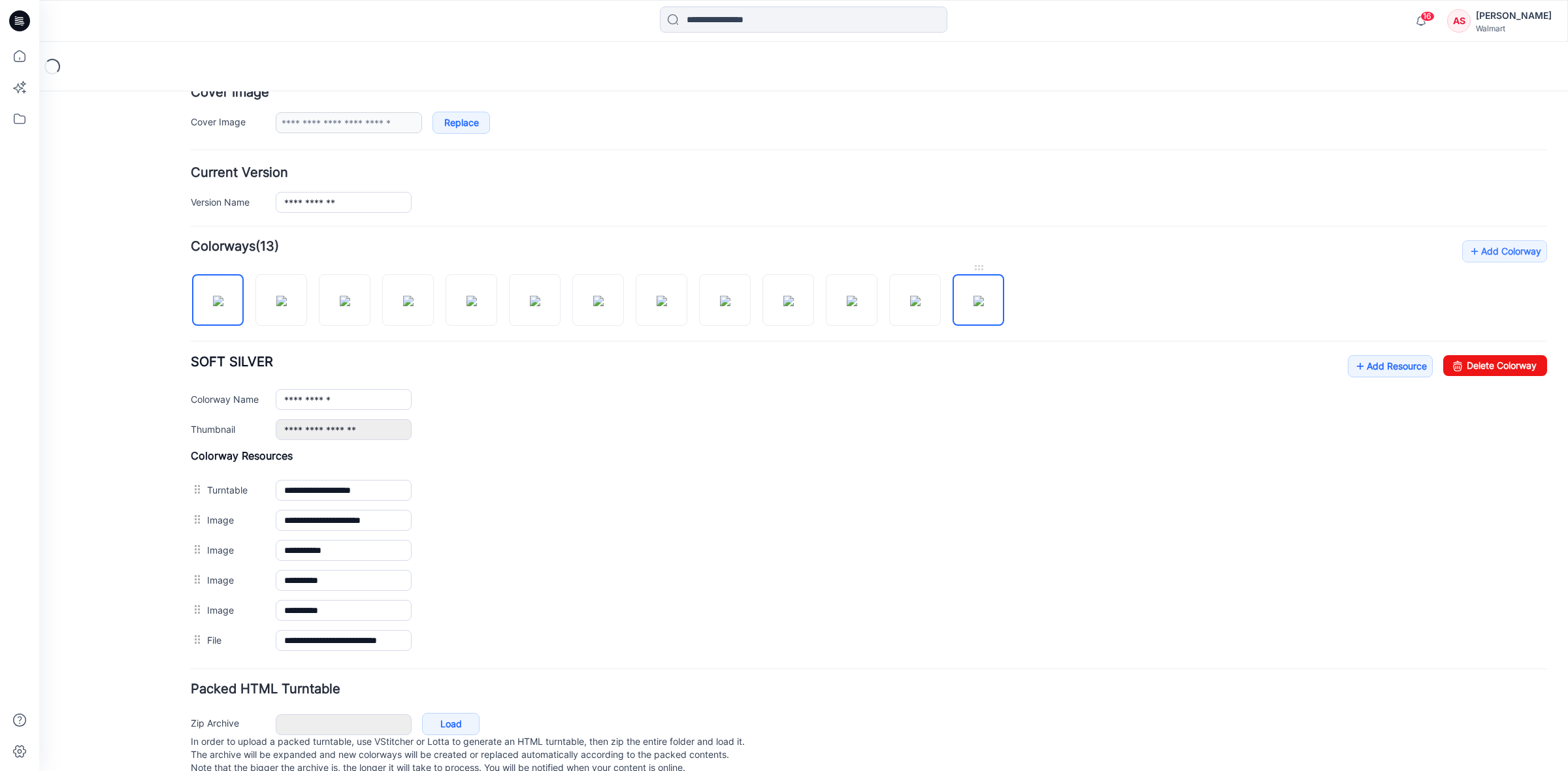
click at [980, 306] on img at bounding box center [978, 301] width 10 height 10
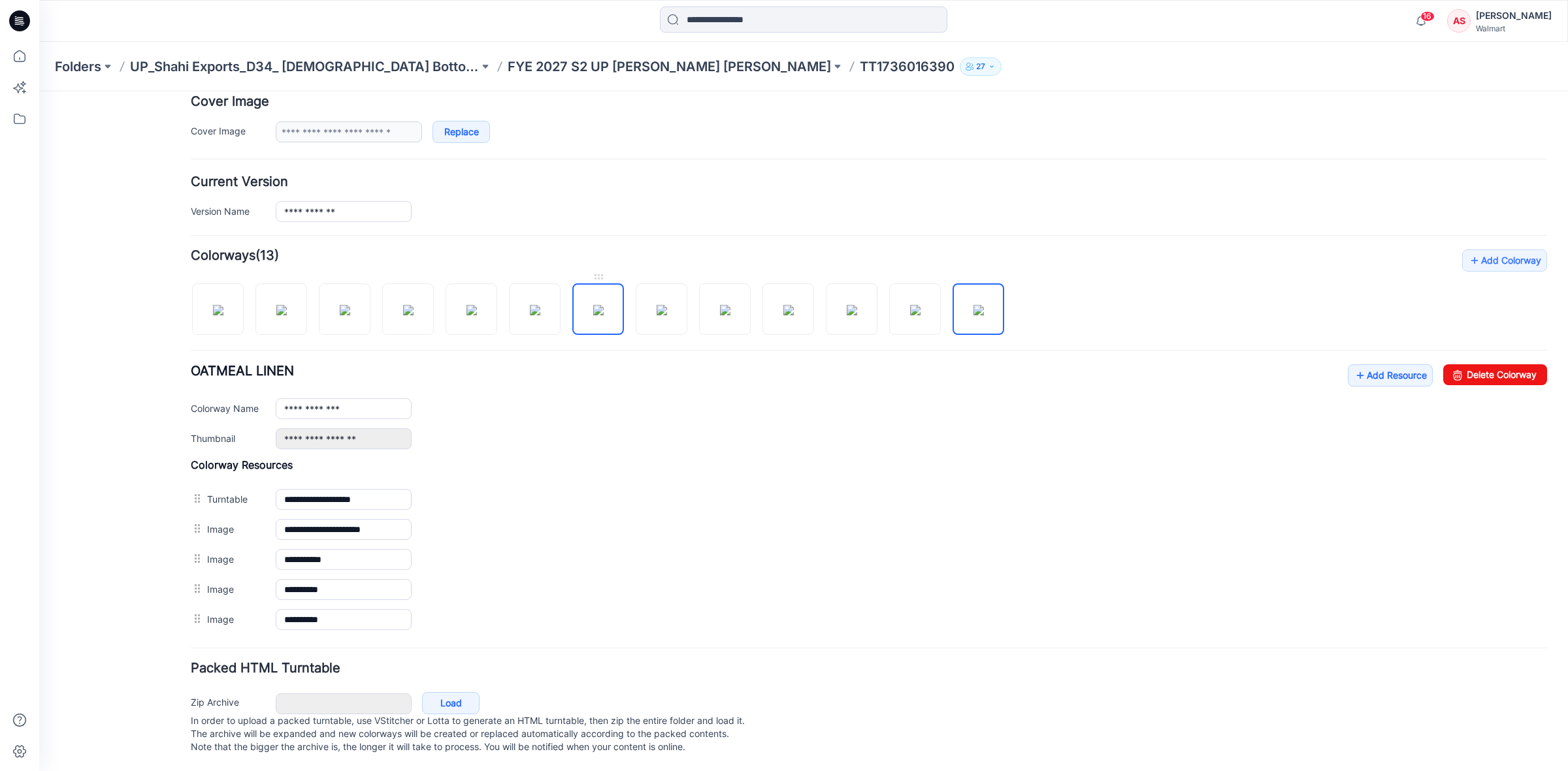
click at [593, 311] on img at bounding box center [598, 310] width 10 height 10
click at [663, 305] on img at bounding box center [662, 310] width 10 height 10
type input "**********"
click at [18, 25] on icon at bounding box center [19, 20] width 21 height 21
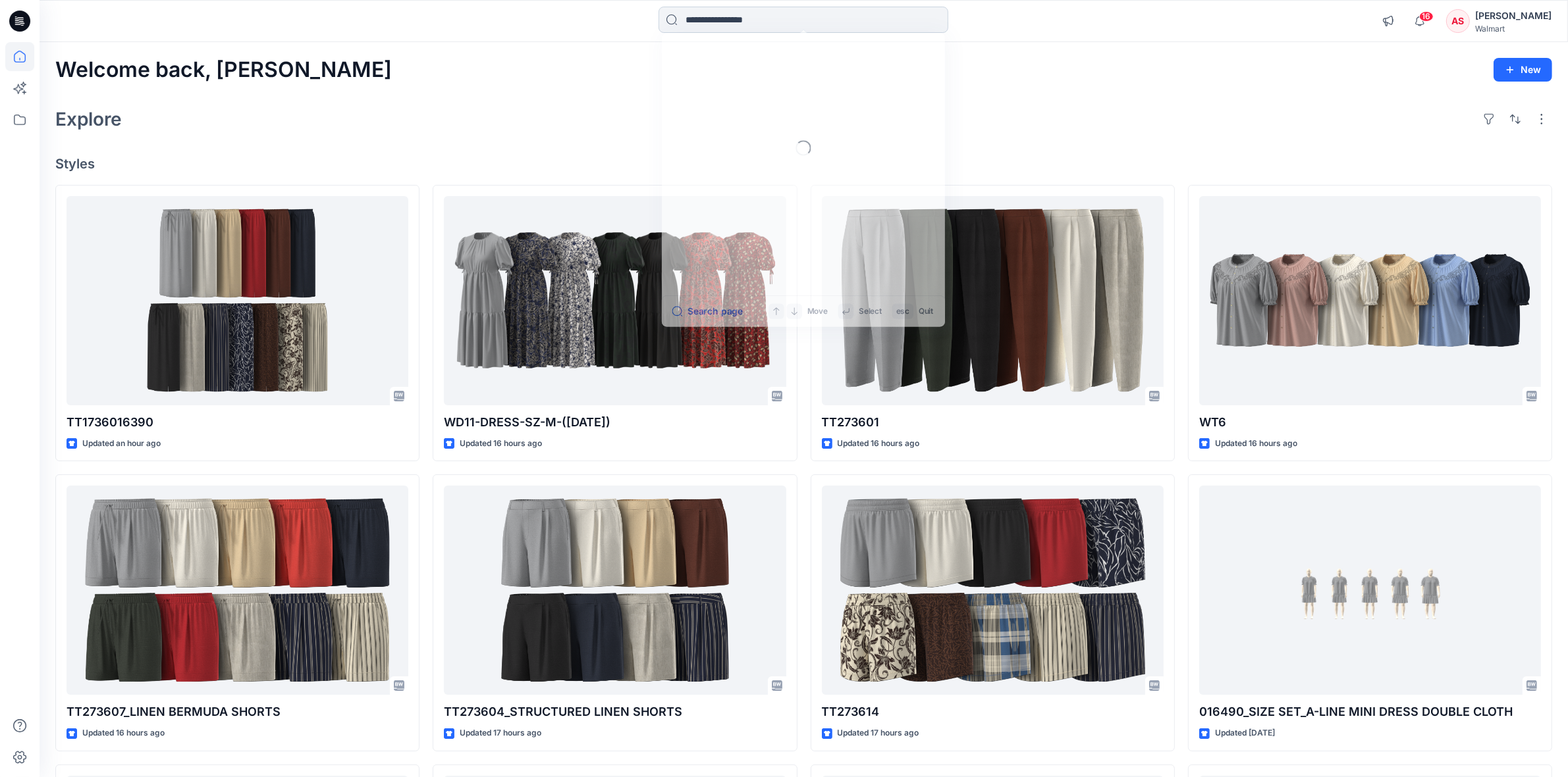
click at [723, 20] on input at bounding box center [803, 19] width 290 height 27
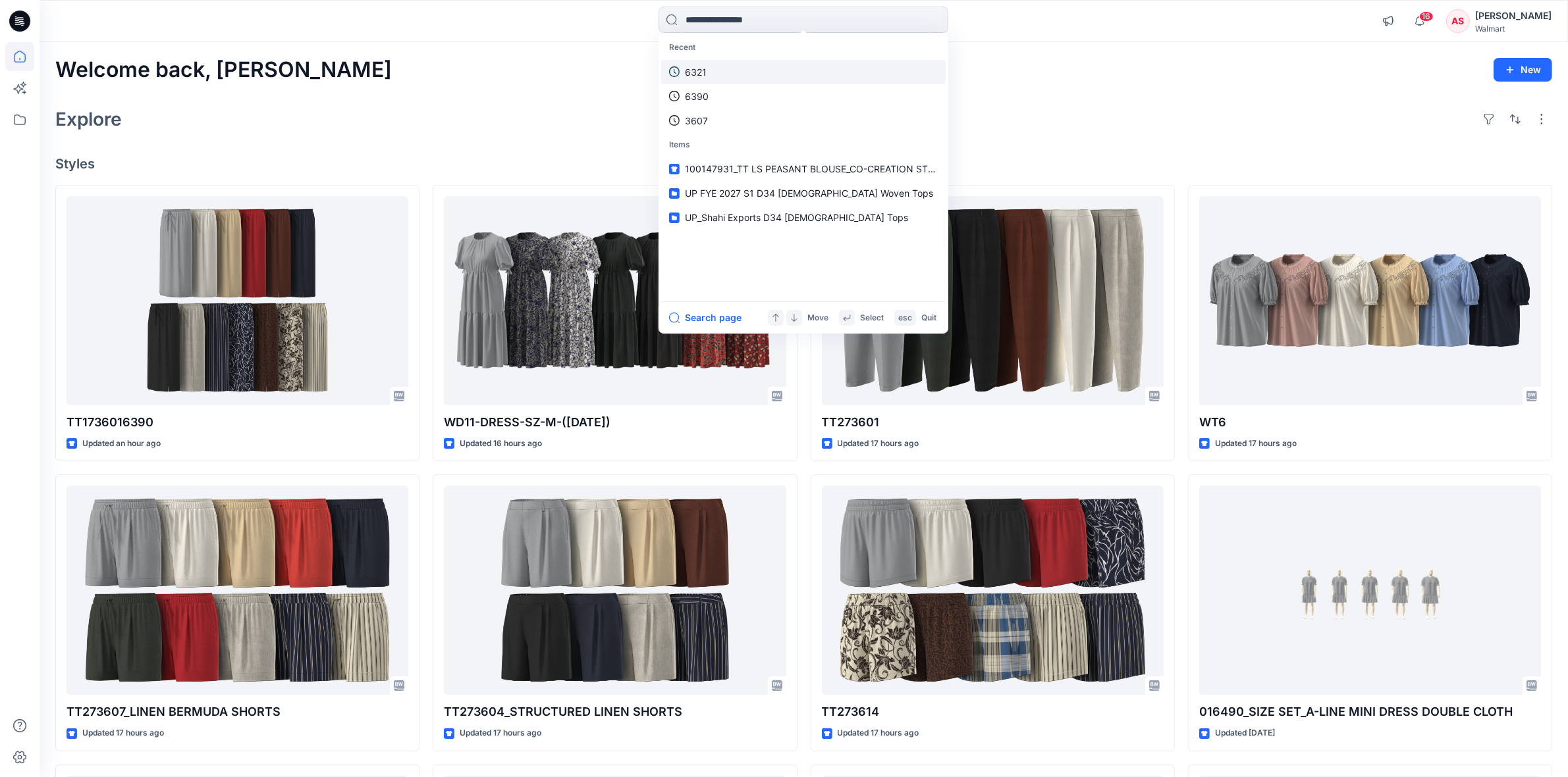
click at [713, 71] on link "6321" at bounding box center [803, 72] width 285 height 24
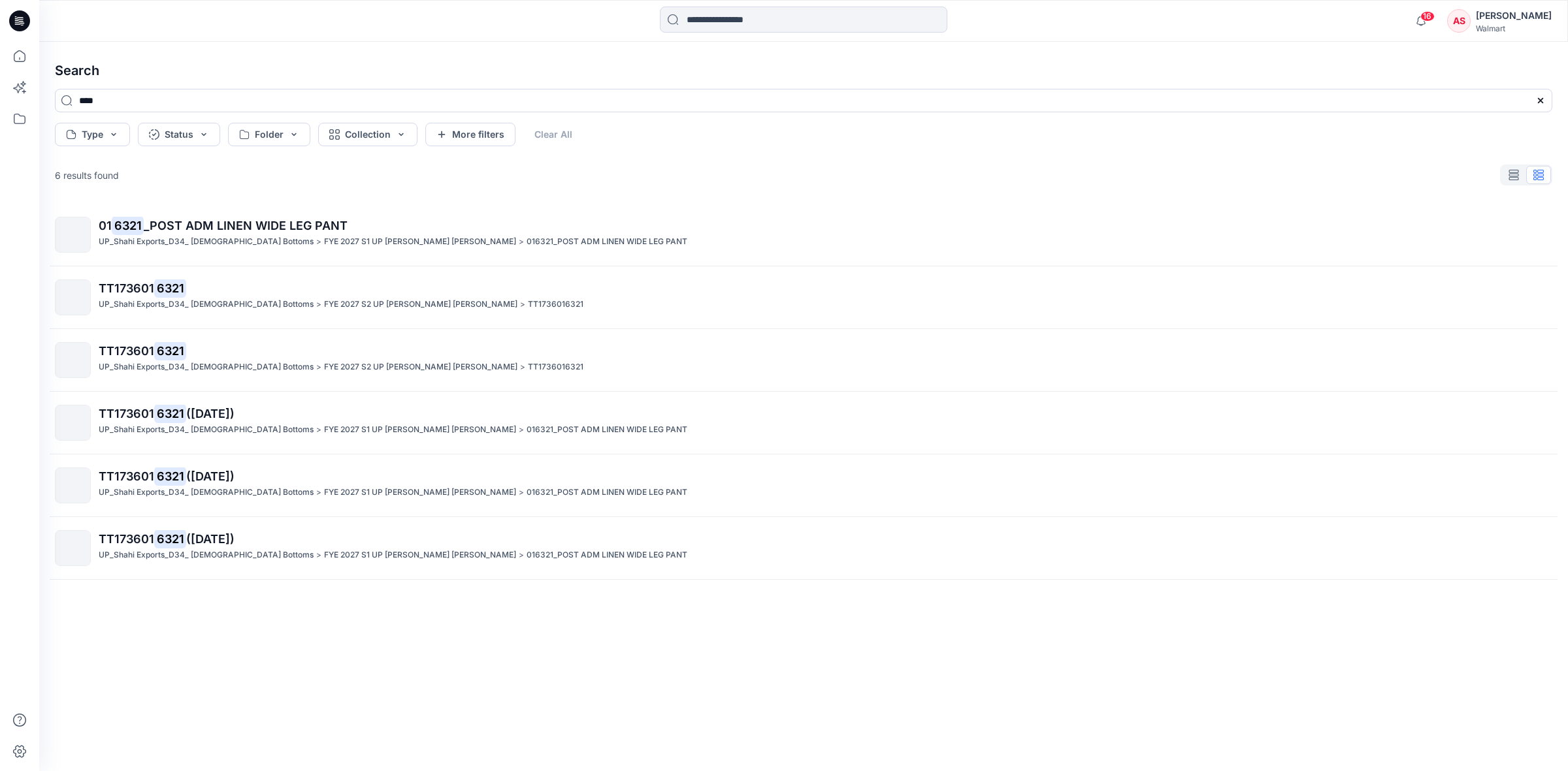
click at [171, 233] on p "01 6321 _POST ADM LINEN WIDE LEG PANT" at bounding box center [825, 226] width 1453 height 18
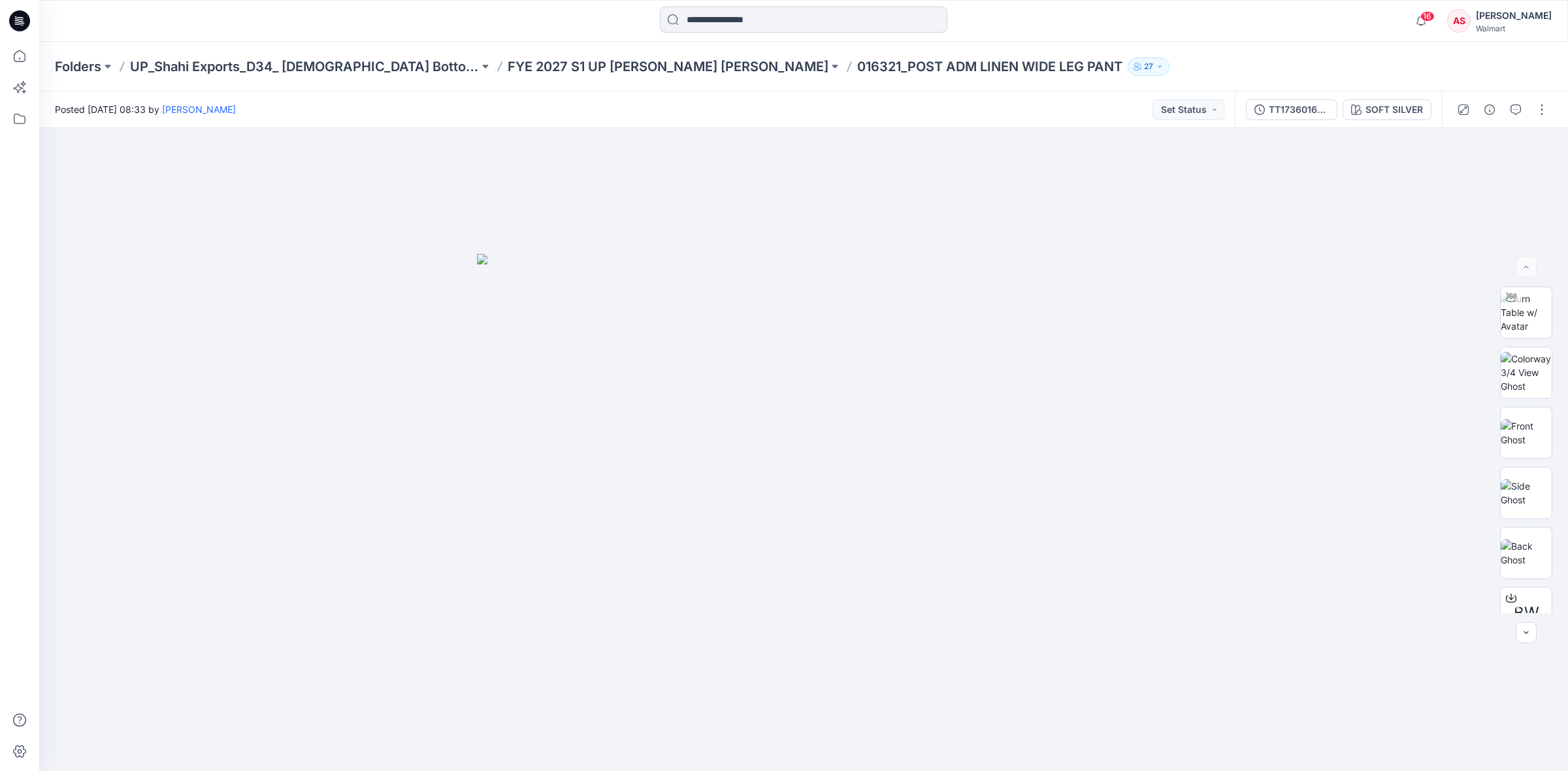
click at [762, 8] on input at bounding box center [803, 19] width 288 height 26
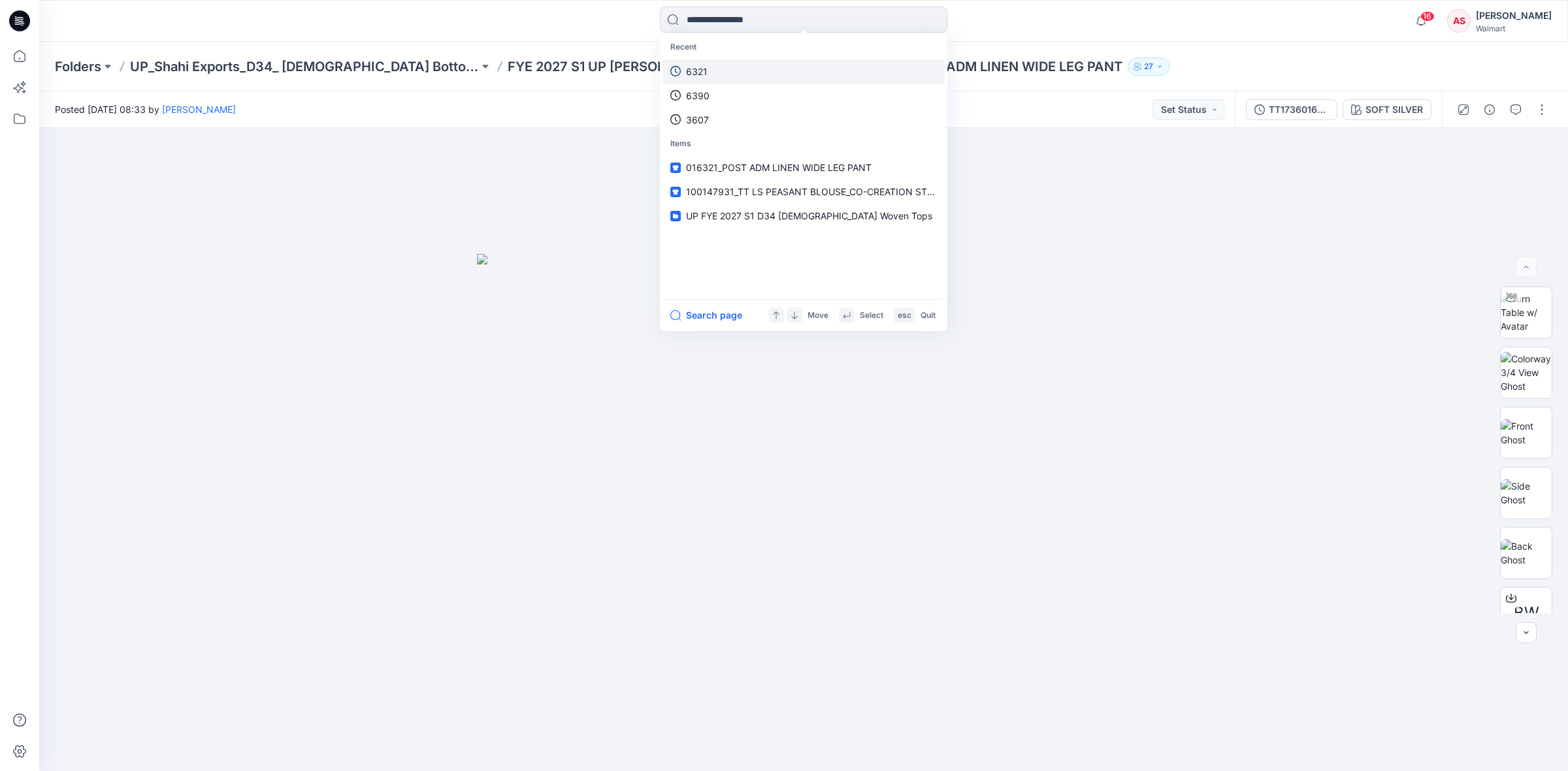
click at [705, 72] on p "6321" at bounding box center [697, 71] width 22 height 14
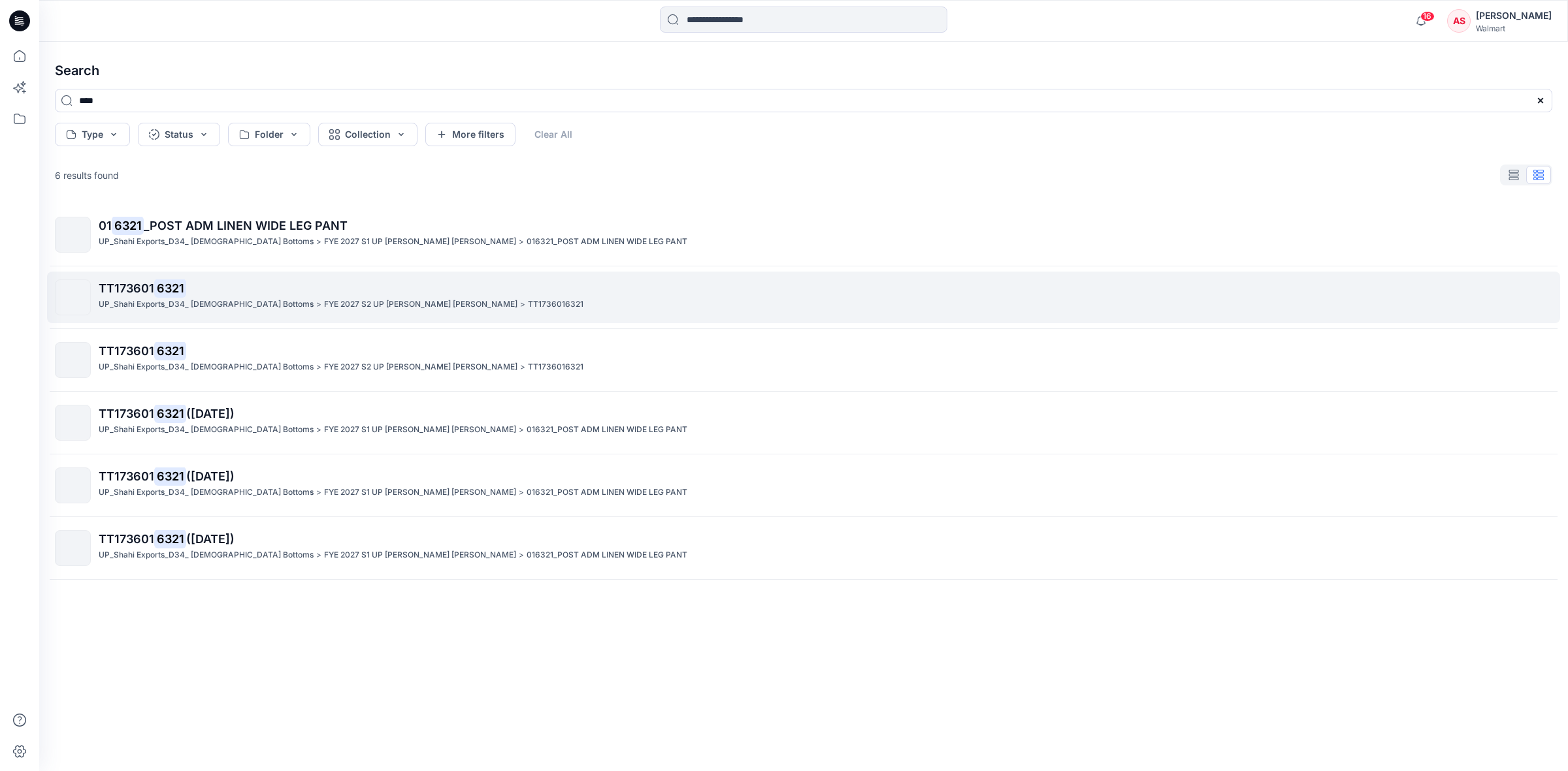
click at [147, 297] on p "TT173601 6321" at bounding box center [825, 289] width 1453 height 18
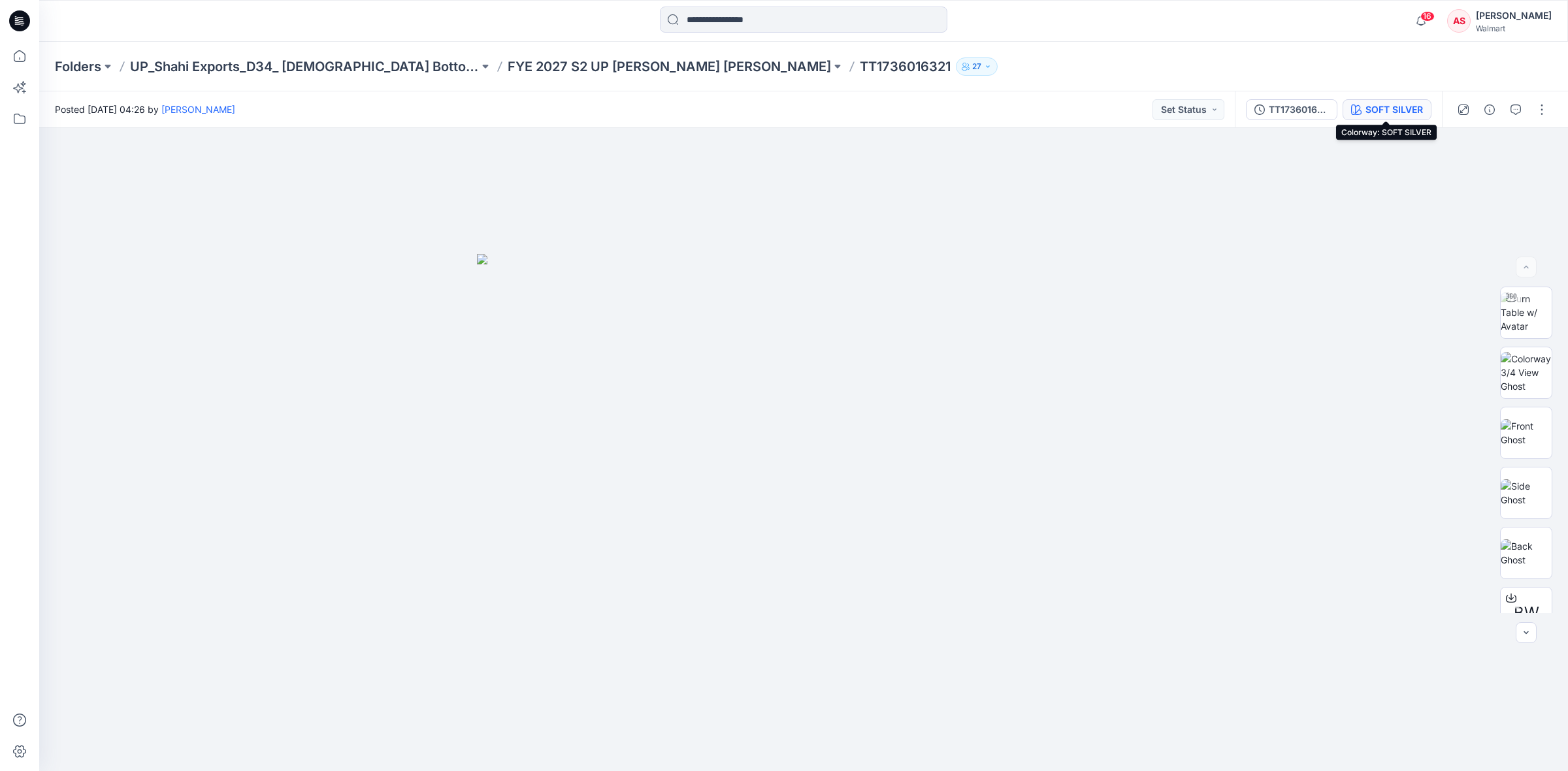
click at [1356, 104] on icon "button" at bounding box center [1356, 109] width 10 height 10
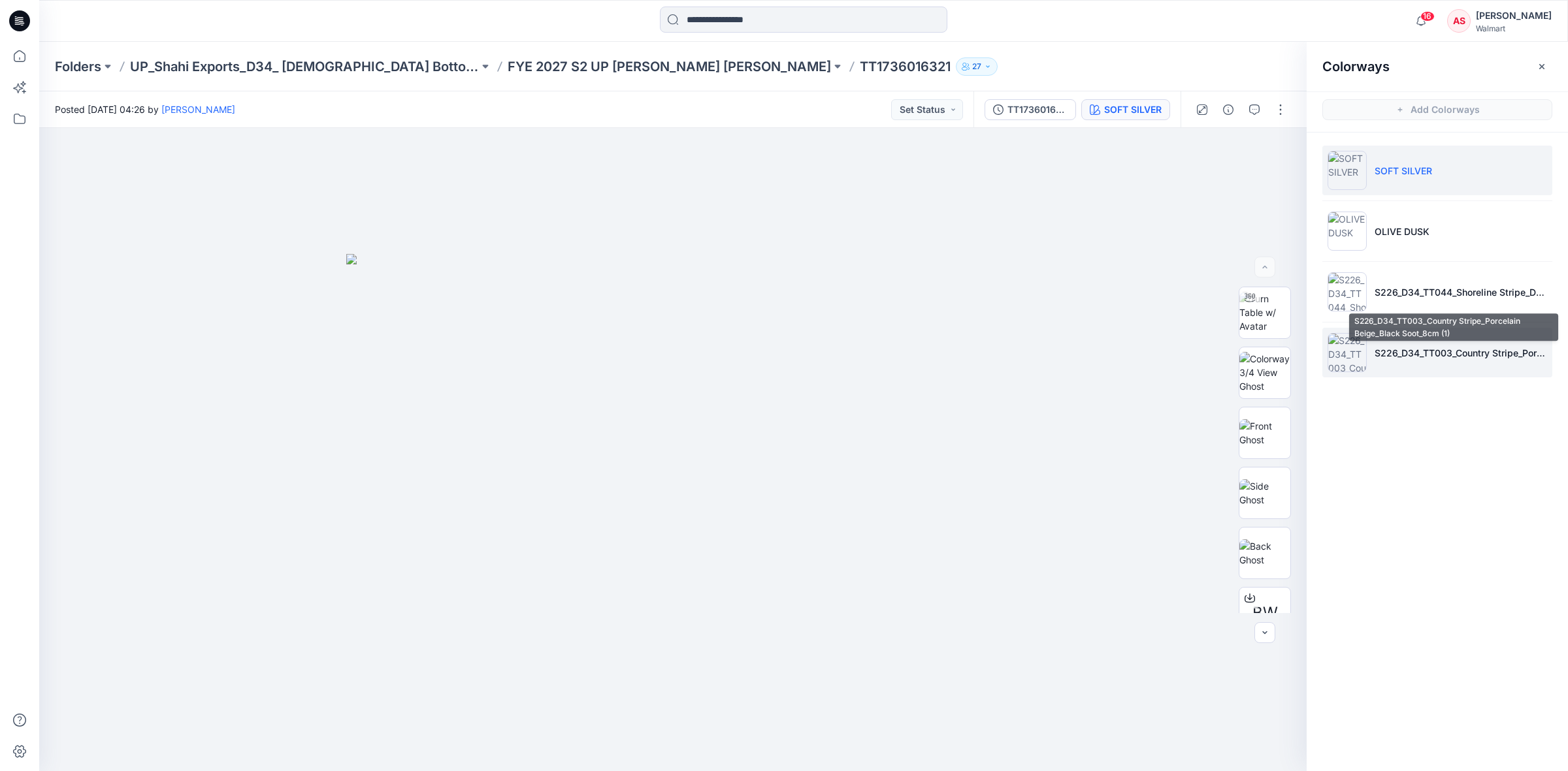
click at [1374, 350] on p "S226_D34_TT003_Country Stripe_Porcelain Beige_Black Soot_8cm (1)" at bounding box center [1460, 353] width 173 height 14
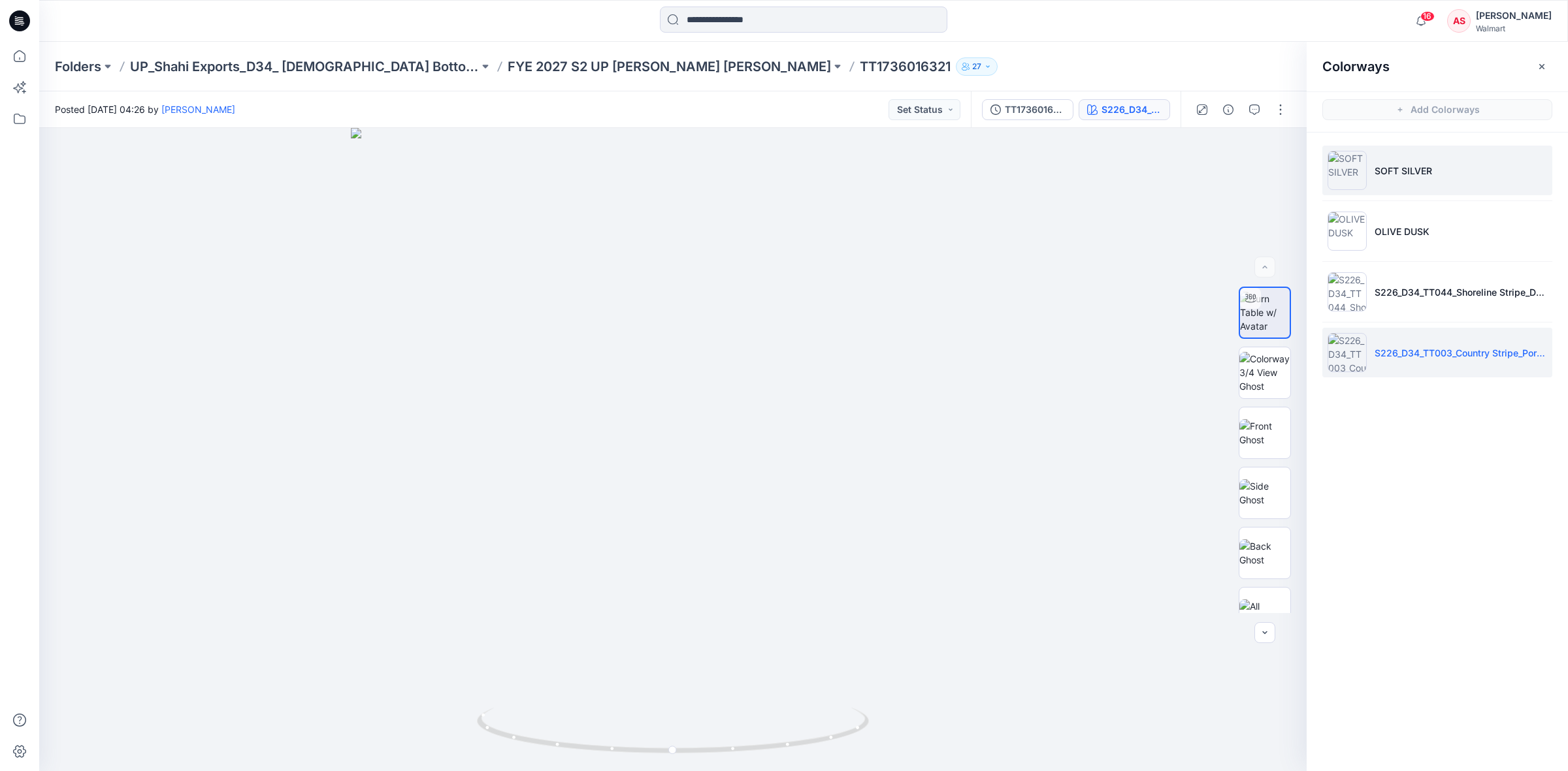
click at [1369, 177] on li "SOFT SILVER" at bounding box center [1437, 170] width 230 height 49
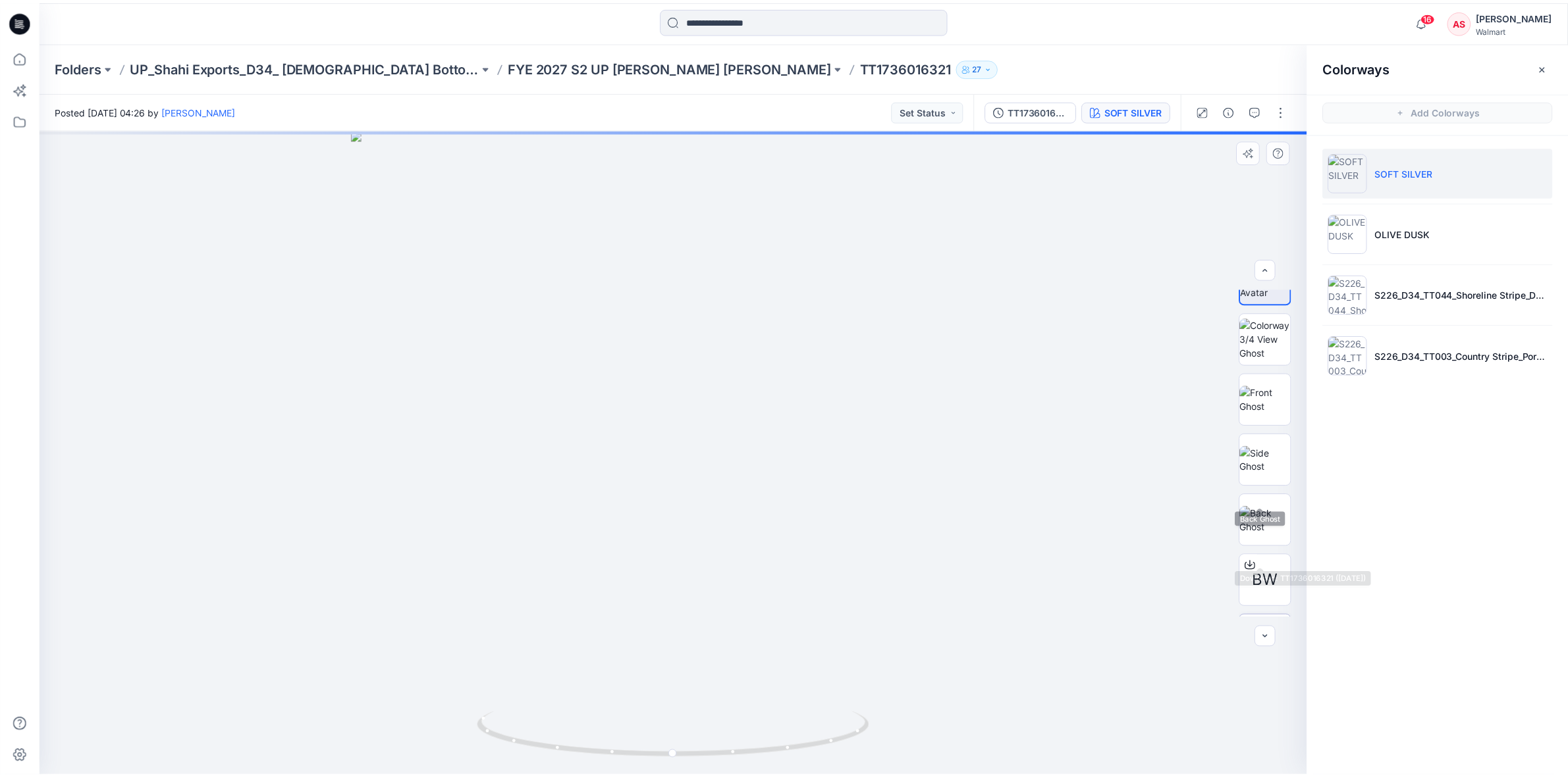
scroll to position [87, 0]
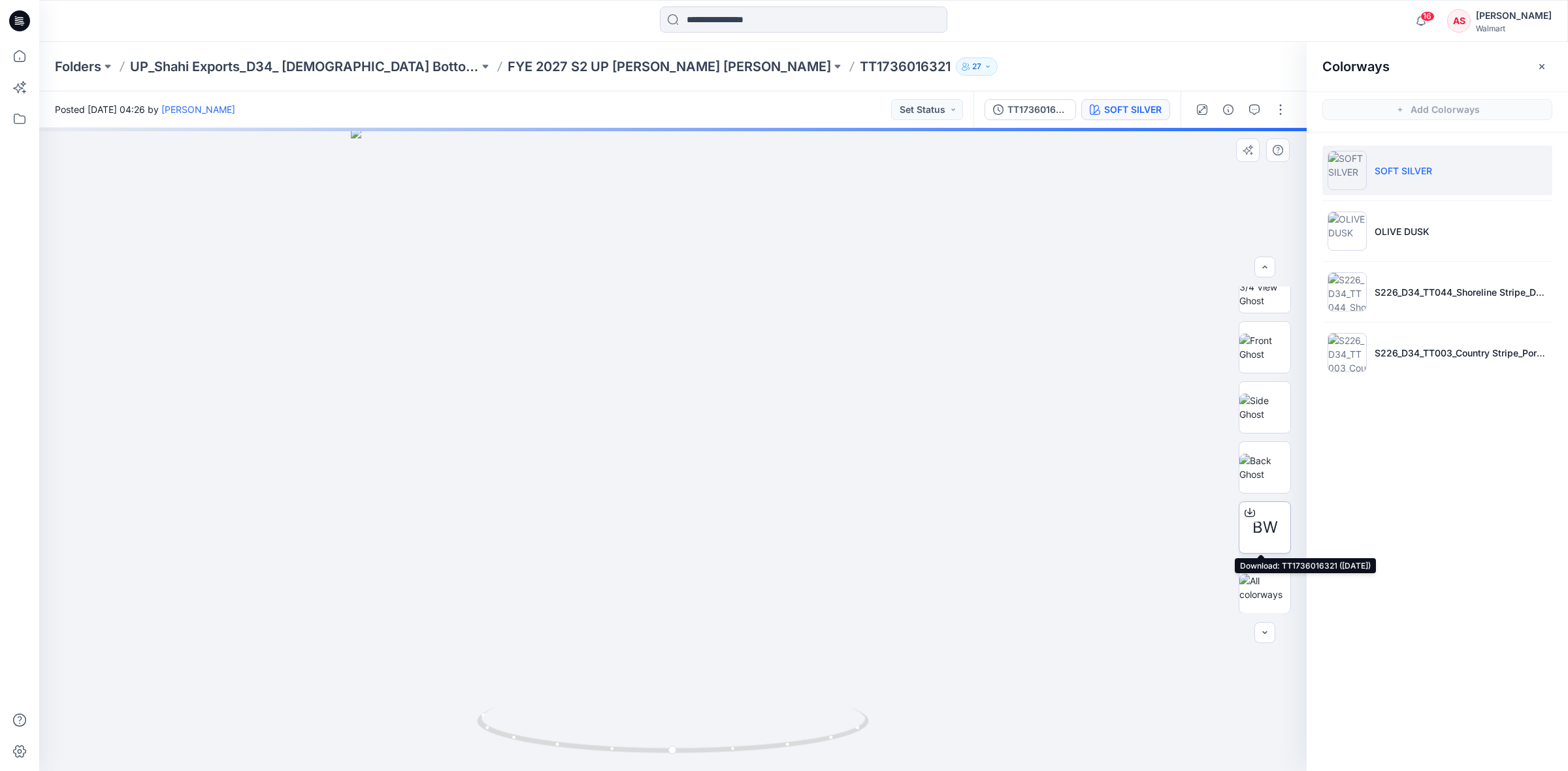
click at [1255, 516] on div at bounding box center [1249, 512] width 21 height 21
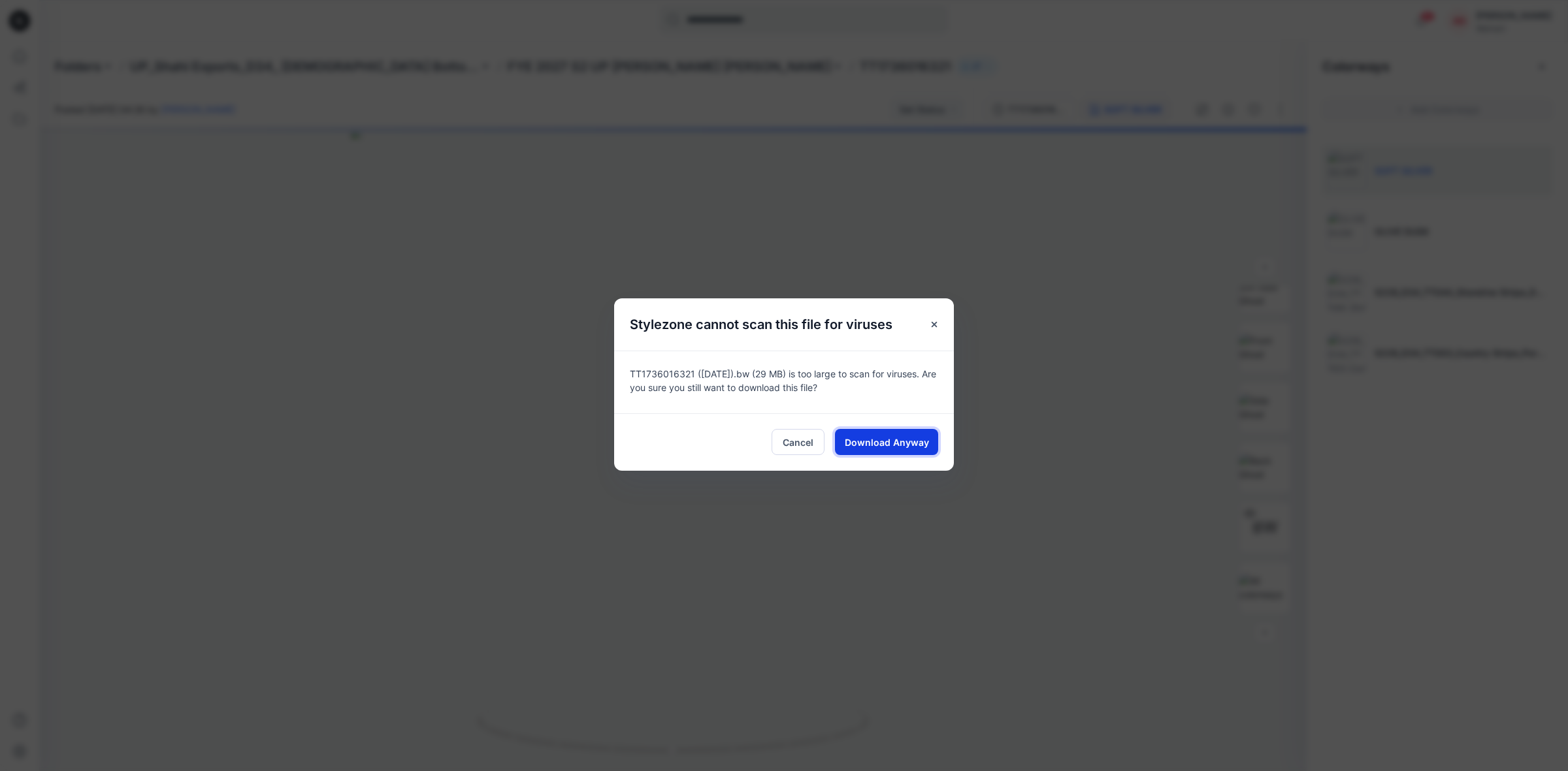
click at [906, 441] on span "Download Anyway" at bounding box center [887, 442] width 84 height 14
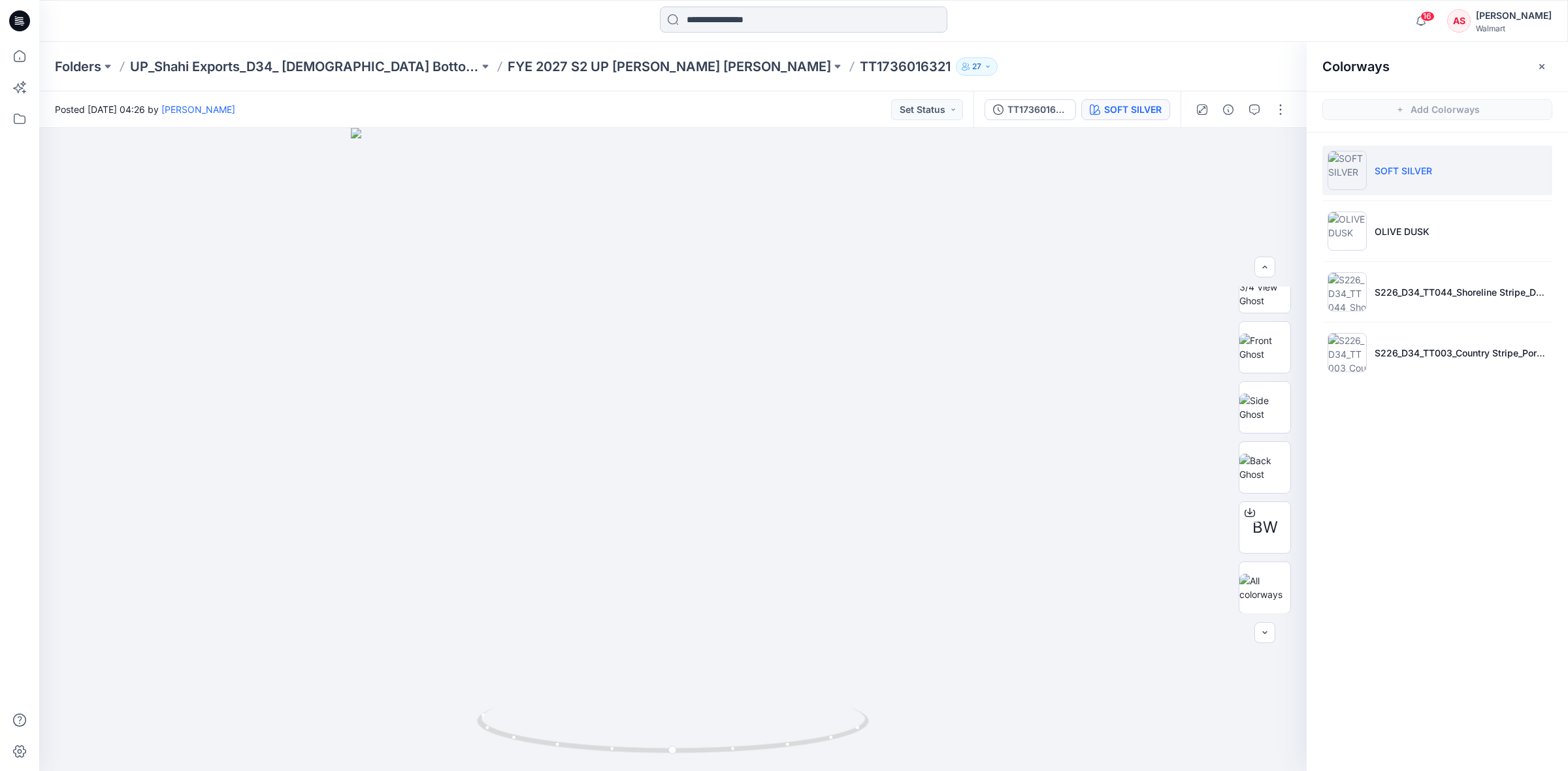
click at [775, 21] on input at bounding box center [803, 19] width 288 height 26
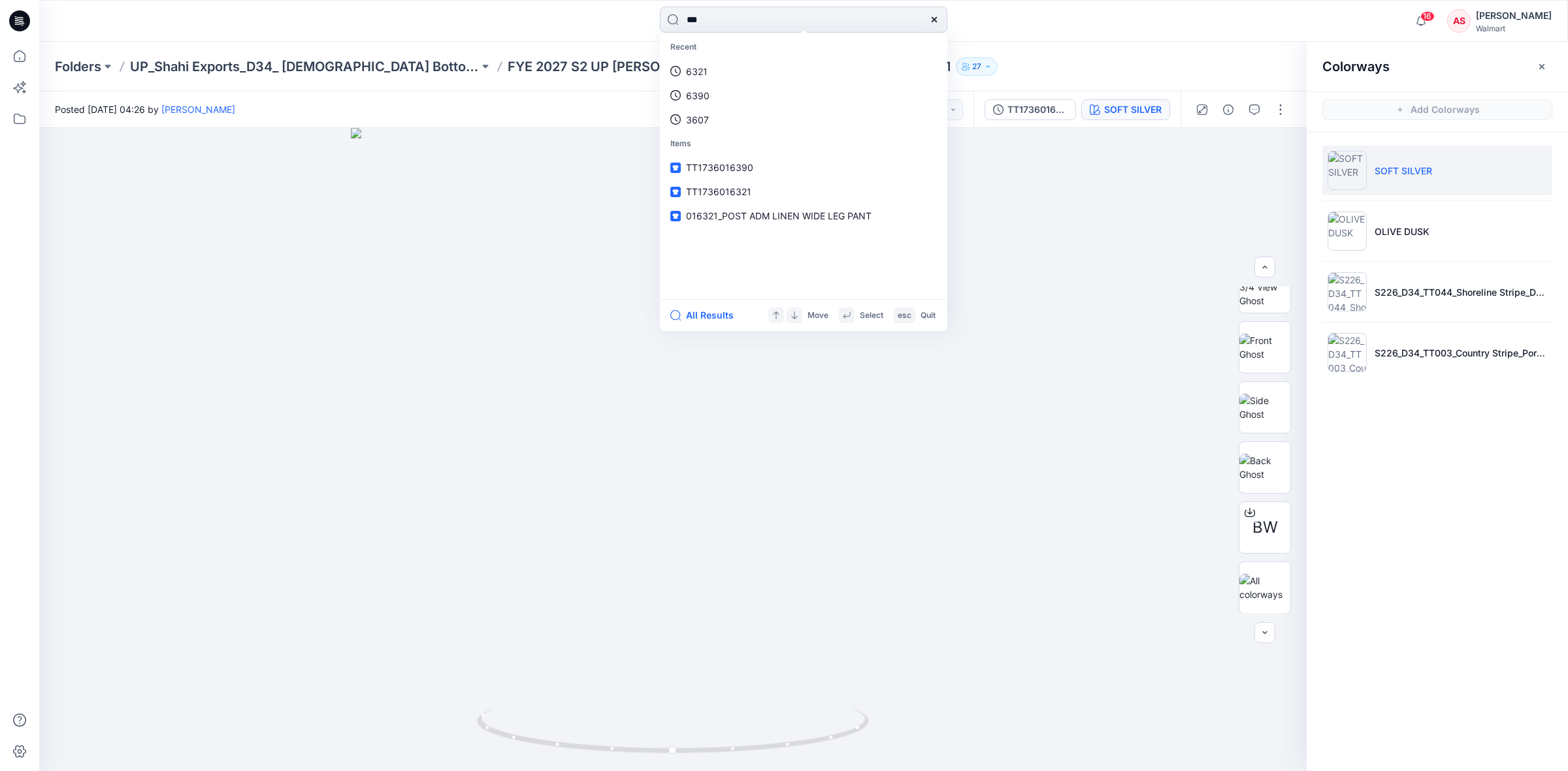
type input "****"
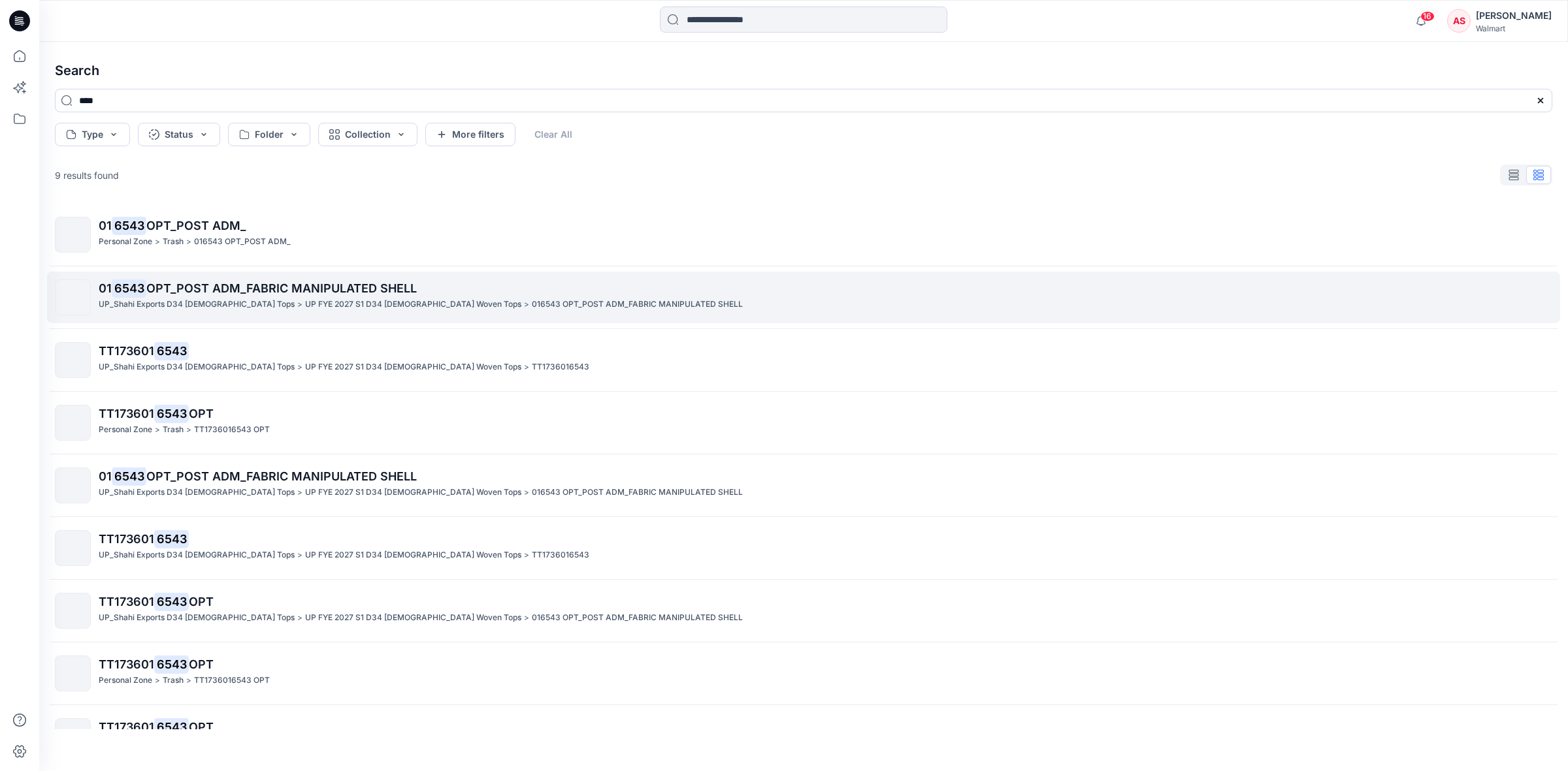
click at [143, 291] on mark "6543" at bounding box center [129, 288] width 35 height 18
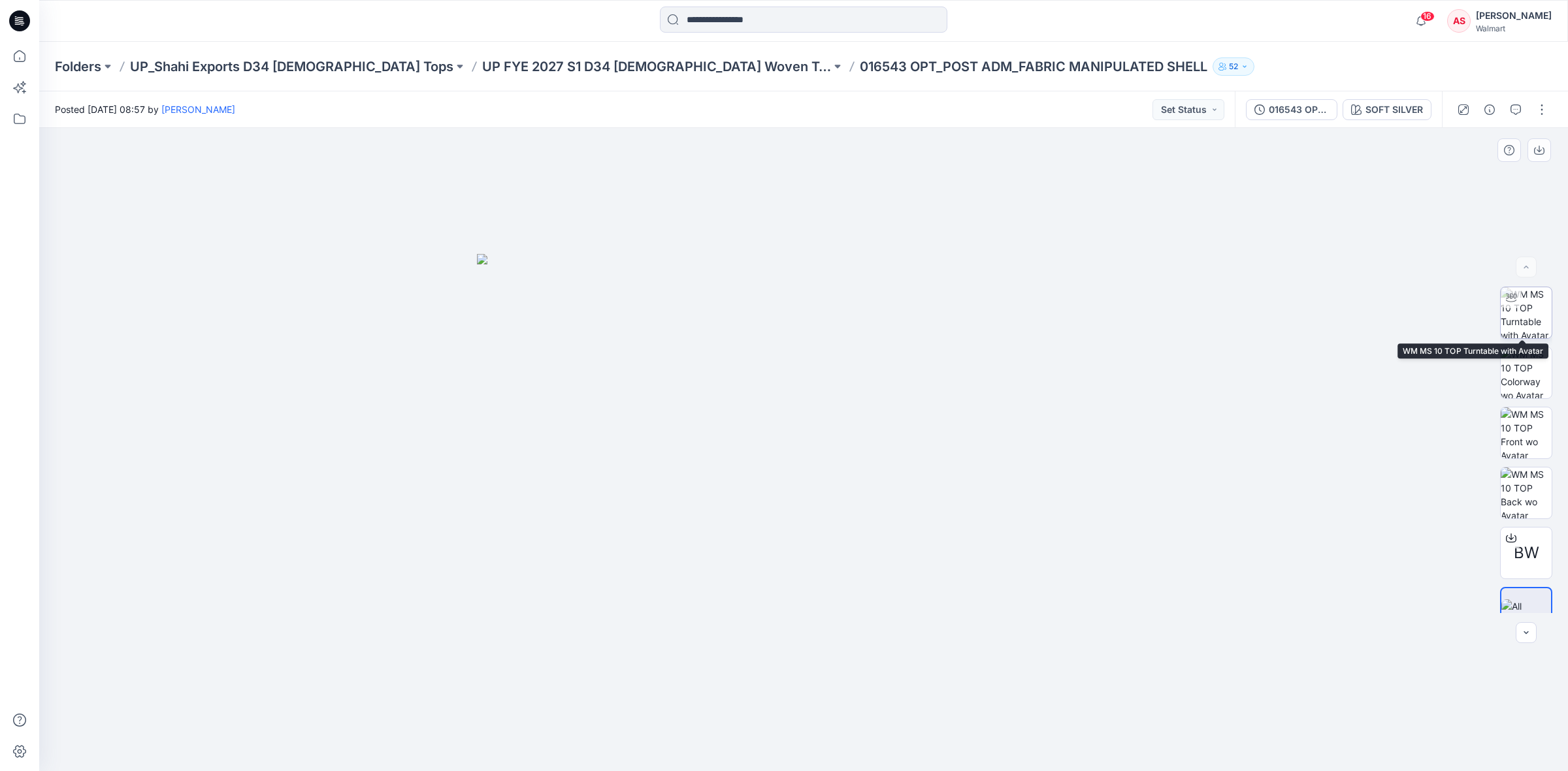
click at [1516, 307] on div at bounding box center [1510, 298] width 21 height 21
click at [1, 10] on div at bounding box center [20, 21] width 42 height 42
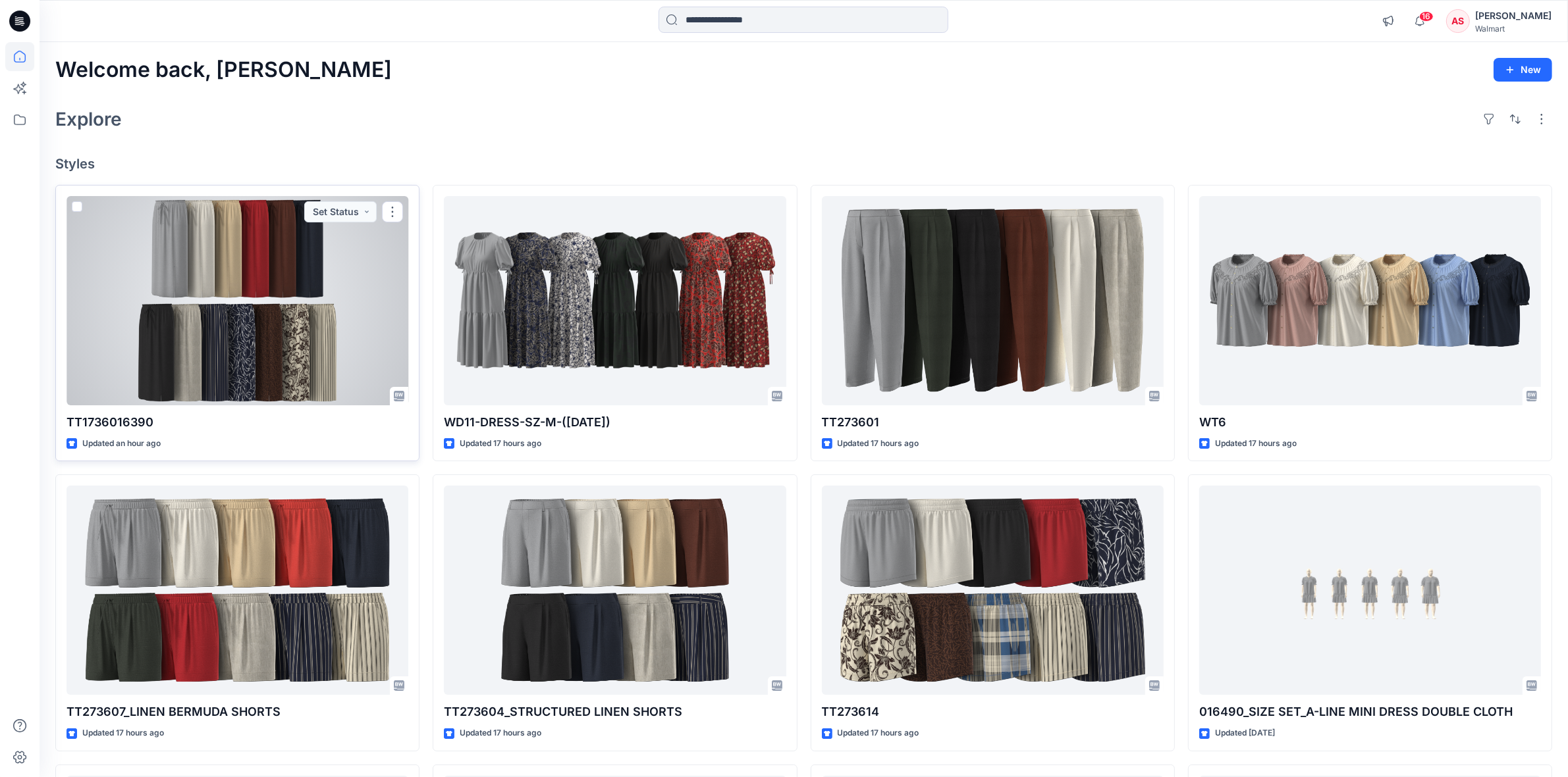
click at [246, 297] on div at bounding box center [237, 300] width 342 height 209
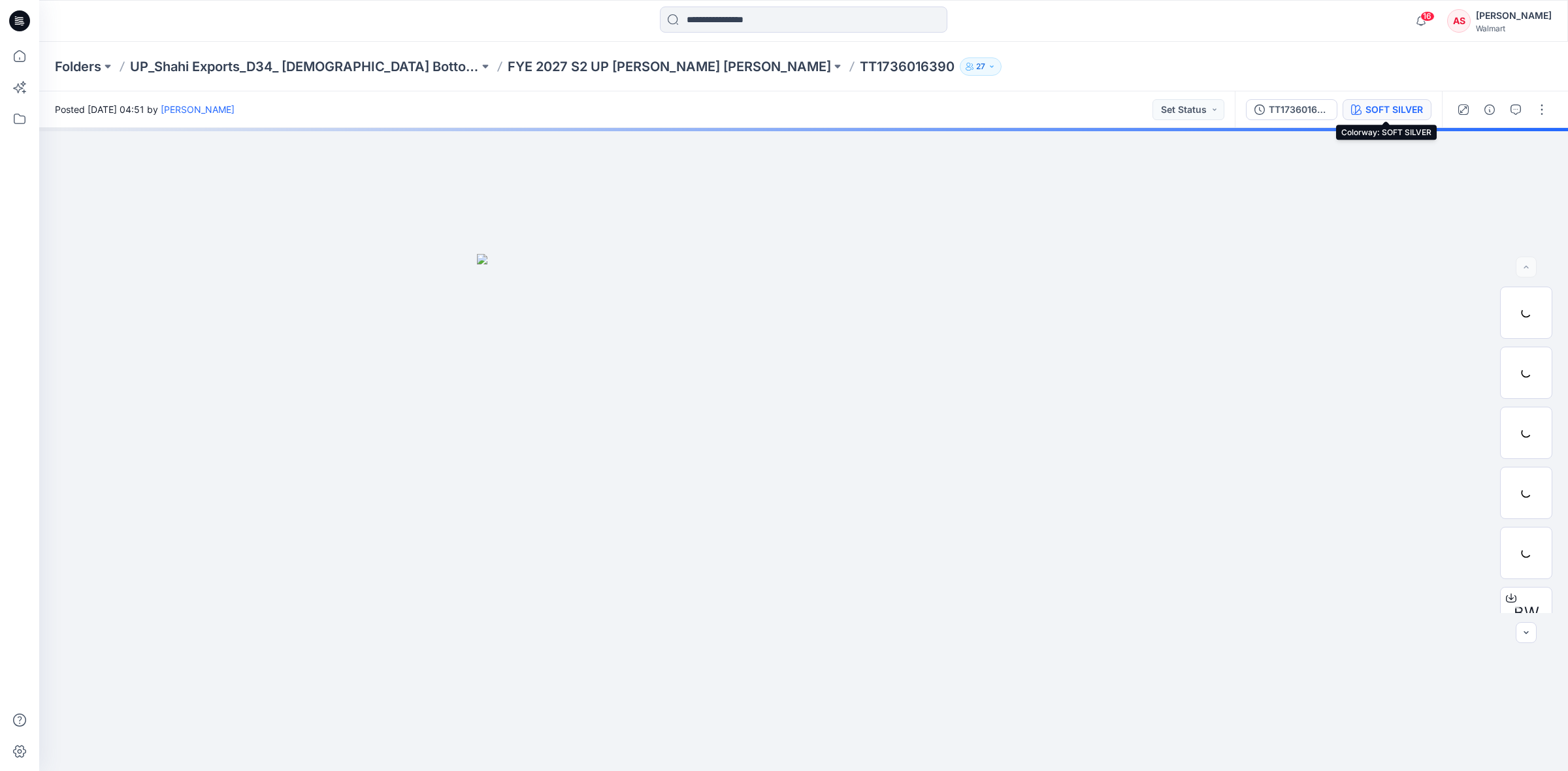
click at [1371, 109] on div "SOFT SILVER" at bounding box center [1393, 110] width 58 height 15
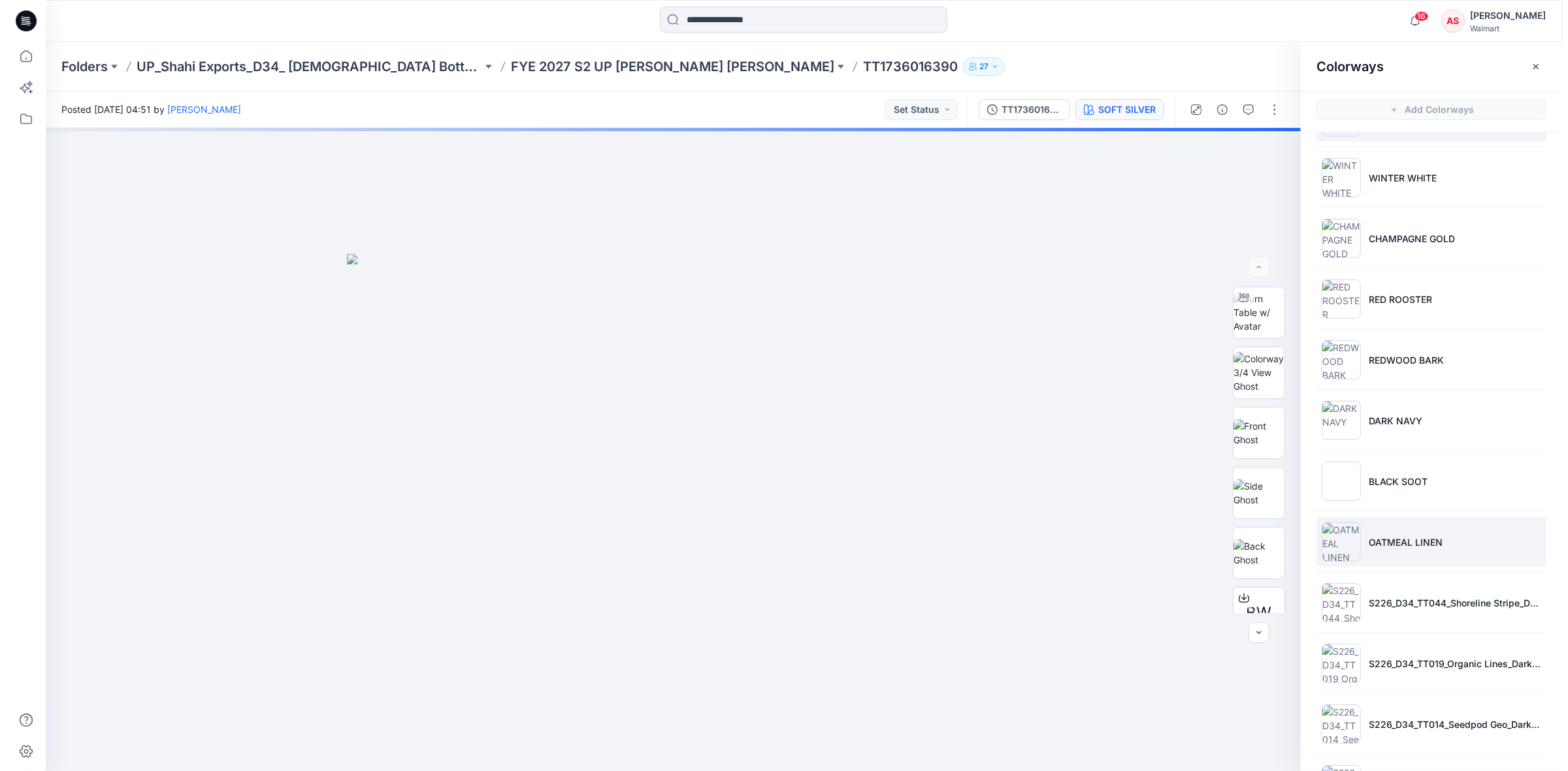
scroll to position [81, 0]
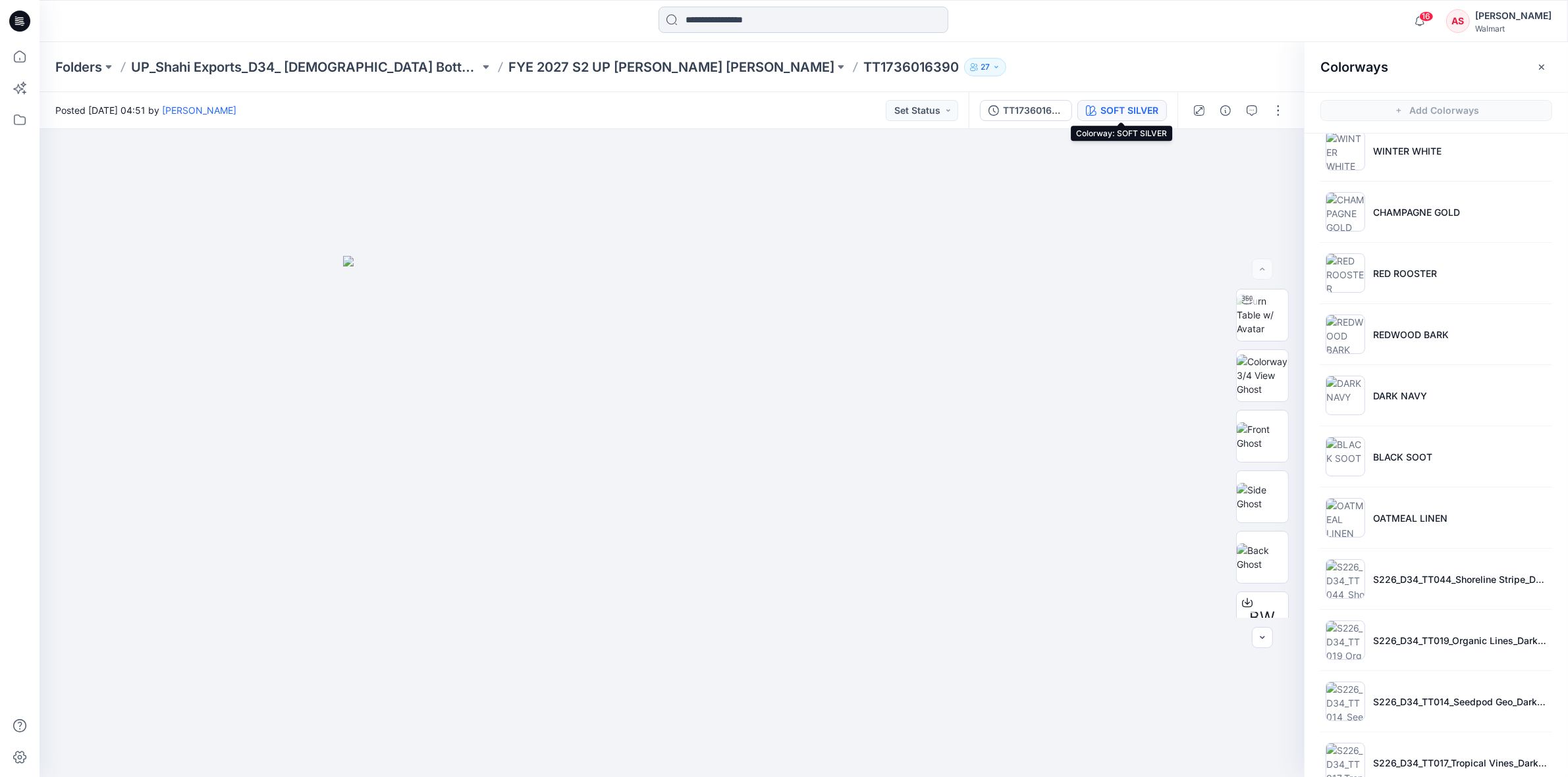
click at [702, 17] on input at bounding box center [803, 19] width 290 height 27
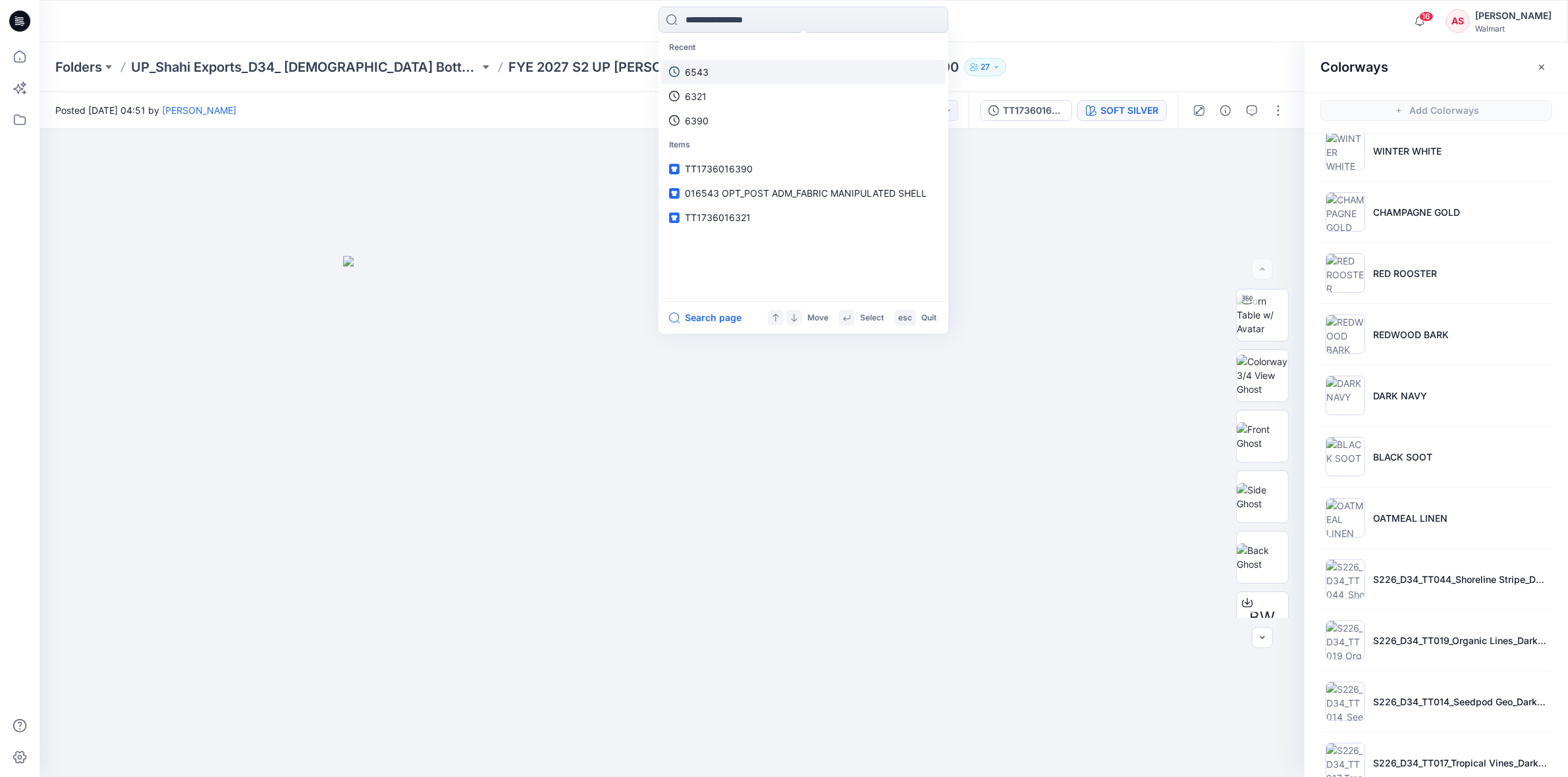
click at [713, 67] on link "6543" at bounding box center [803, 72] width 285 height 24
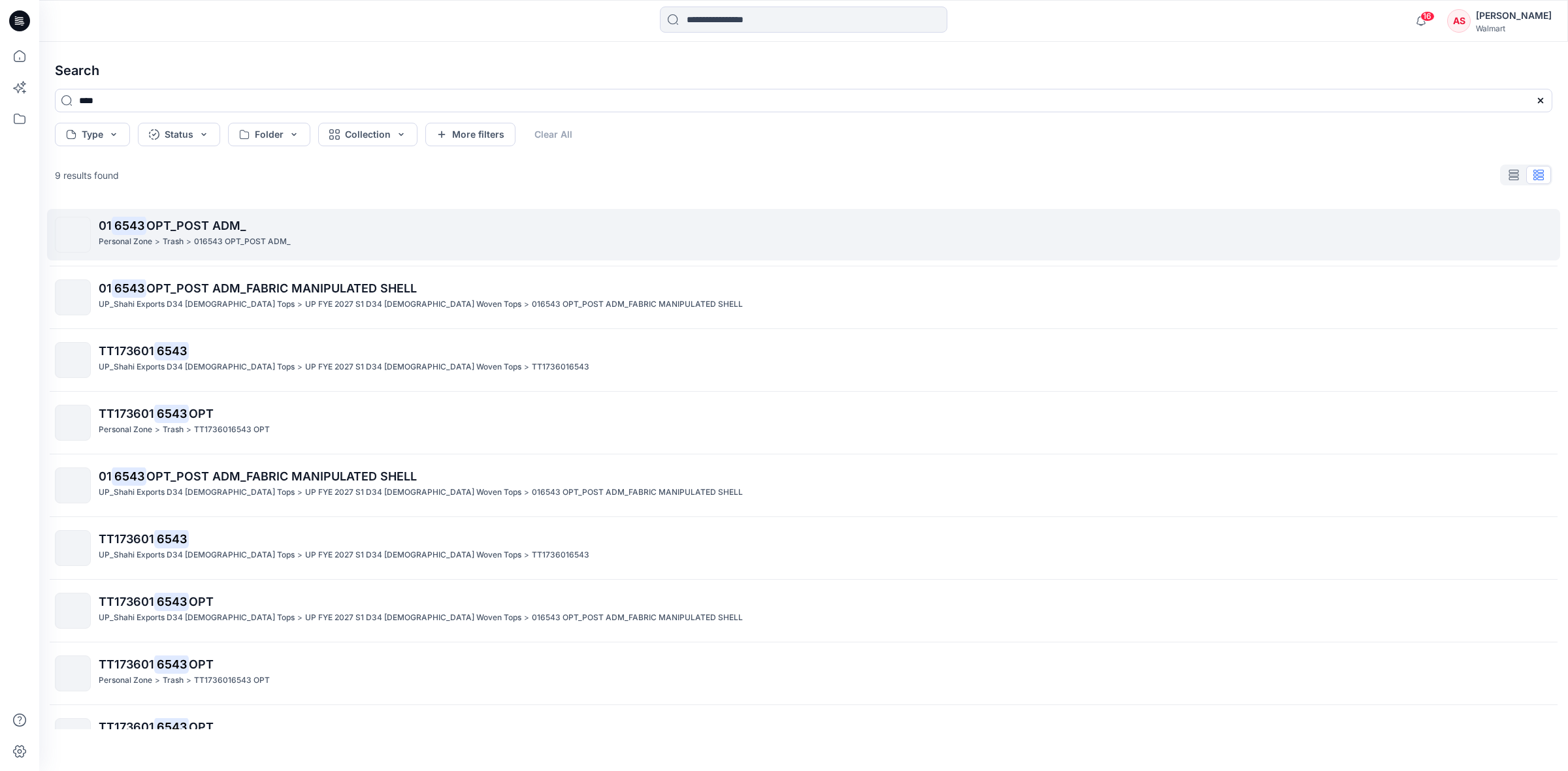
click at [158, 230] on span "OPT_POST ADM_" at bounding box center [196, 226] width 100 height 14
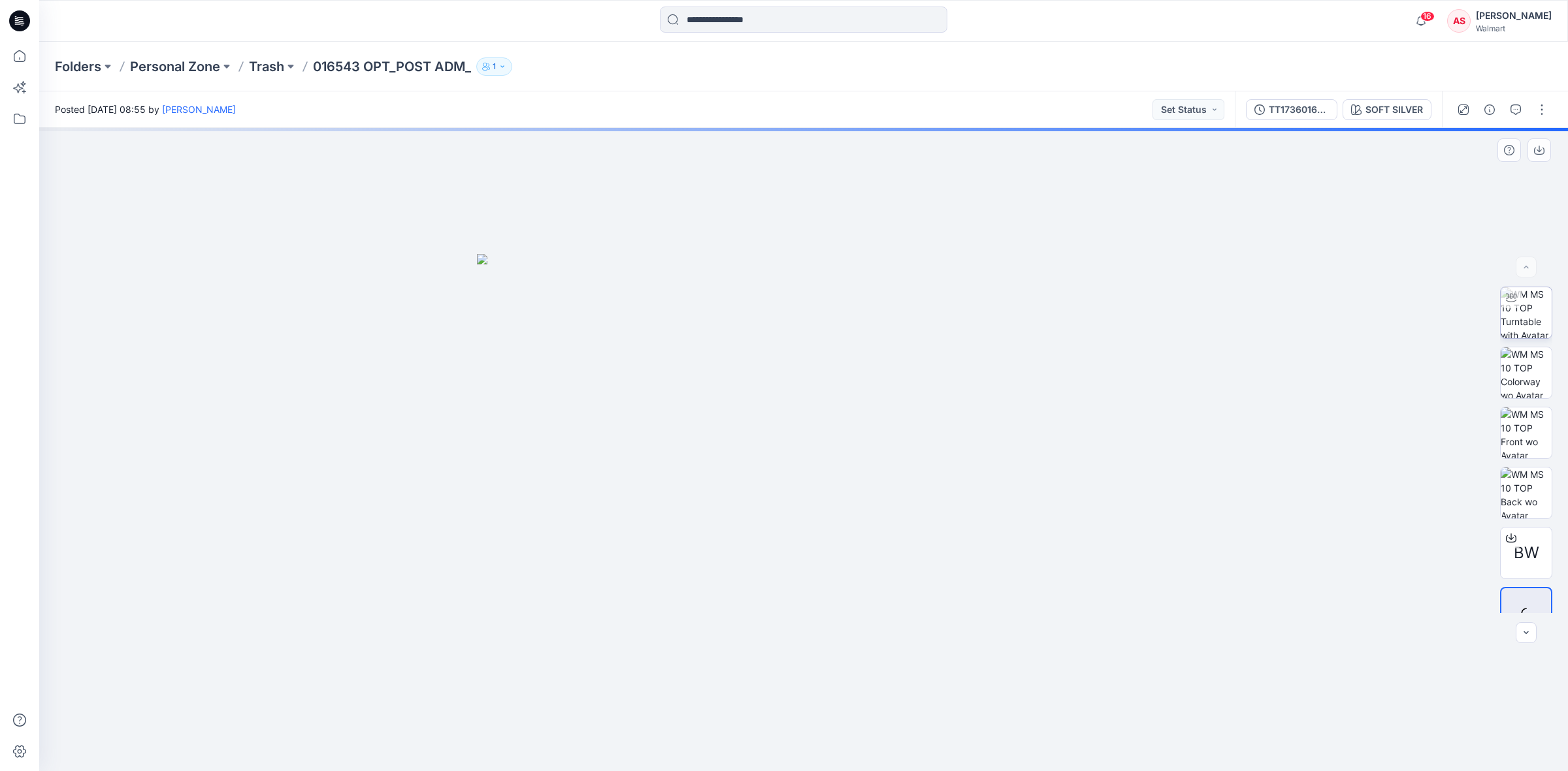
click at [1514, 312] on img at bounding box center [1526, 313] width 51 height 51
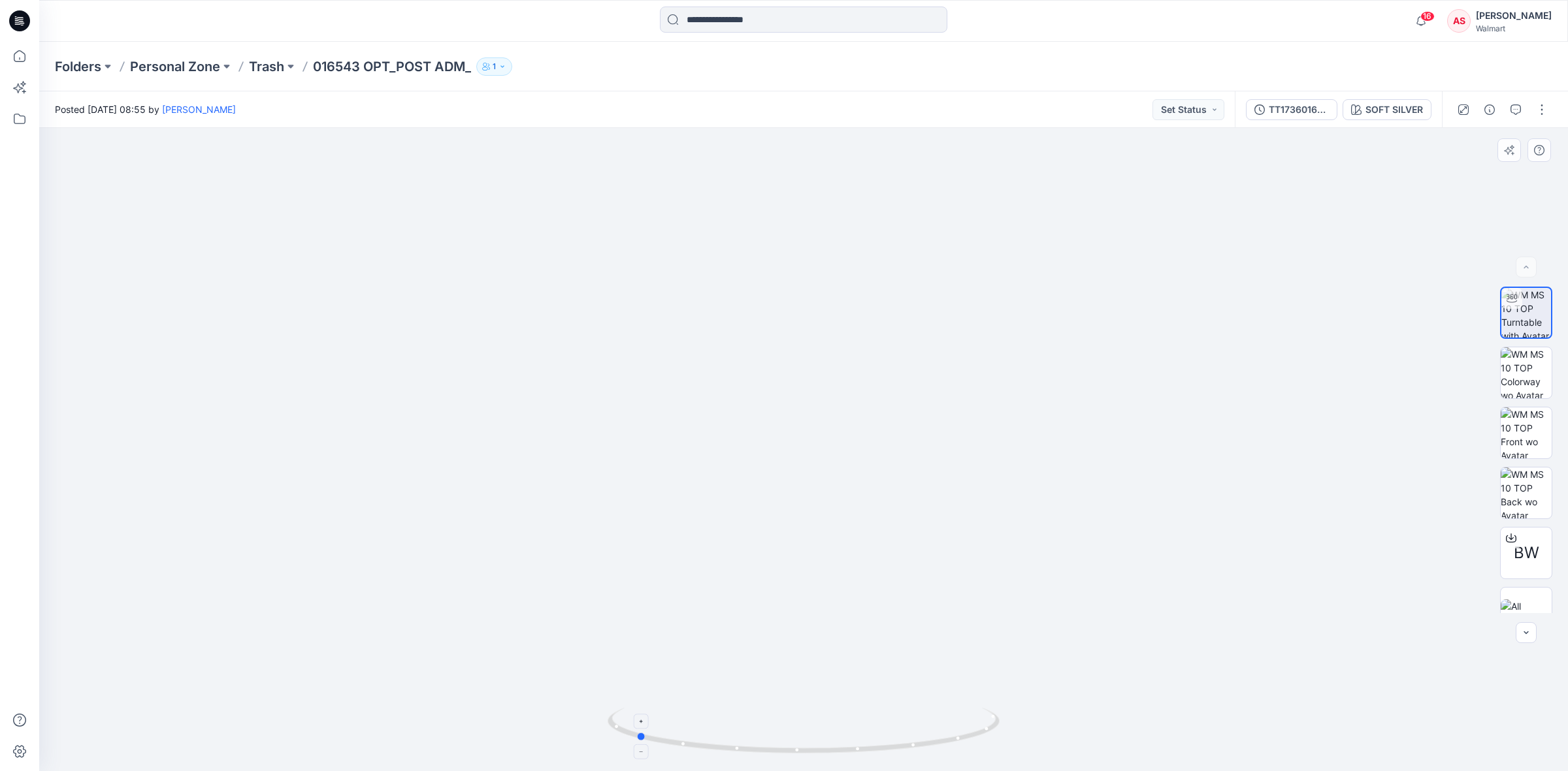
drag, startPoint x: 804, startPoint y: 755, endPoint x: 636, endPoint y: 734, distance: 169.3
click at [636, 734] on icon at bounding box center [805, 733] width 396 height 49
drag, startPoint x: 639, startPoint y: 742, endPoint x: 868, endPoint y: 778, distance: 231.8
click at [868, 771] on html "16 Notifications Your style TT1736016390 is ready Just now [PERSON_NAME] shared…" at bounding box center [784, 386] width 1568 height 771
drag, startPoint x: 864, startPoint y: 494, endPoint x: 848, endPoint y: 579, distance: 86.5
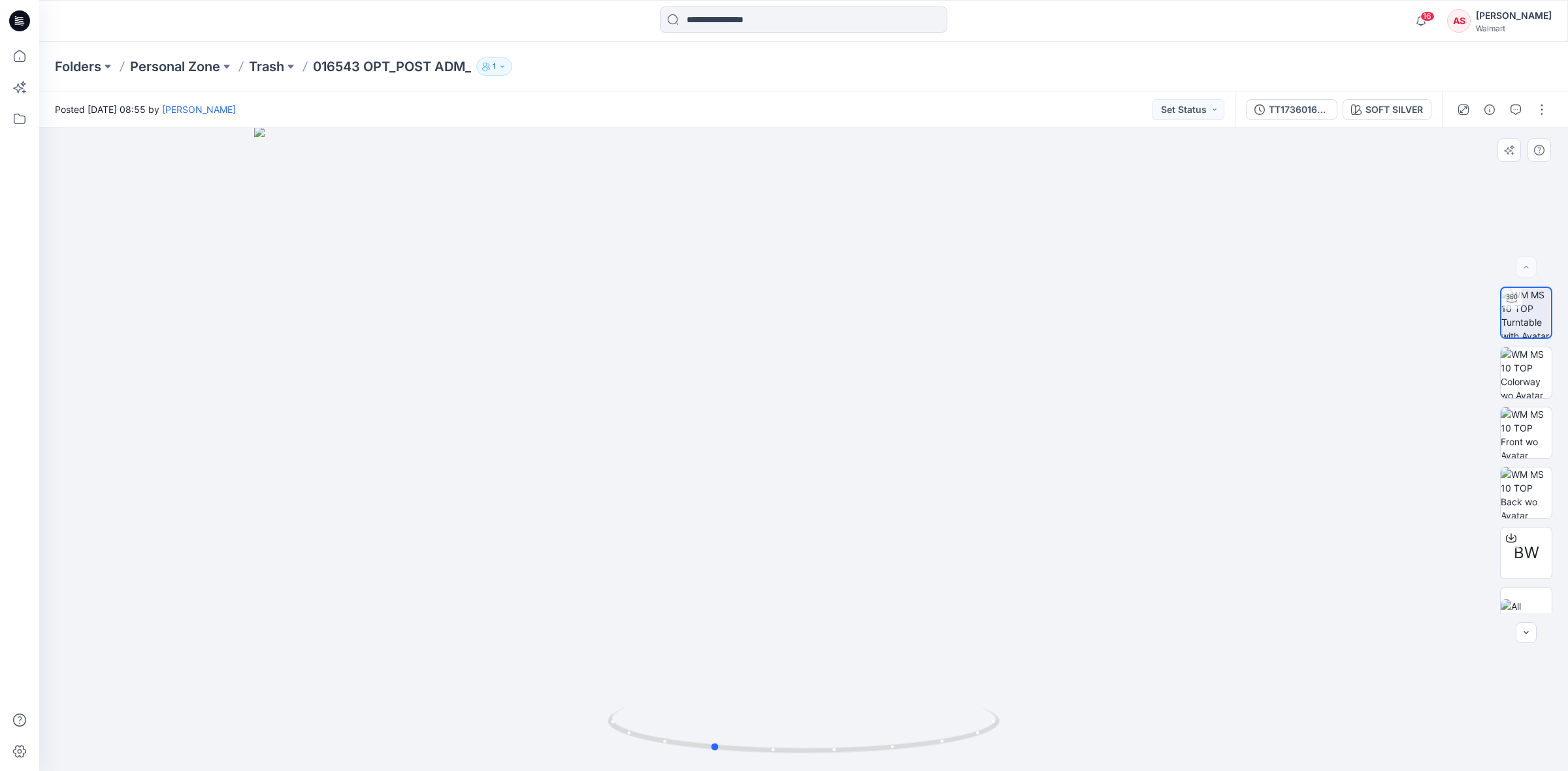
drag, startPoint x: 861, startPoint y: 753, endPoint x: 771, endPoint y: 693, distance: 108.2
click at [710, 771] on html "16 Notifications Your style TT1736016390 is ready Just now [PERSON_NAME] shared…" at bounding box center [784, 386] width 1568 height 771
drag, startPoint x: 719, startPoint y: 750, endPoint x: 832, endPoint y: 753, distance: 113.0
click at [832, 753] on icon at bounding box center [805, 733] width 396 height 49
